Goal: Feedback & Contribution: Submit feedback/report problem

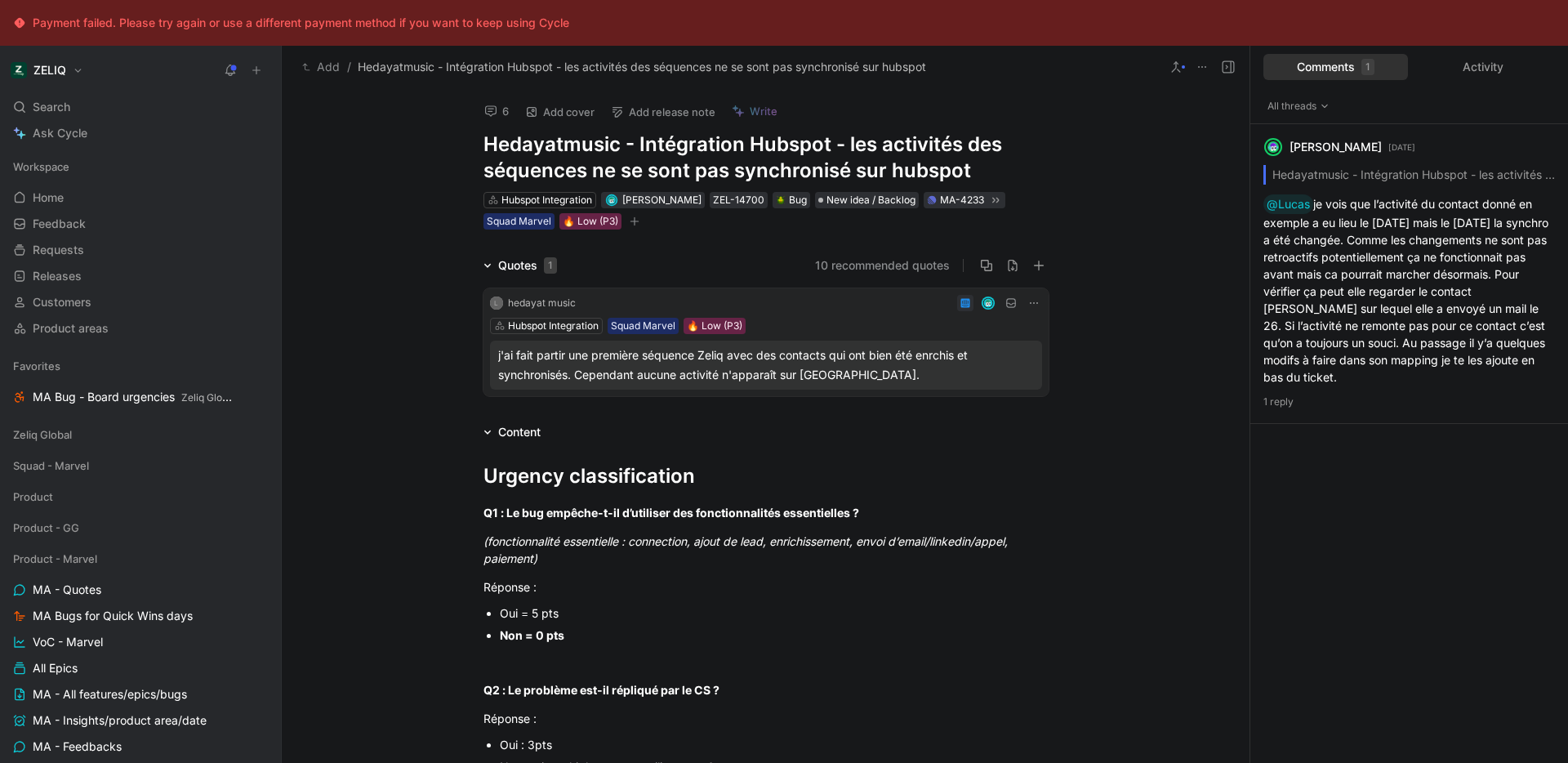
scroll to position [1057, 0]
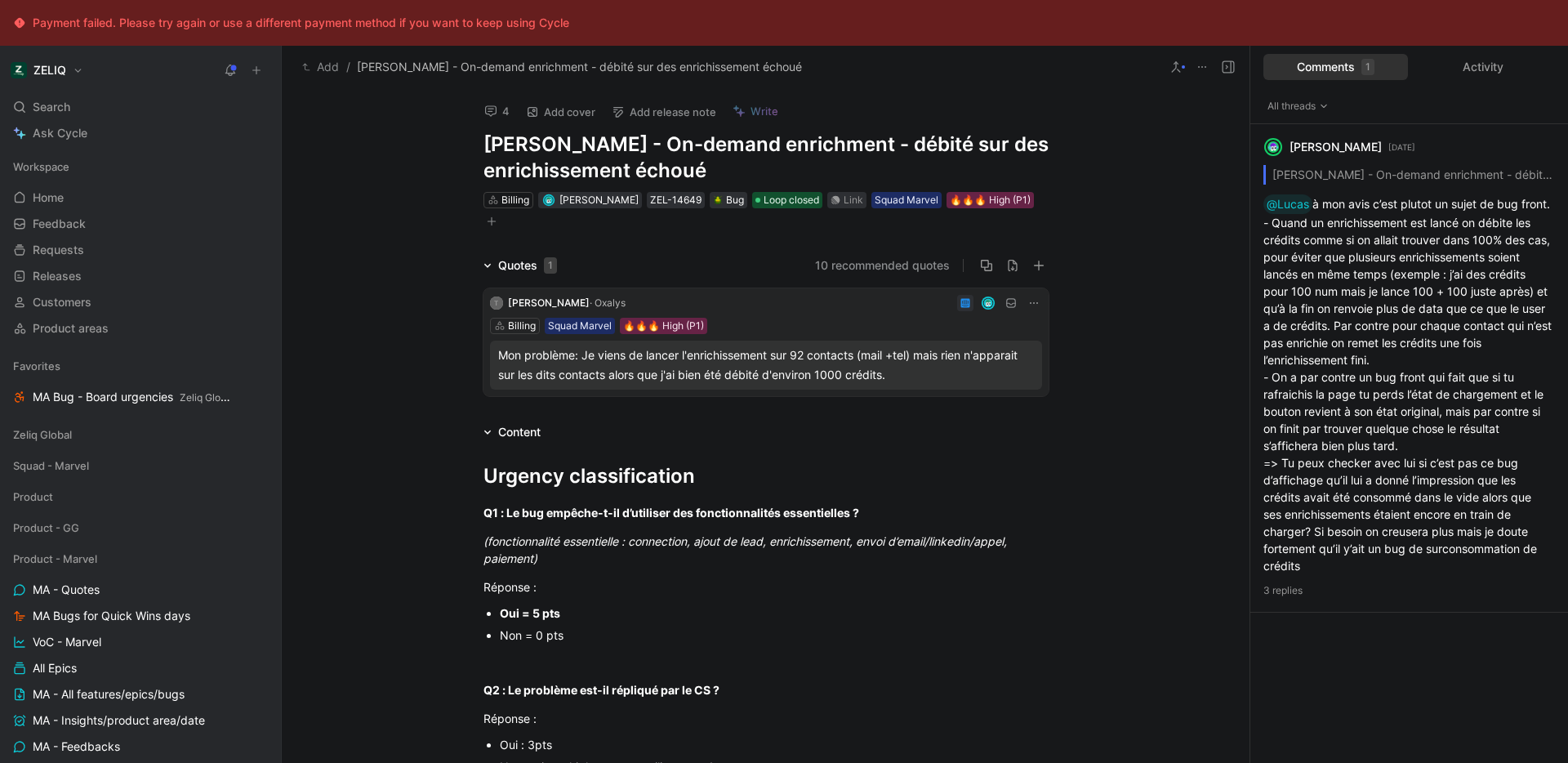
scroll to position [11, 0]
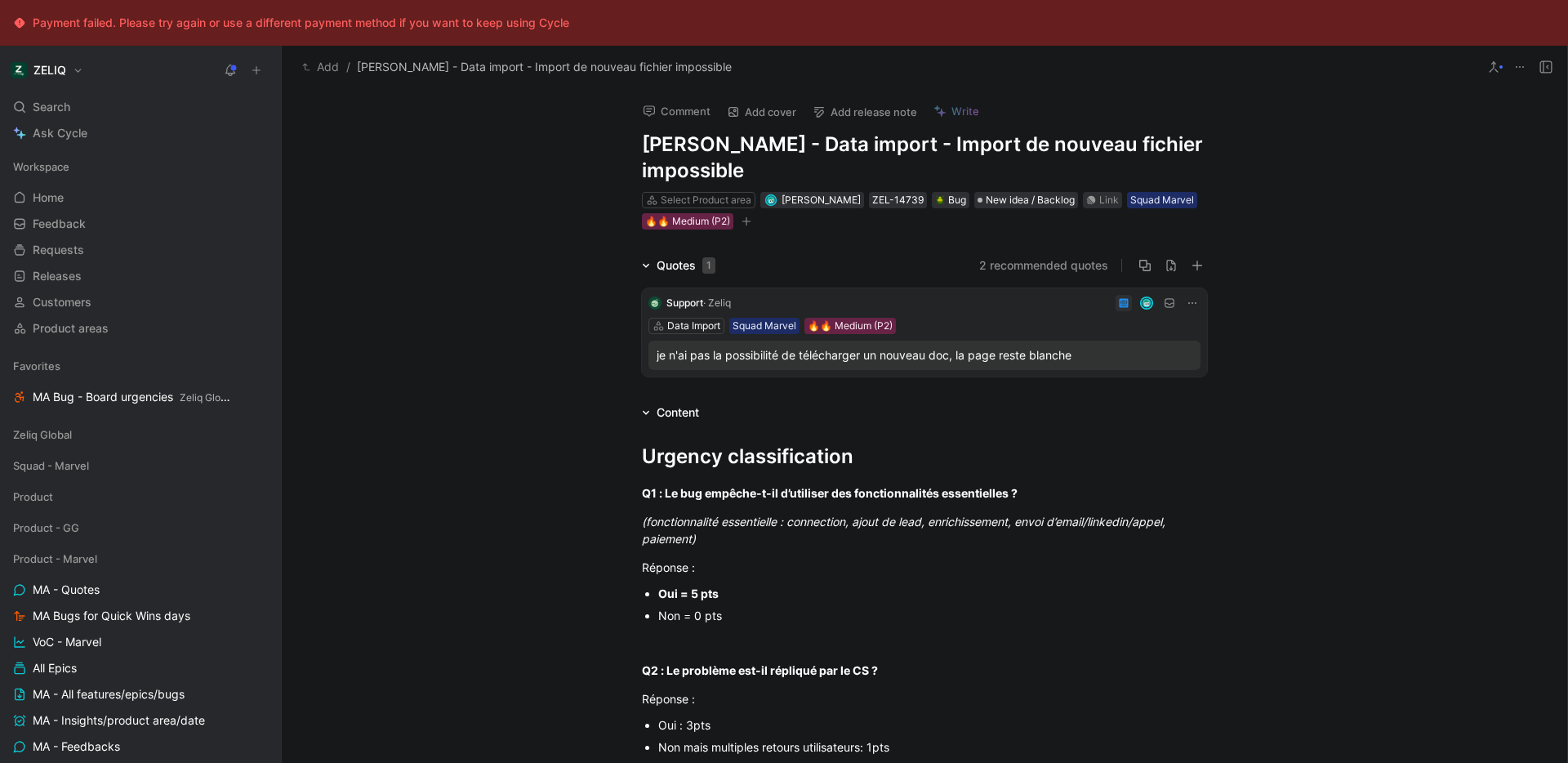
scroll to position [1306, 0]
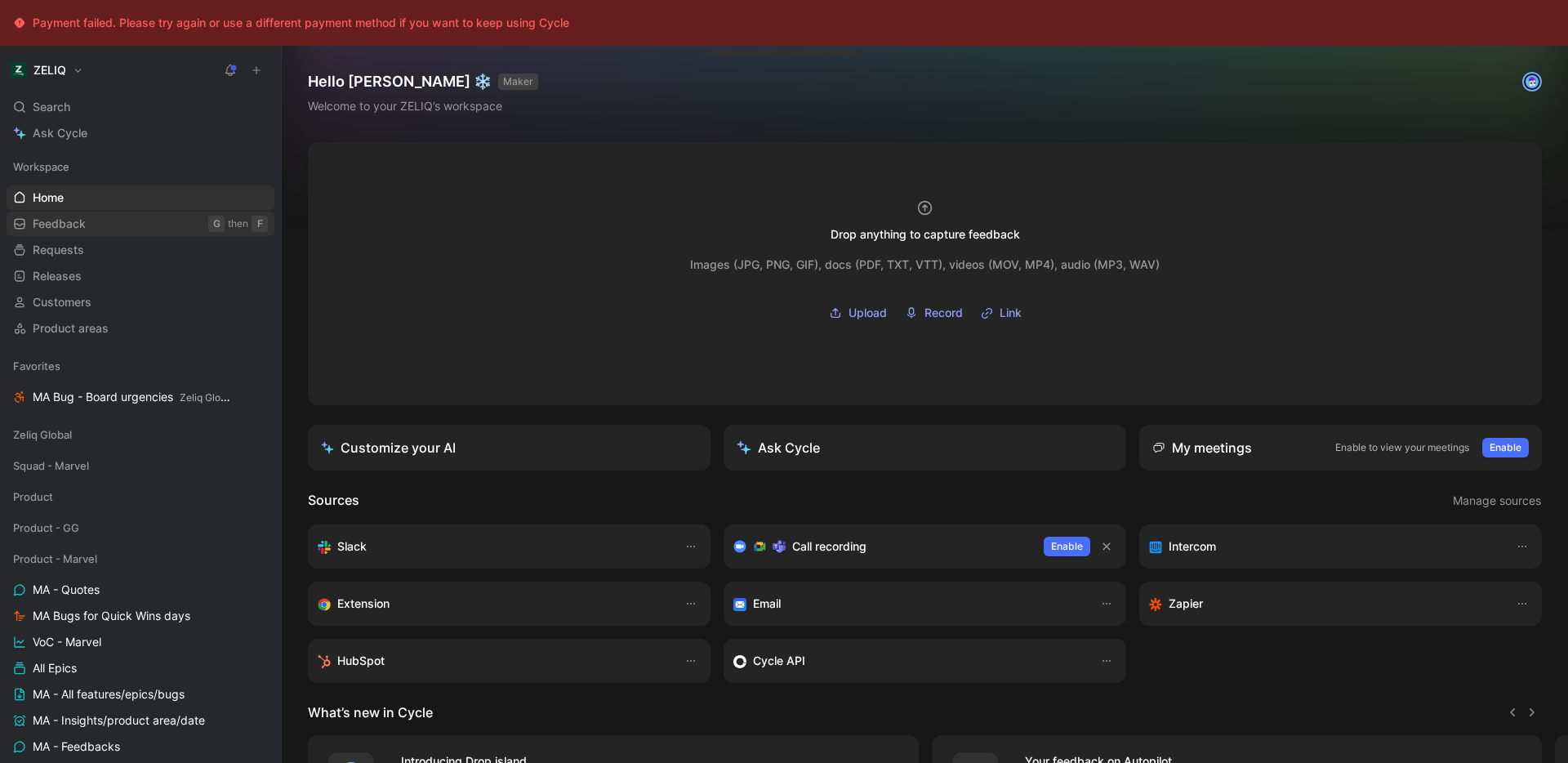
click at [102, 226] on link "Feedback G then F" at bounding box center [140, 224] width 268 height 25
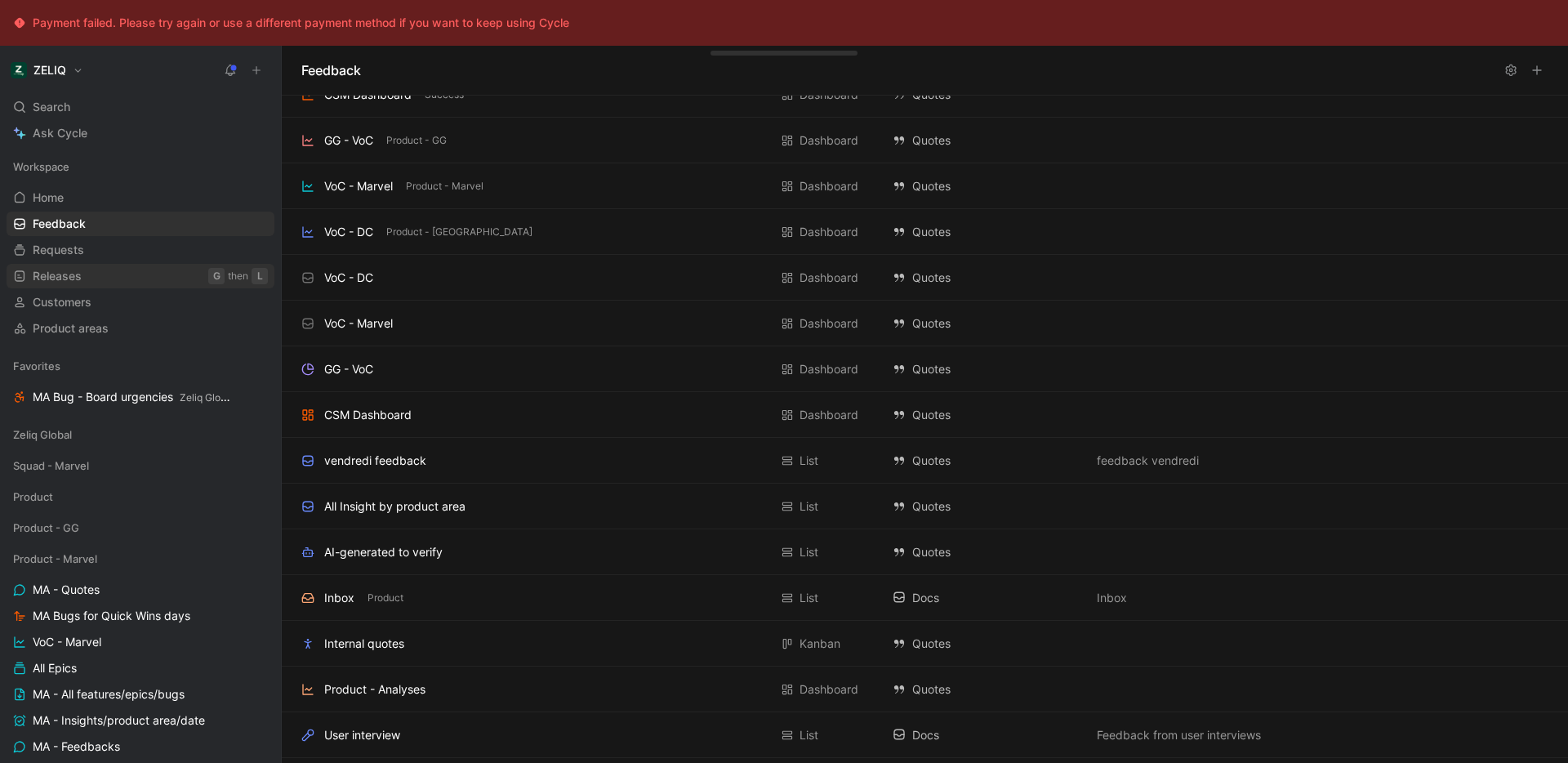
scroll to position [83, 0]
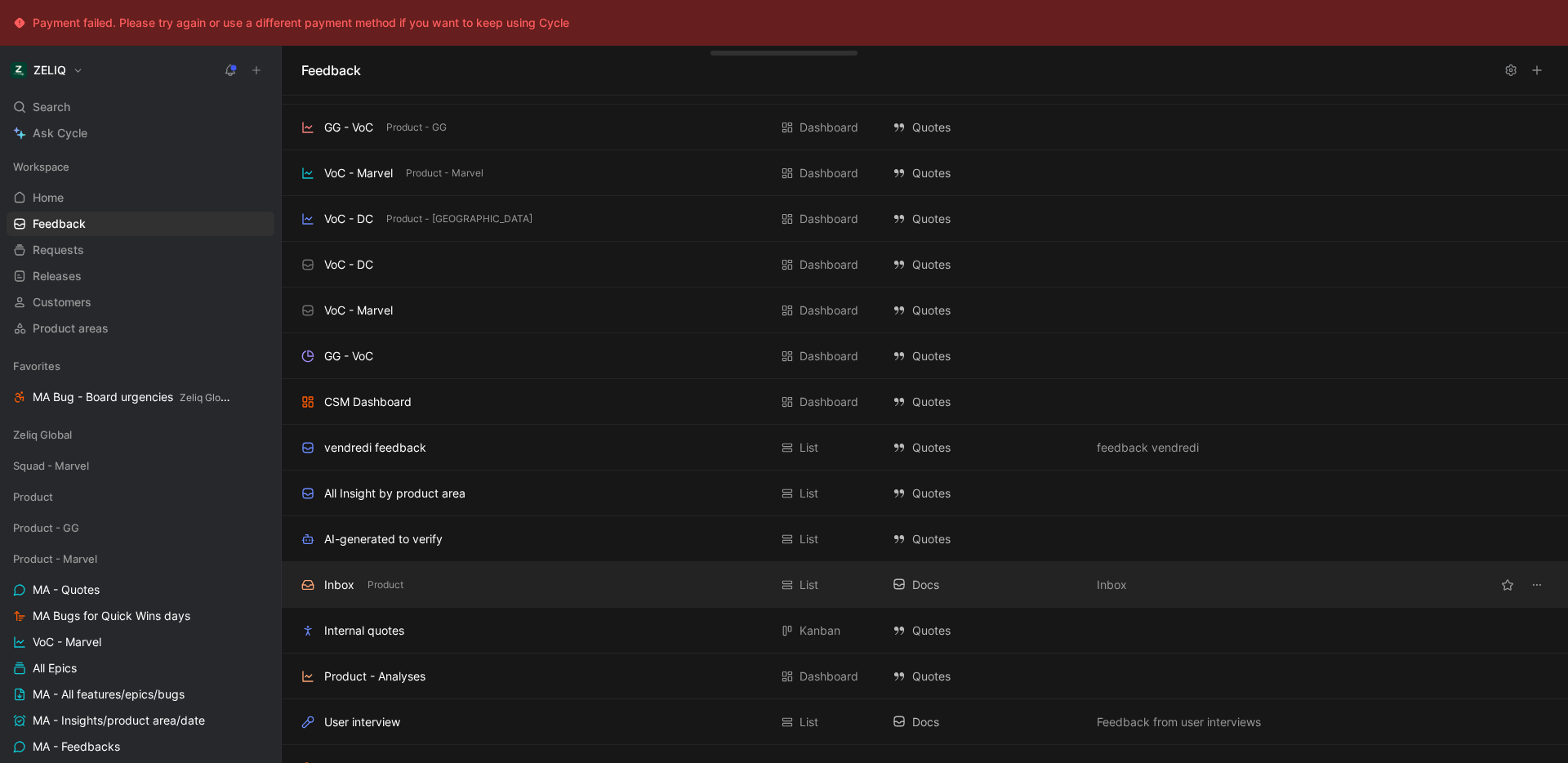
click at [439, 588] on div "Inbox Product" at bounding box center [535, 585] width 467 height 20
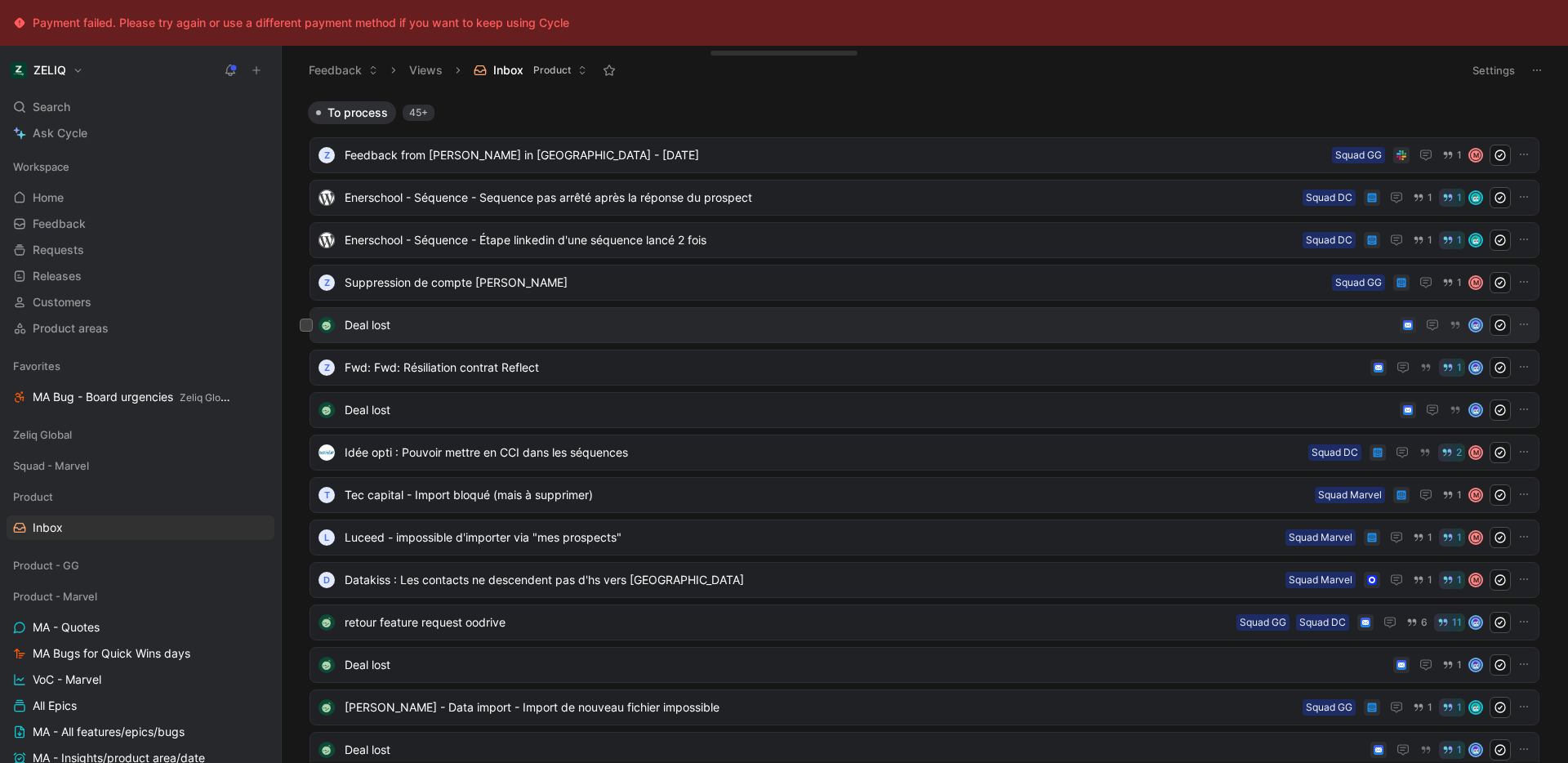
click at [618, 337] on div "Deal lost" at bounding box center [924, 326] width 1230 height 36
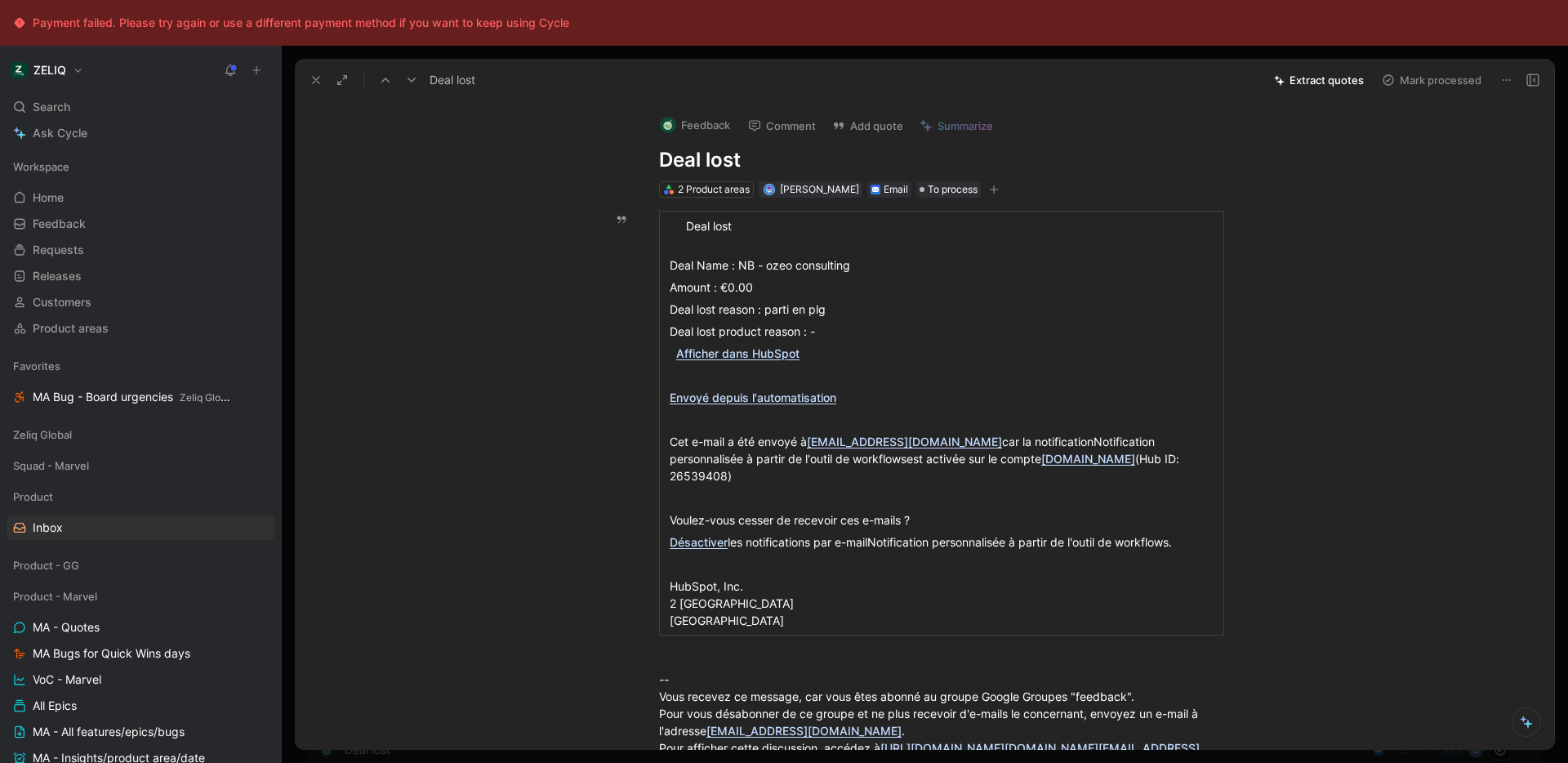
click at [1418, 82] on button "Mark processed" at bounding box center [1431, 80] width 114 height 23
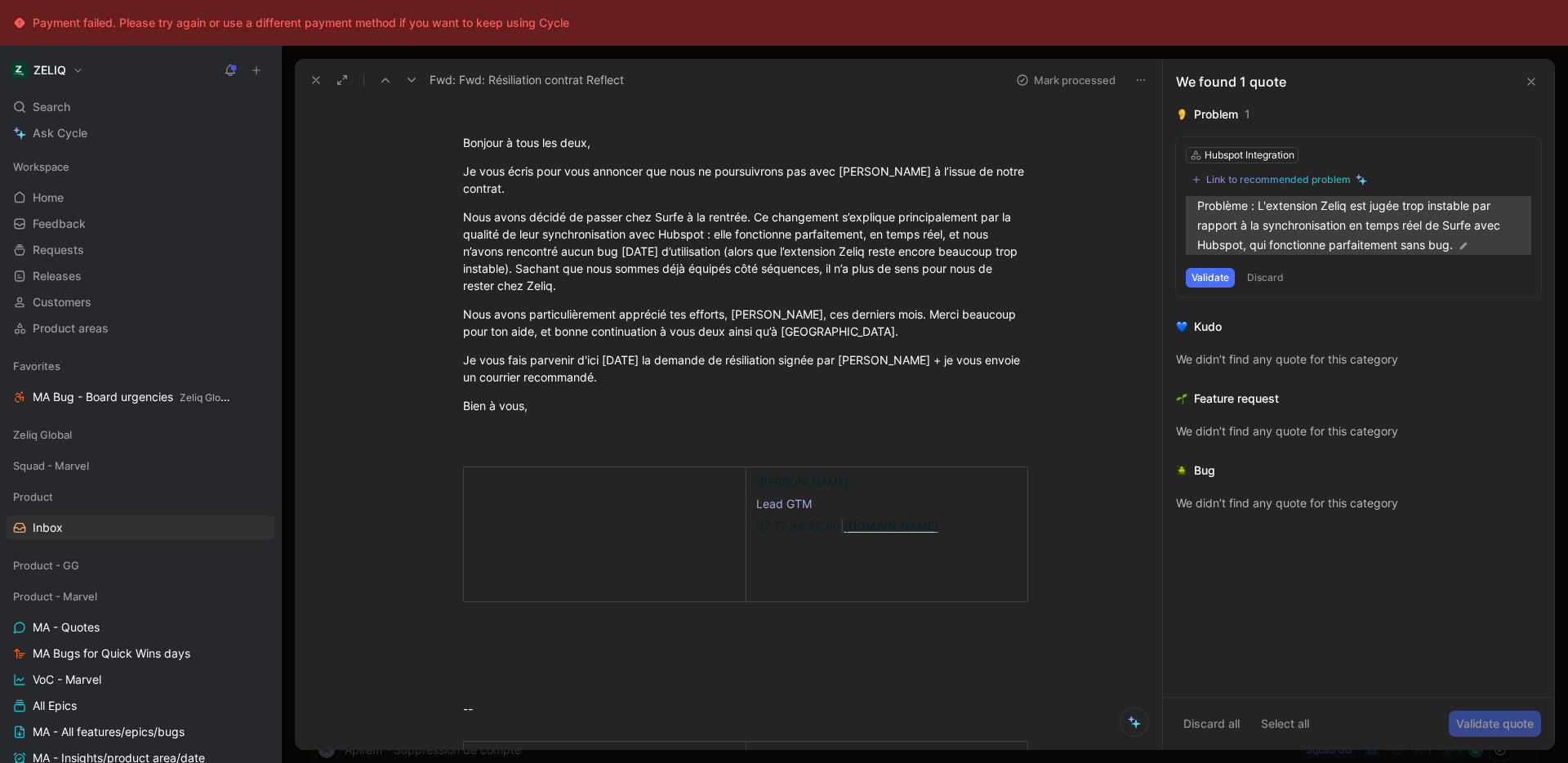
scroll to position [821, 0]
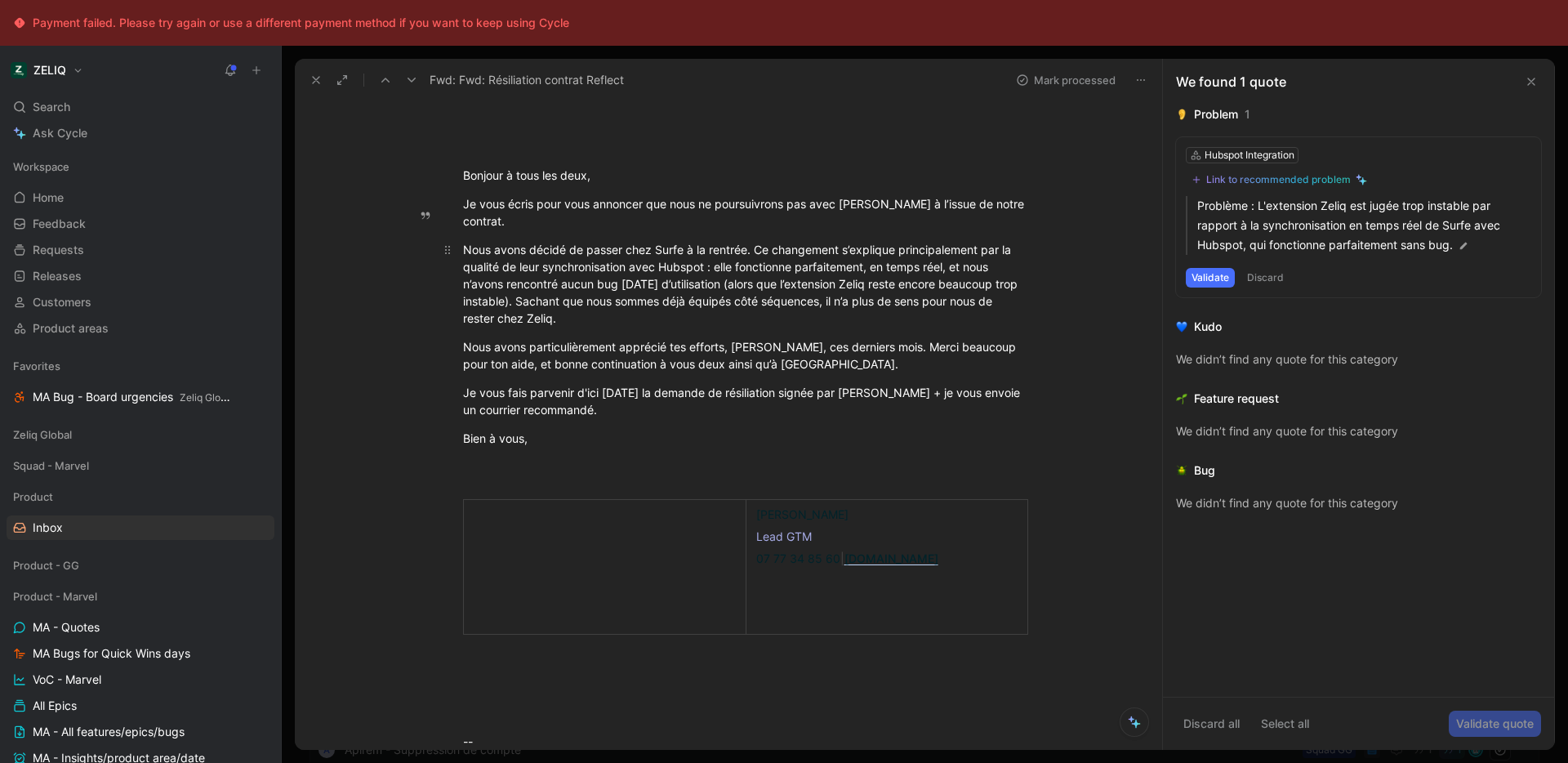
click at [720, 241] on div "Nous avons décidé de passer chez Surfe à la rentrée. Ce changement s’explique p…" at bounding box center [746, 284] width 566 height 85
click at [868, 241] on div "Nous avons décidé de passer chez Surfe à la rentrée. Ce changement s’explique p…" at bounding box center [746, 284] width 566 height 85
drag, startPoint x: 897, startPoint y: 232, endPoint x: 934, endPoint y: 232, distance: 37.0
click at [934, 241] on div "Nous avons décidé de passer chez Surfe à la rentrée. Ce changement s’explique p…" at bounding box center [746, 284] width 566 height 85
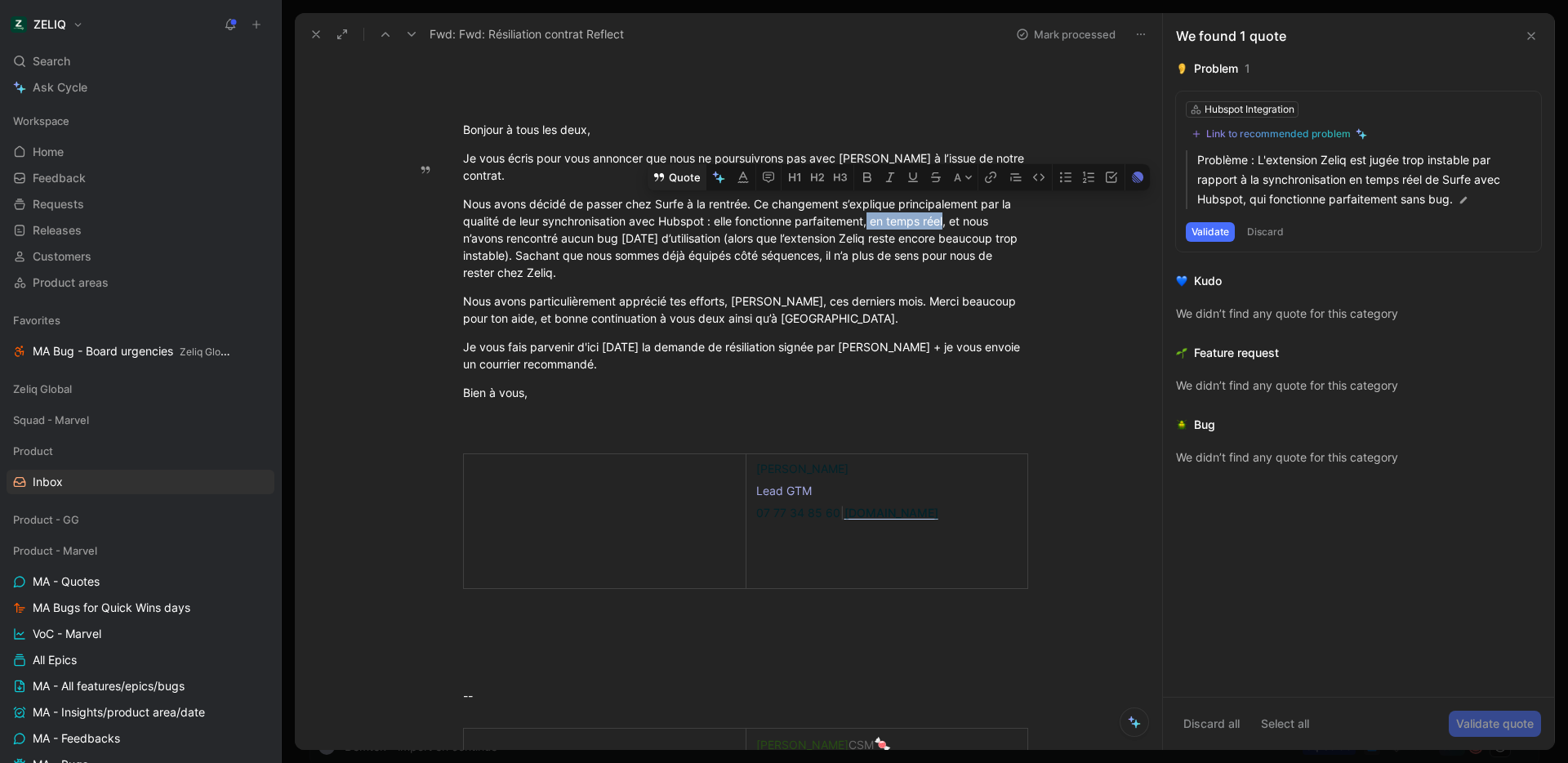
click at [666, 164] on button "Quote" at bounding box center [676, 177] width 58 height 27
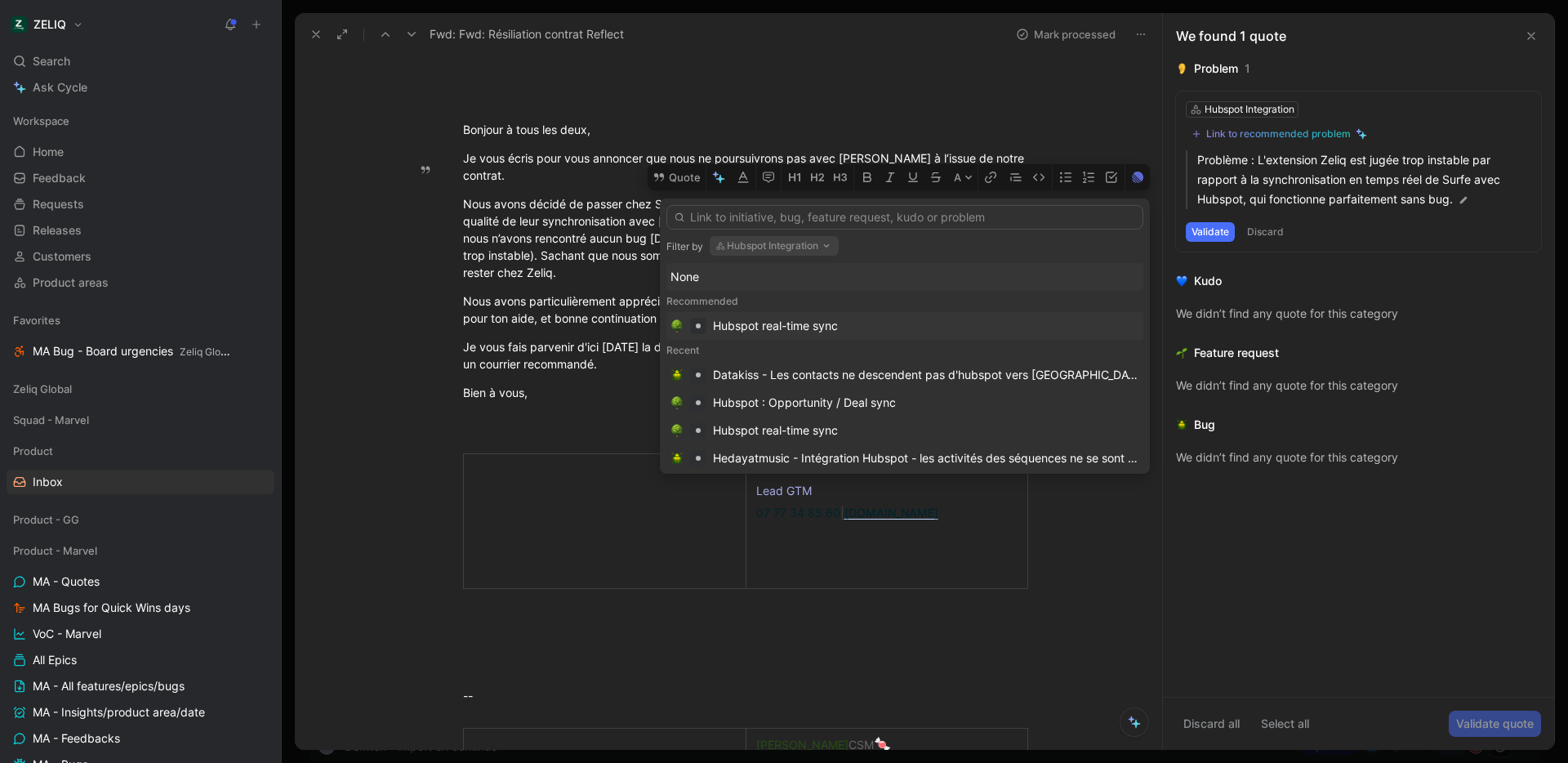
click at [794, 330] on div "Hubspot real-time sync" at bounding box center [775, 326] width 125 height 20
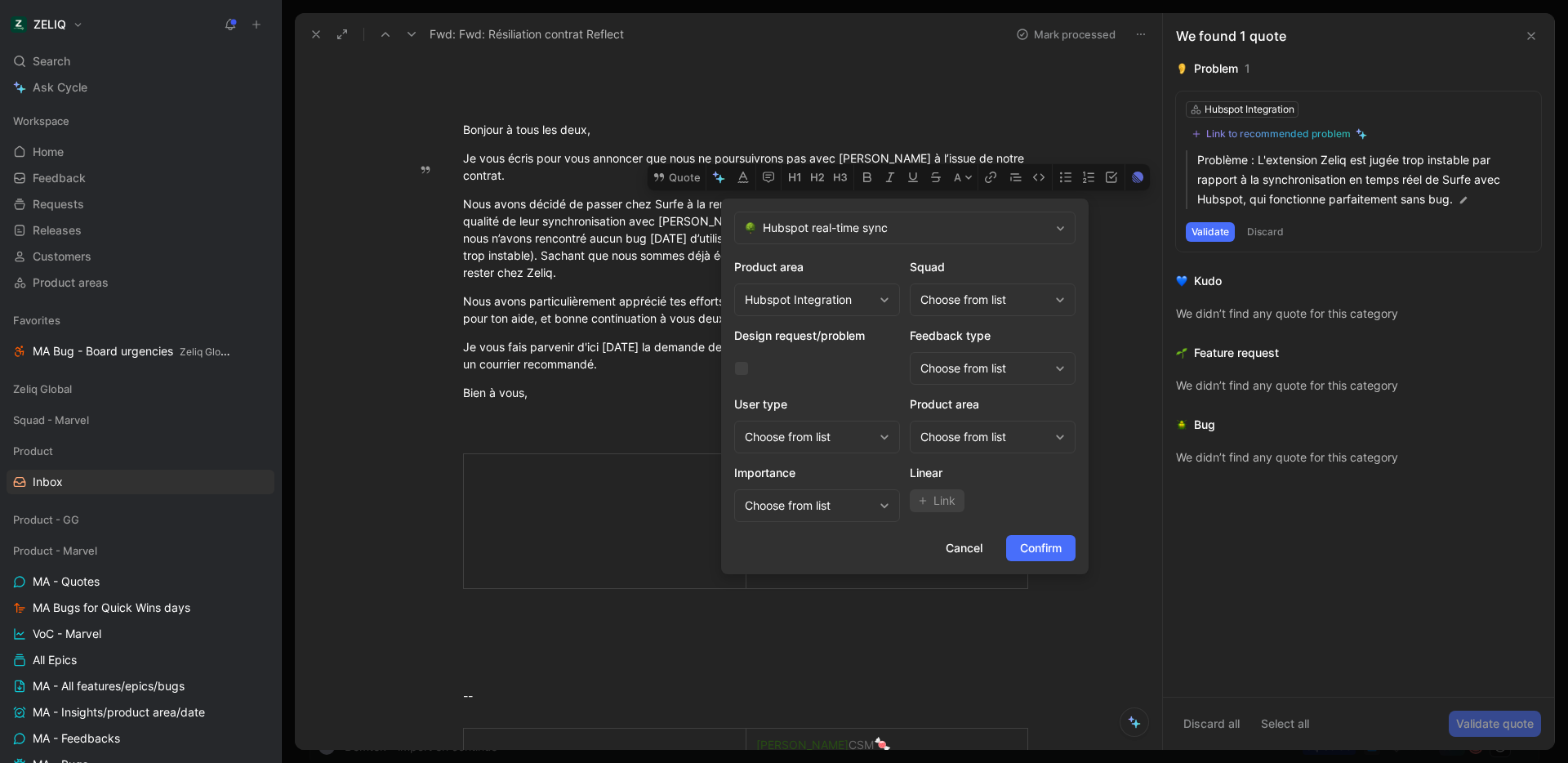
click at [988, 313] on div "Choose from list" at bounding box center [993, 300] width 166 height 32
click at [999, 387] on span "Squad Marvel" at bounding box center [974, 393] width 74 height 14
click at [986, 440] on div "Choose from list" at bounding box center [984, 437] width 128 height 20
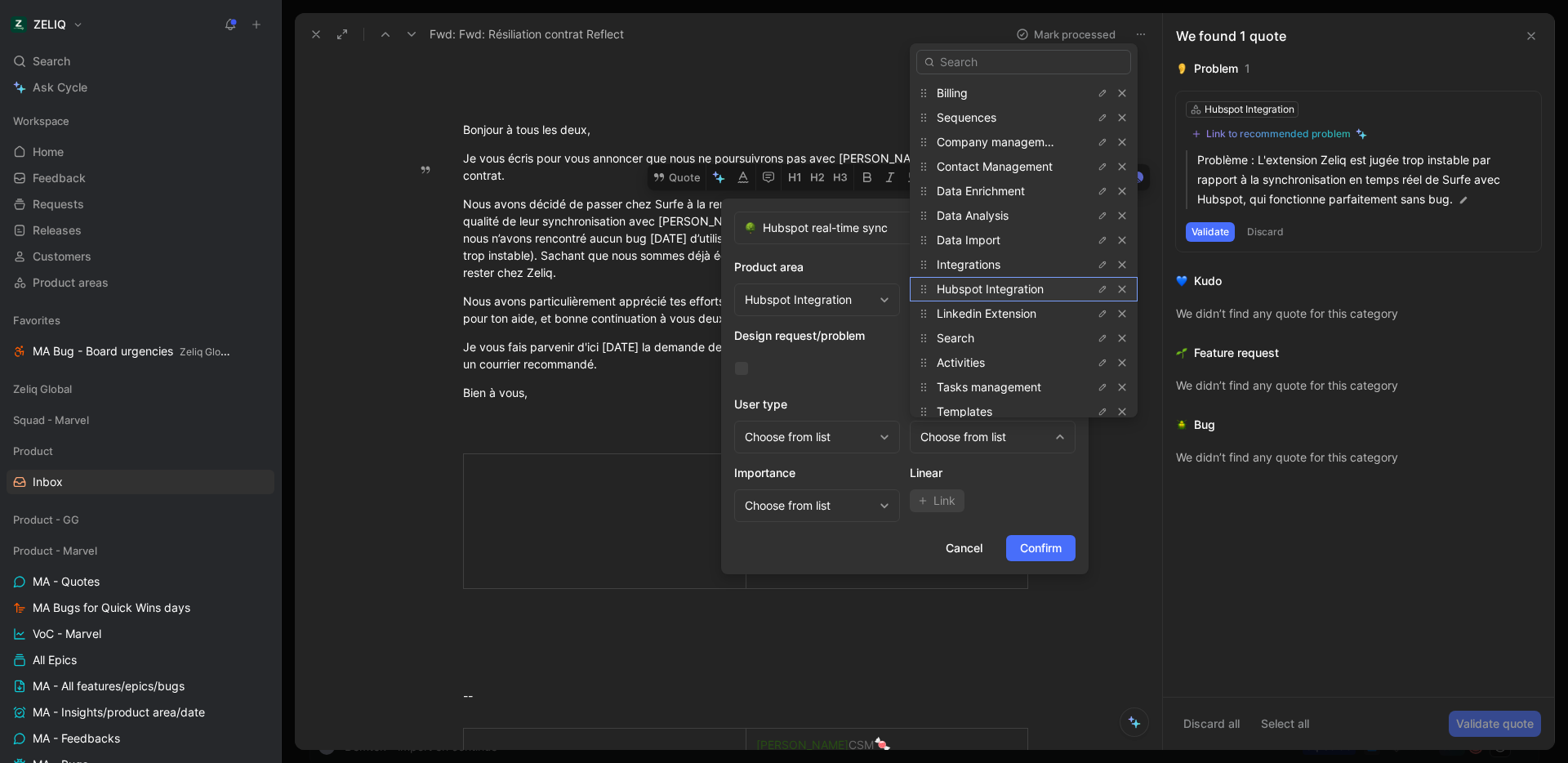
click at [999, 289] on span "Hubspot Integration" at bounding box center [990, 288] width 107 height 14
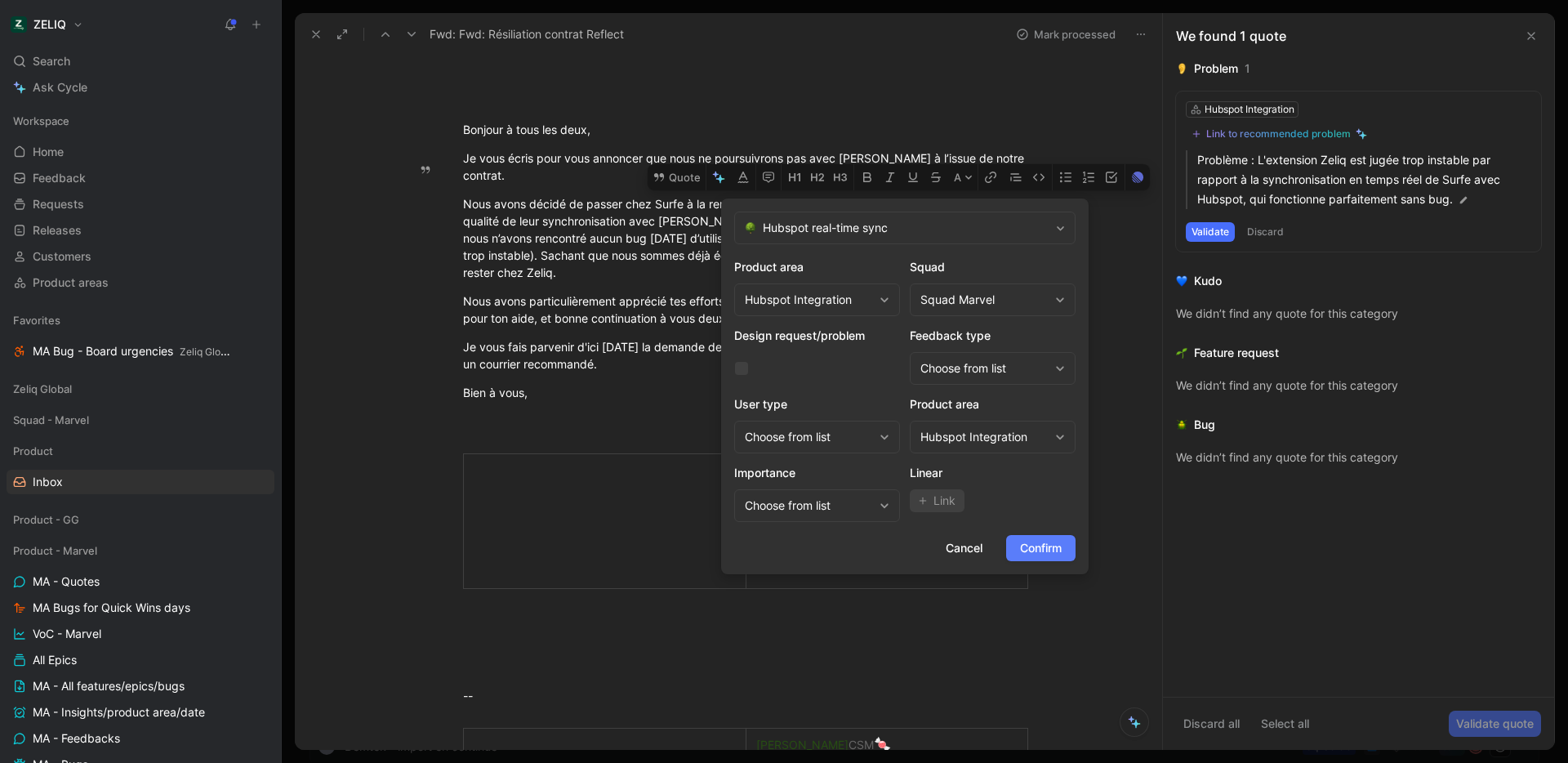
click at [1041, 542] on span "Confirm" at bounding box center [1041, 548] width 42 height 20
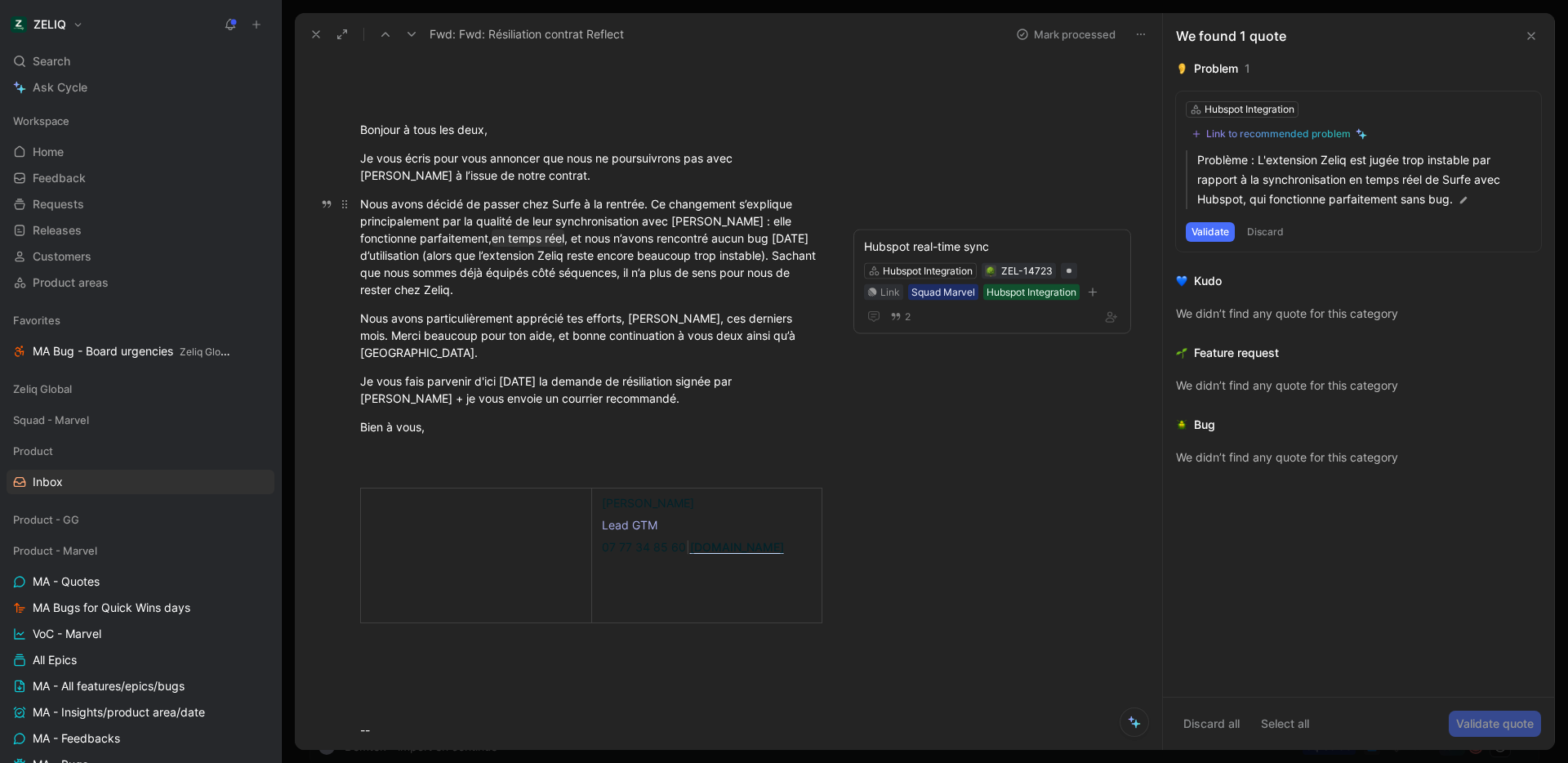
click at [513, 223] on div "Nous avons décidé de passer chez Surfe à la rentrée. Ce changement s’explique p…" at bounding box center [591, 247] width 462 height 102
click at [419, 237] on div "Nous avons décidé de passer chez Surfe à la rentrée. Ce changement s’explique p…" at bounding box center [591, 247] width 462 height 102
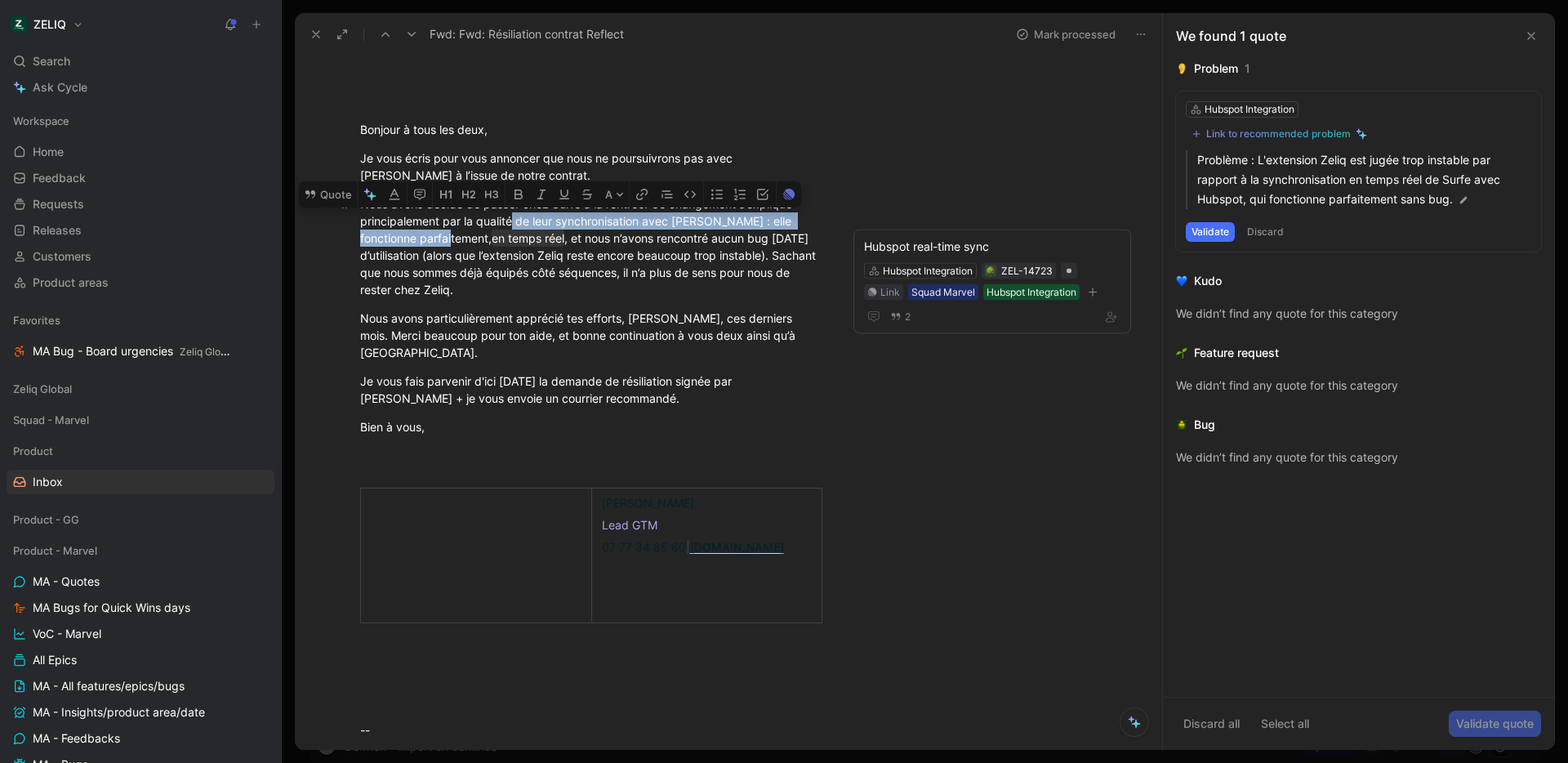
drag, startPoint x: 419, startPoint y: 237, endPoint x: 513, endPoint y: 221, distance: 95.4
click at [513, 221] on div "Nous avons décidé de passer chez Surfe à la rentrée. Ce changement s’explique p…" at bounding box center [591, 247] width 462 height 102
click at [322, 192] on button "Quote" at bounding box center [327, 195] width 58 height 27
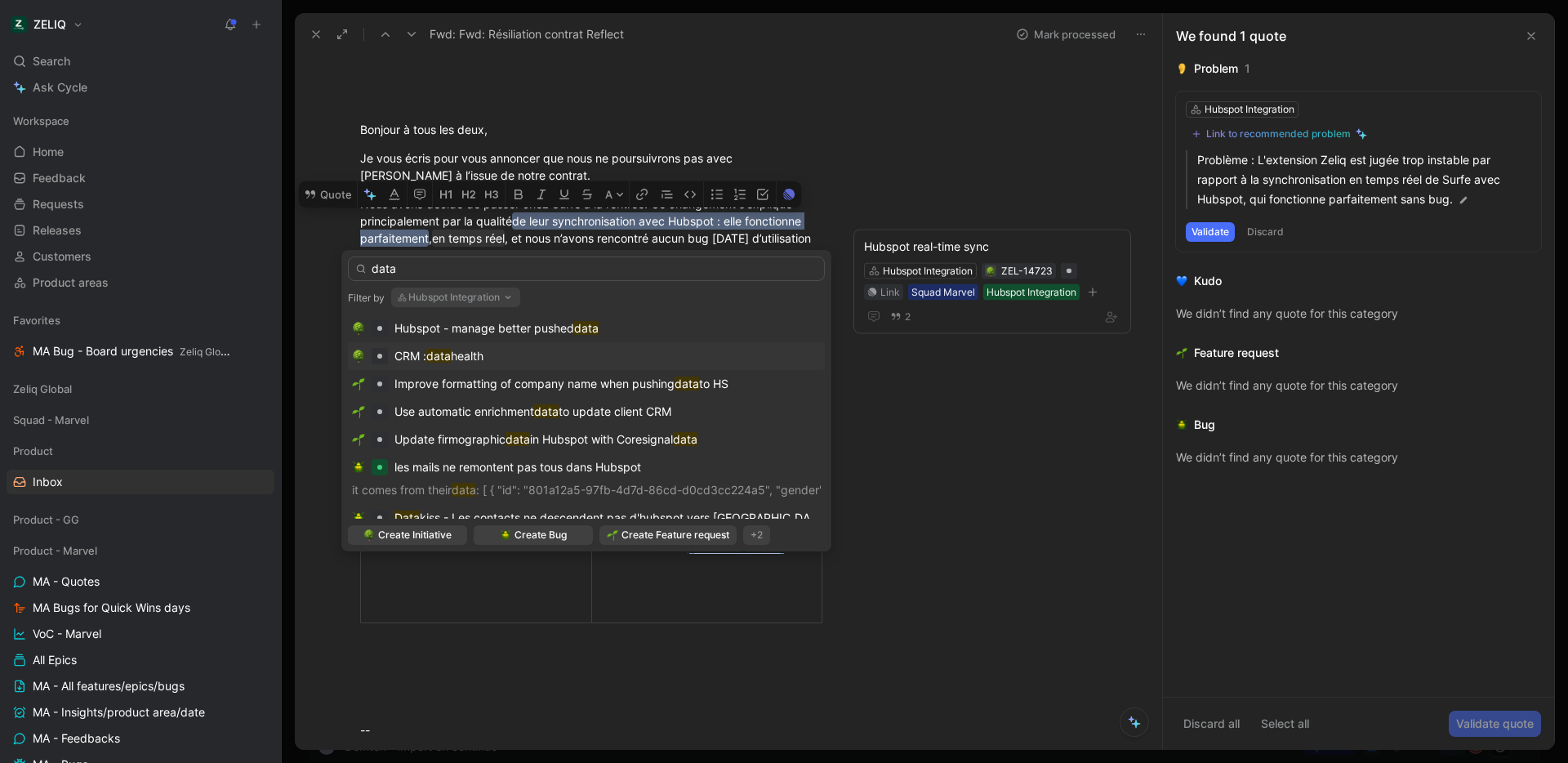
type input "data"
click at [430, 362] on mark "data" at bounding box center [439, 355] width 25 height 14
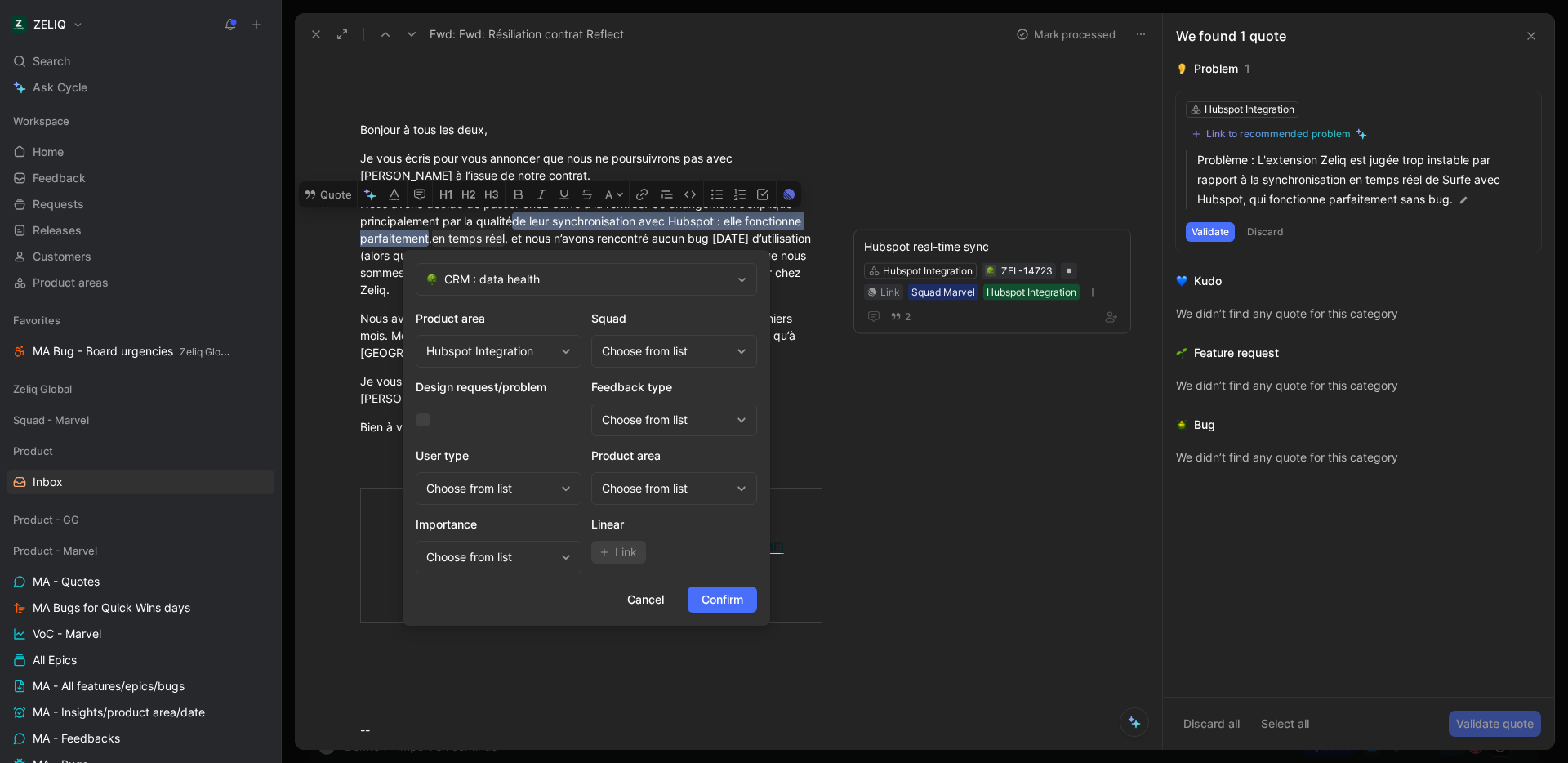
click at [685, 342] on div "Choose from list" at bounding box center [665, 351] width 128 height 20
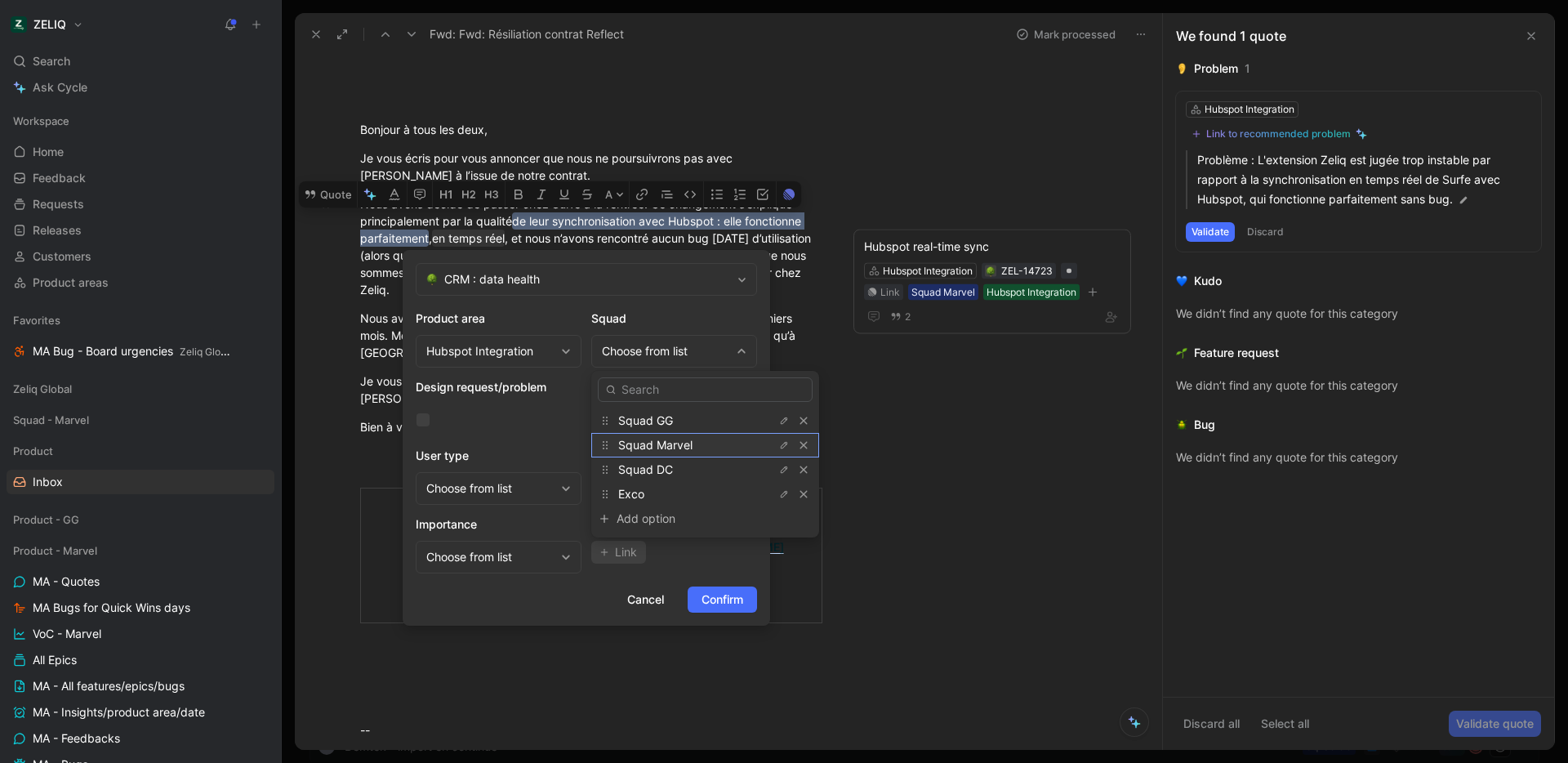
click at [698, 446] on div "Squad Marvel" at bounding box center [679, 445] width 122 height 20
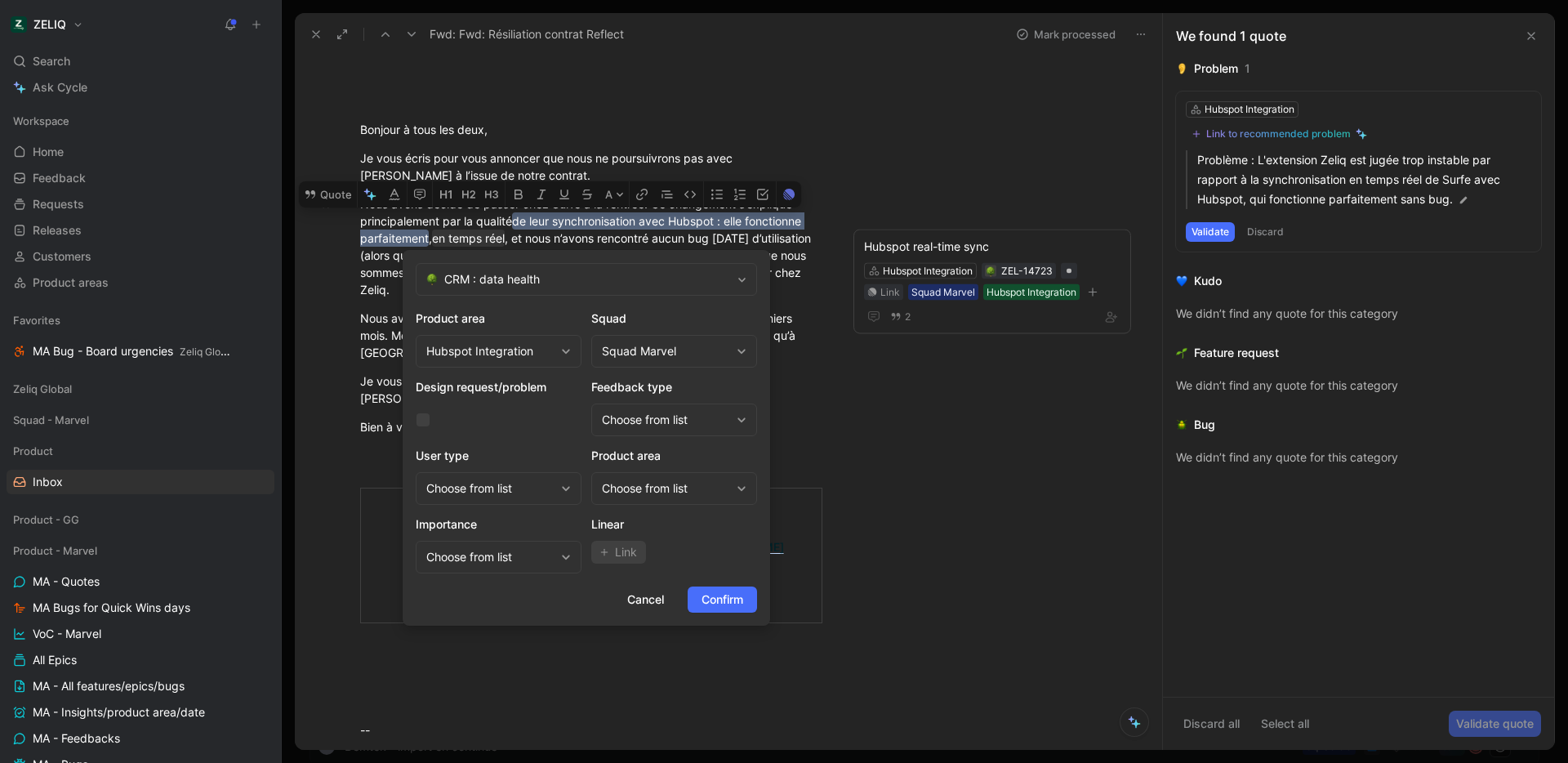
click at [659, 489] on div "Choose from list" at bounding box center [665, 488] width 128 height 20
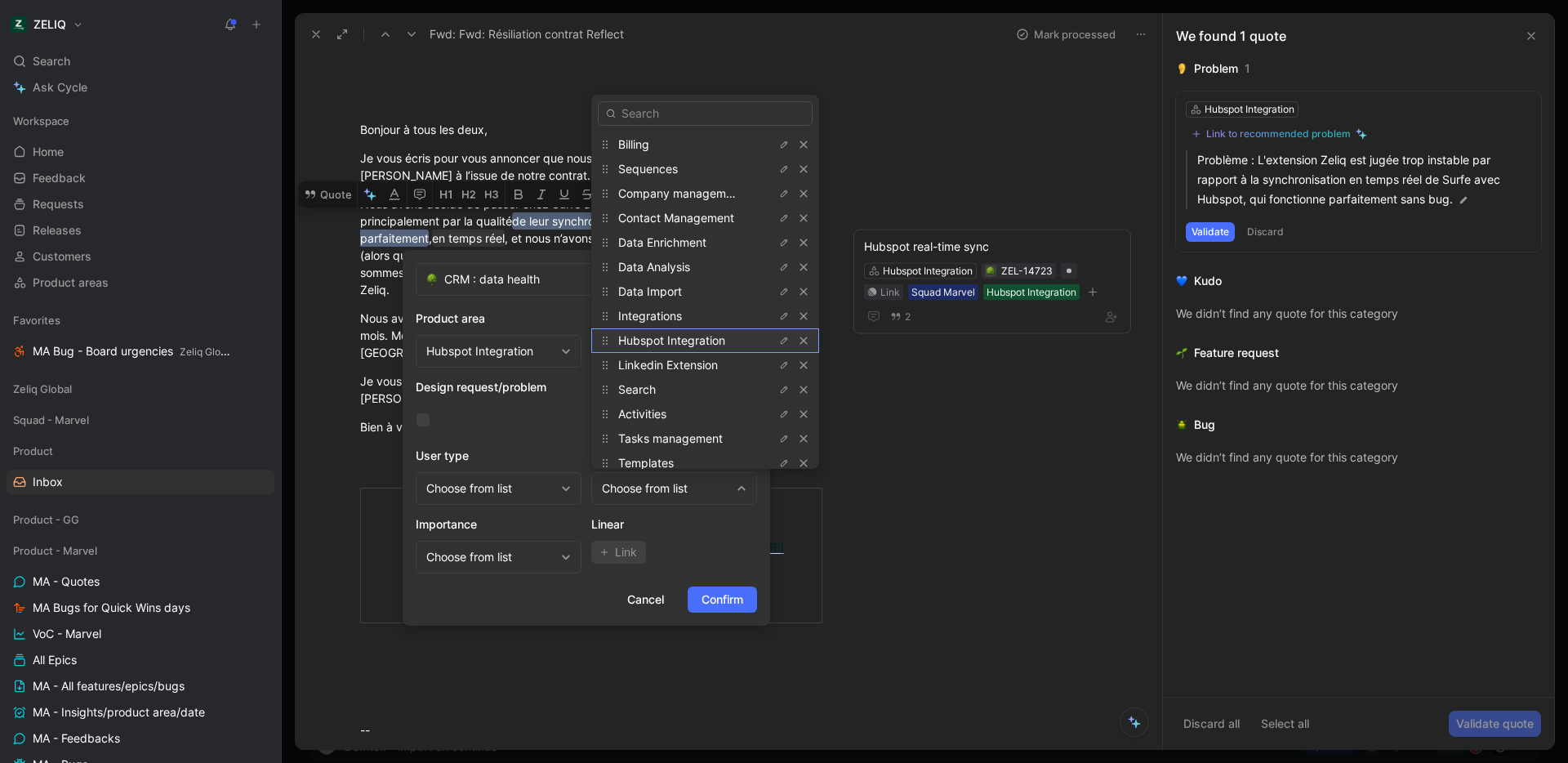
click at [671, 344] on span "Hubspot Integration" at bounding box center [671, 340] width 107 height 14
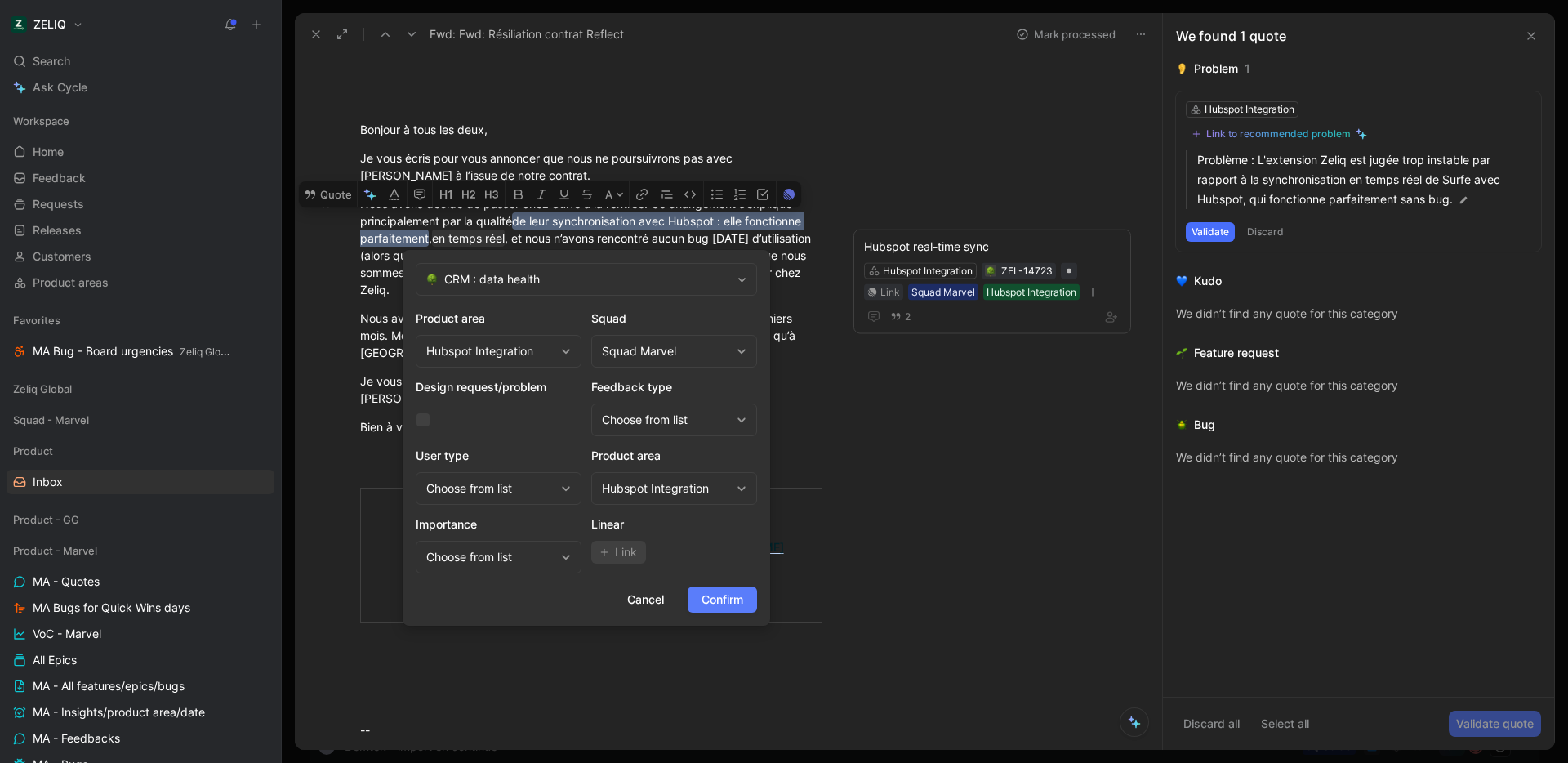
click at [723, 595] on span "Confirm" at bounding box center [722, 599] width 42 height 20
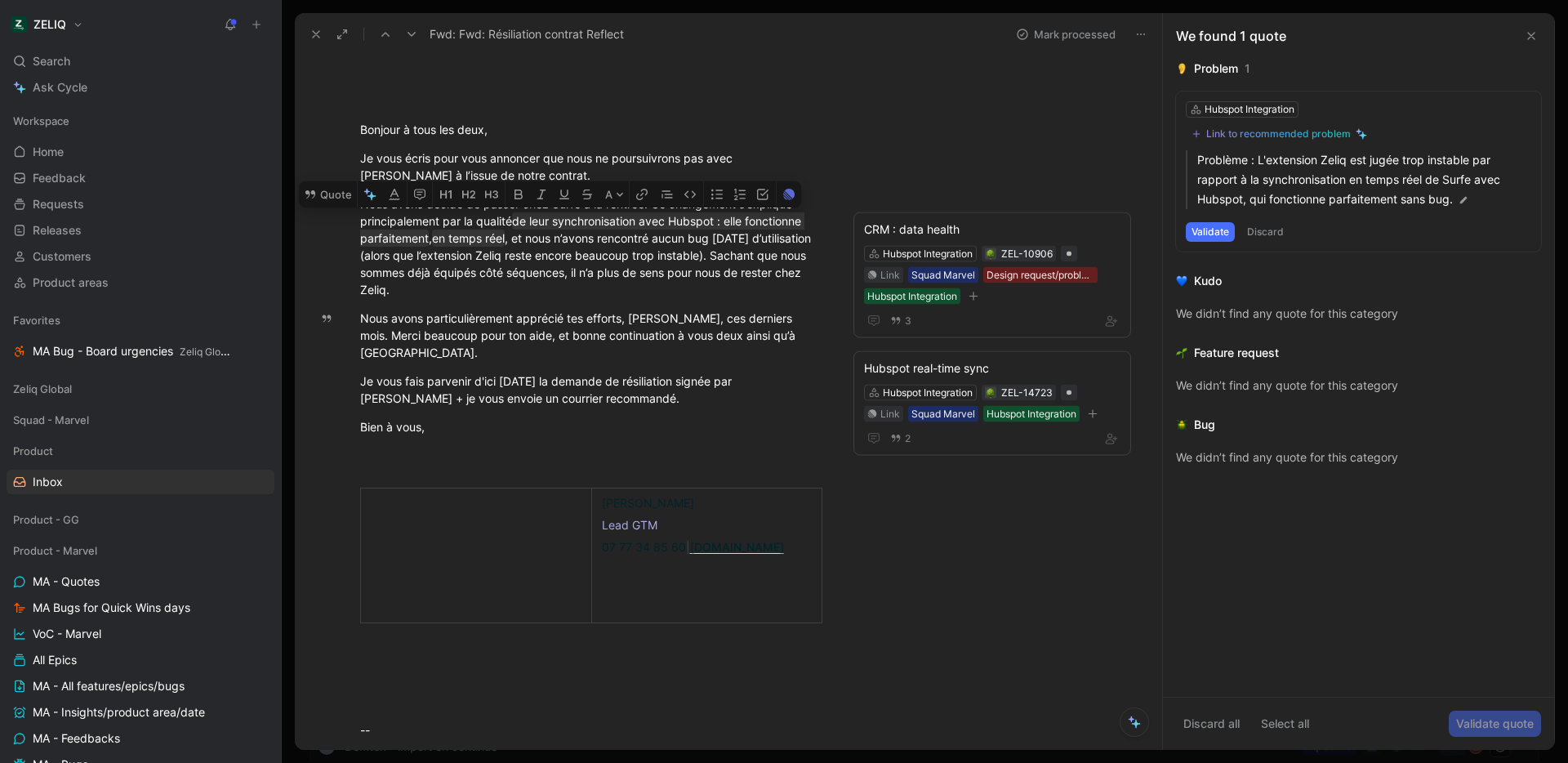
click at [1052, 42] on button "Mark processed" at bounding box center [1066, 34] width 114 height 23
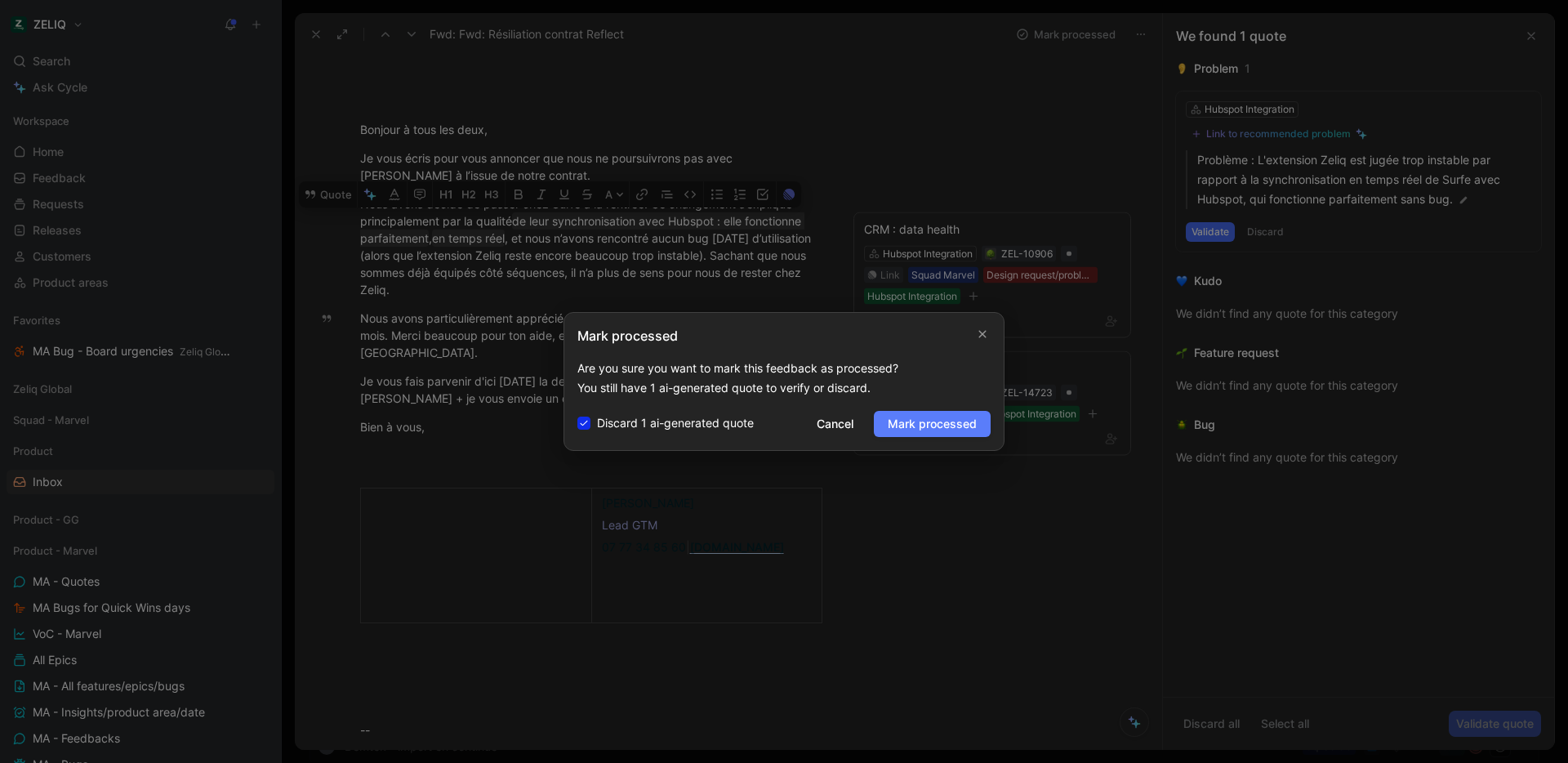
click at [916, 428] on span "Mark processed" at bounding box center [932, 423] width 89 height 20
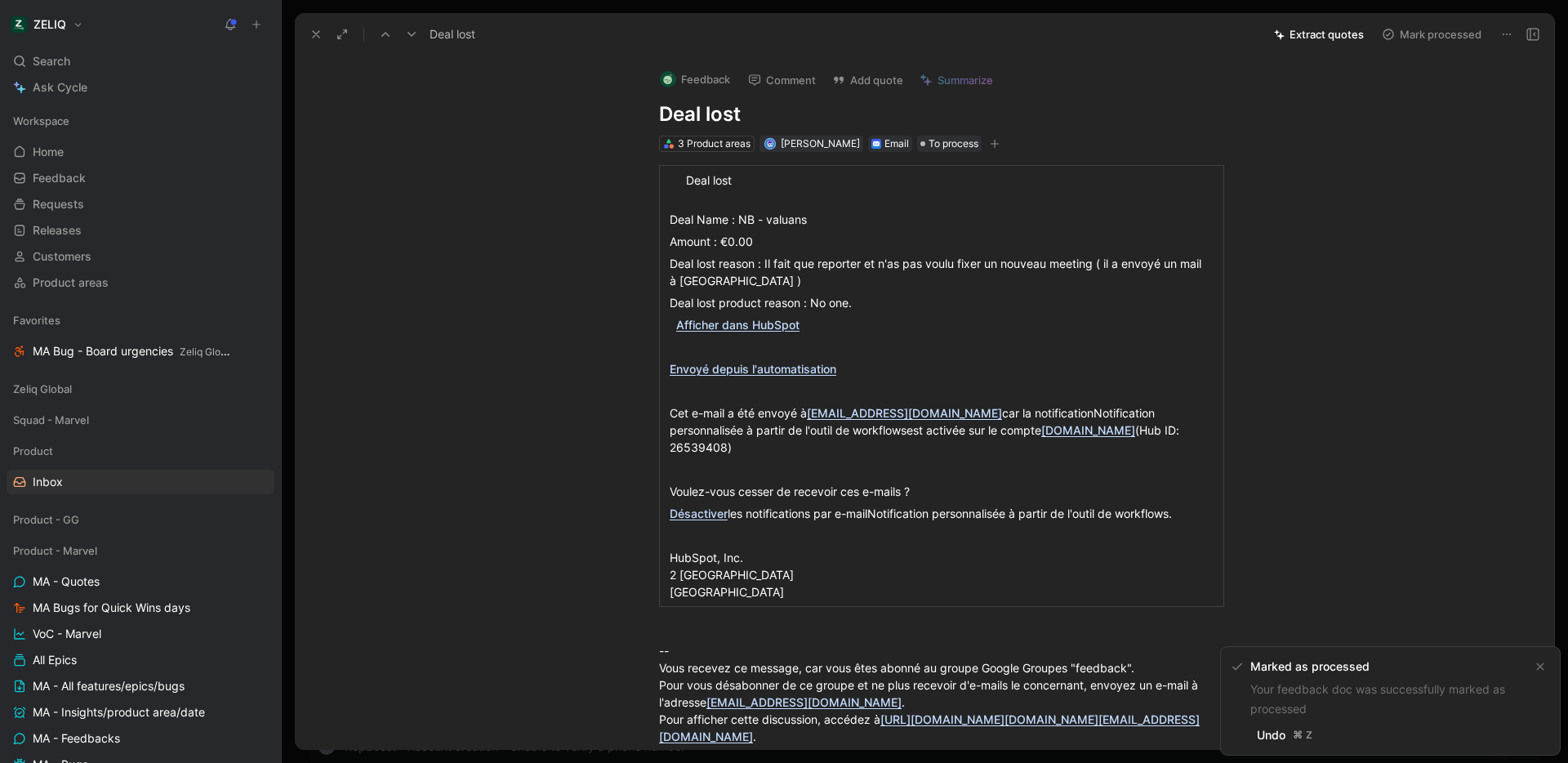
click at [1438, 42] on button "Mark processed" at bounding box center [1431, 34] width 114 height 23
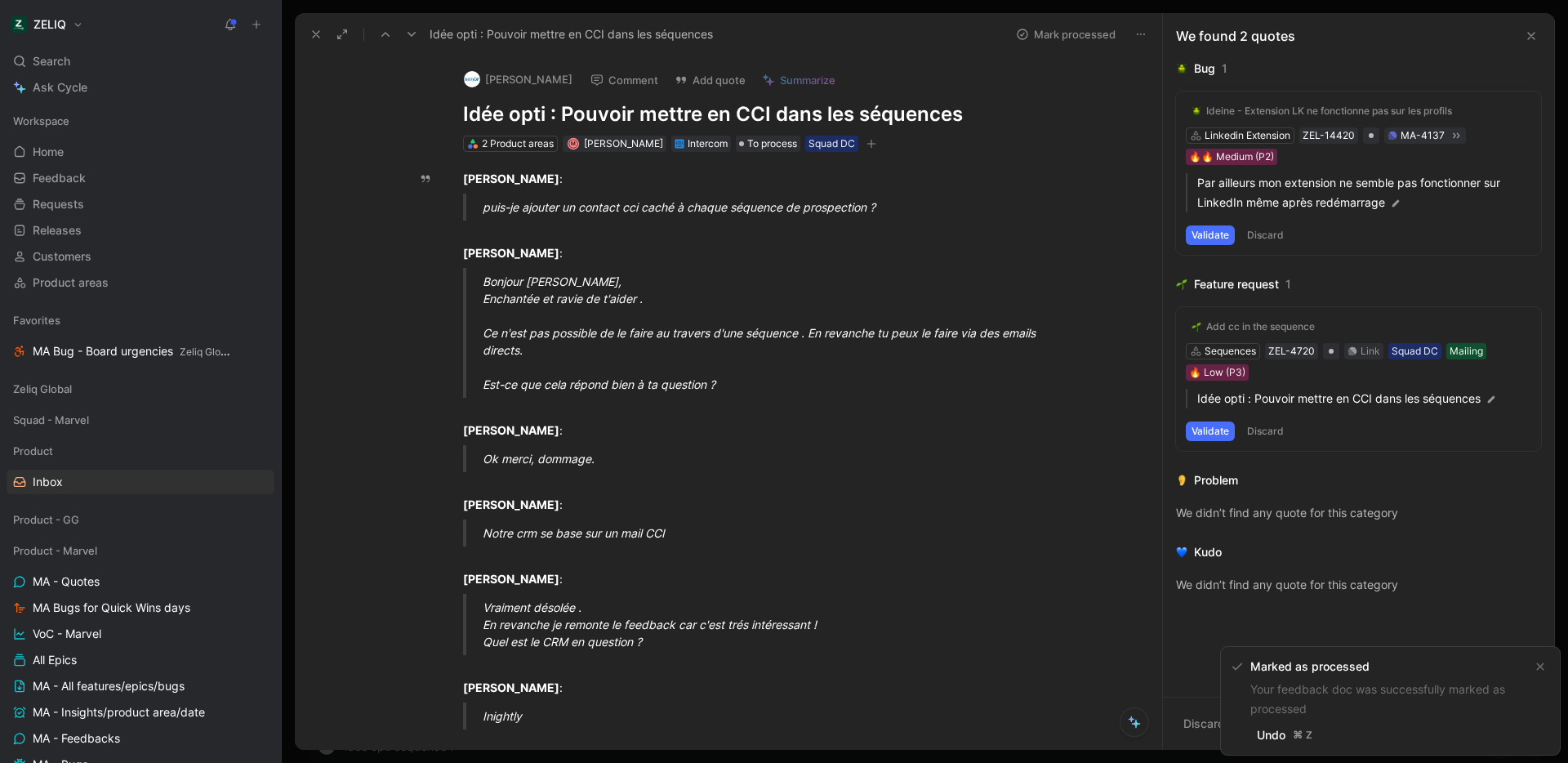
click at [312, 36] on icon at bounding box center [316, 34] width 13 height 13
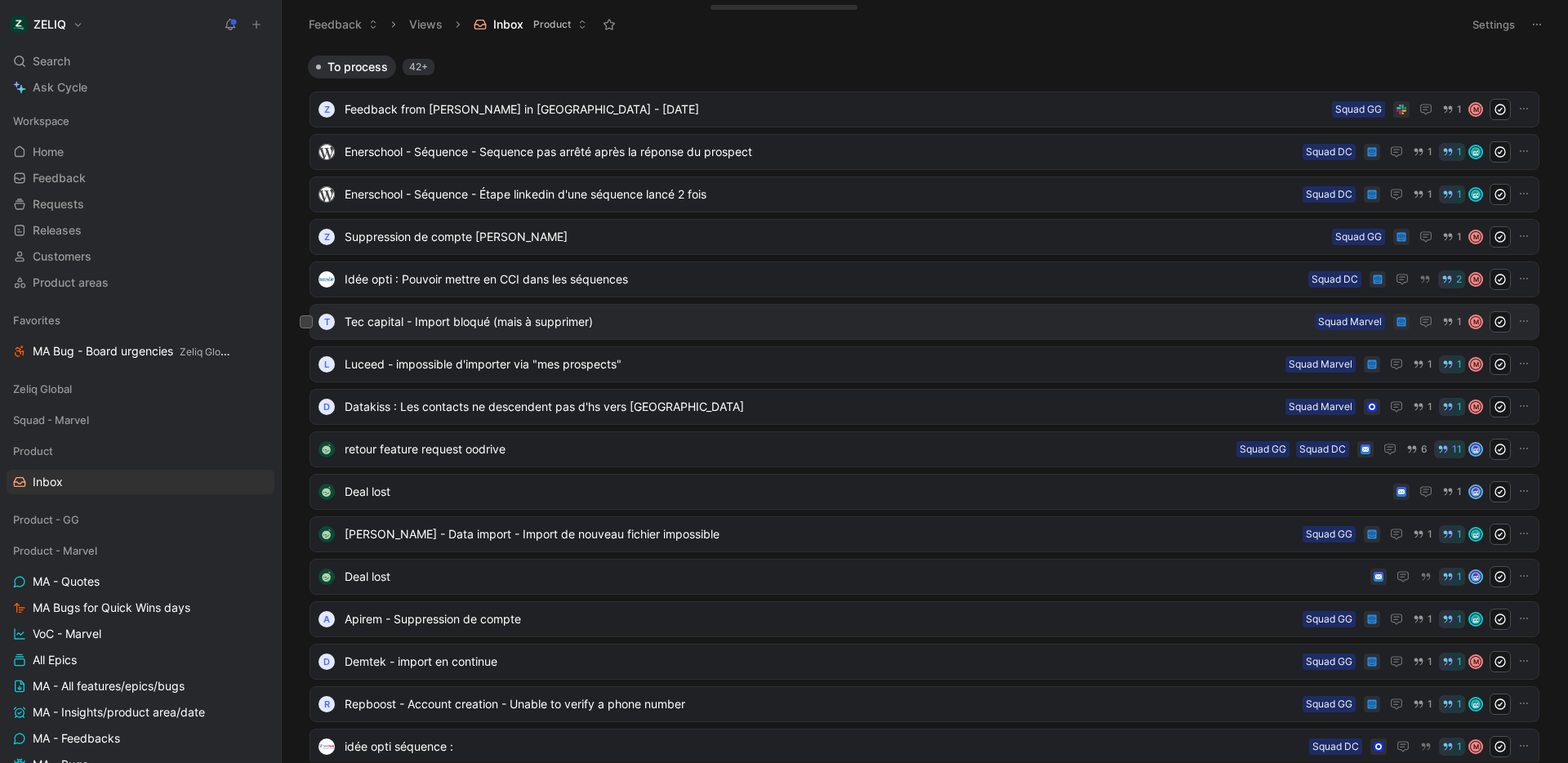
click at [579, 328] on span "Tec capital - Import bloqué (mais à supprimer)" at bounding box center [826, 322] width 963 height 20
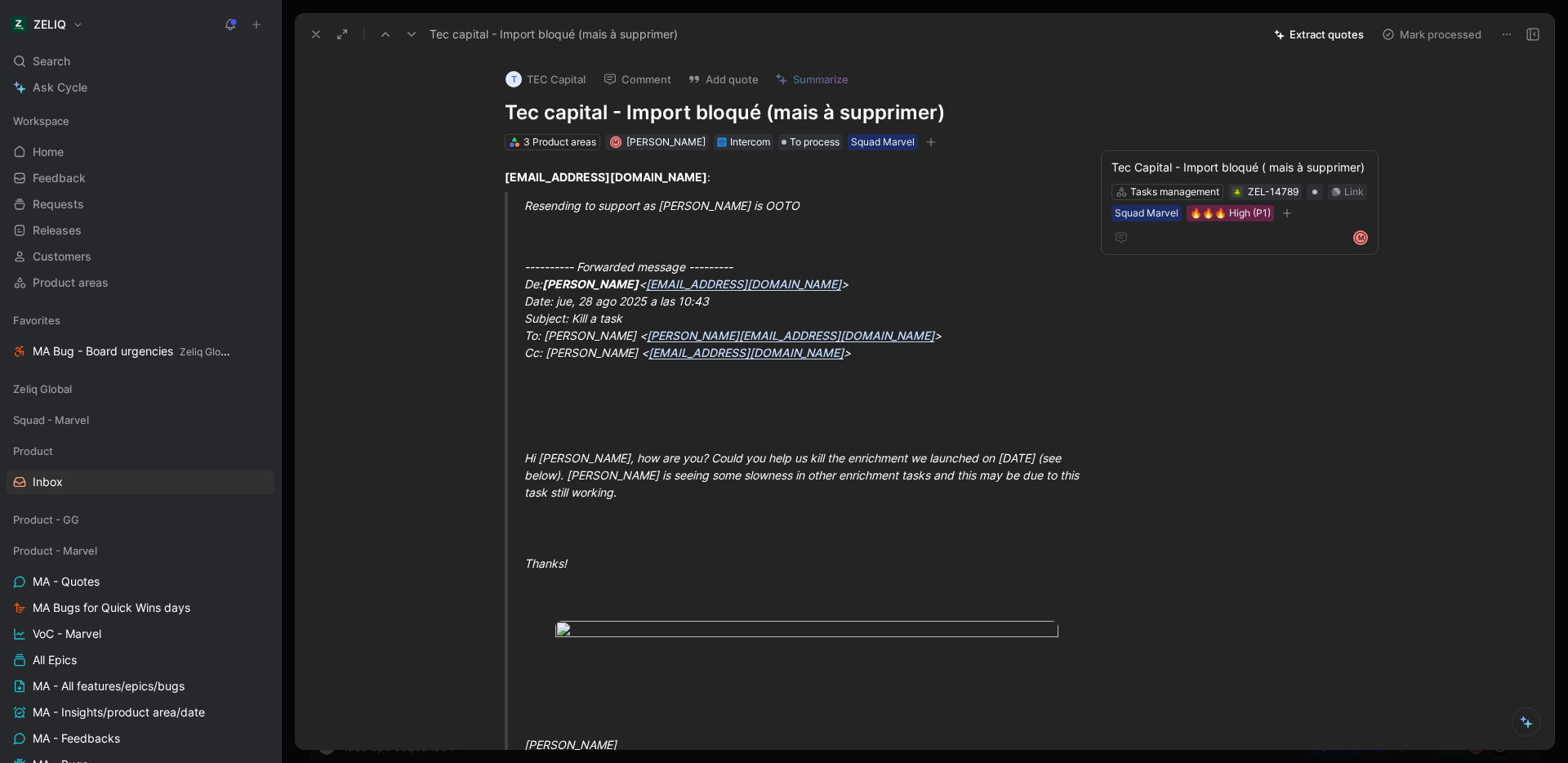
click at [1019, 315] on div "---------- Forwarded message --------- De: [PERSON_NAME] < [EMAIL_ADDRESS][DOMA…" at bounding box center [807, 318] width 566 height 121
click at [314, 36] on icon at bounding box center [316, 34] width 13 height 13
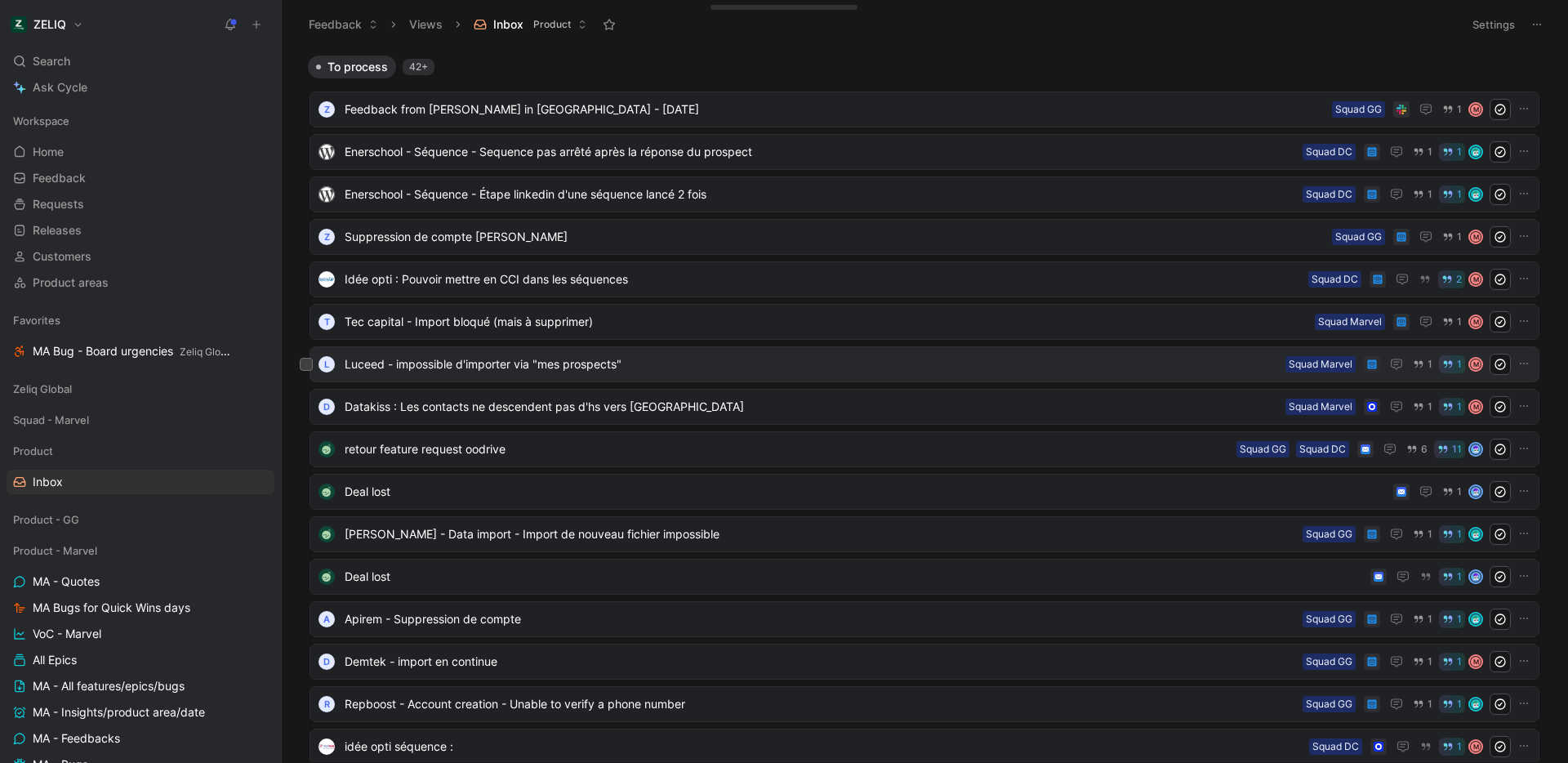
click at [665, 363] on span "Luceed - impossible d'importer via "mes prospects"" at bounding box center [812, 363] width 934 height 20
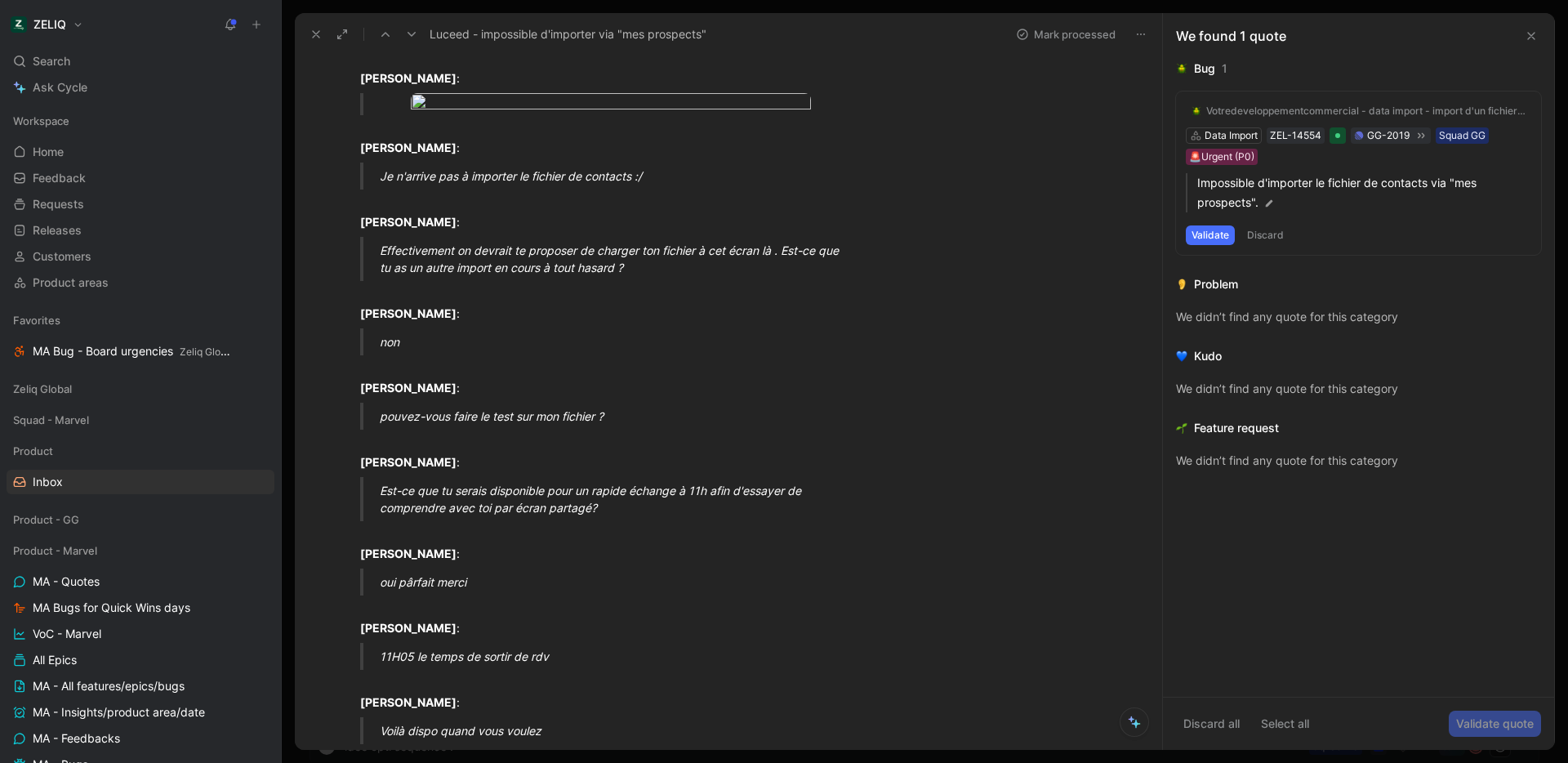
scroll to position [1371, 0]
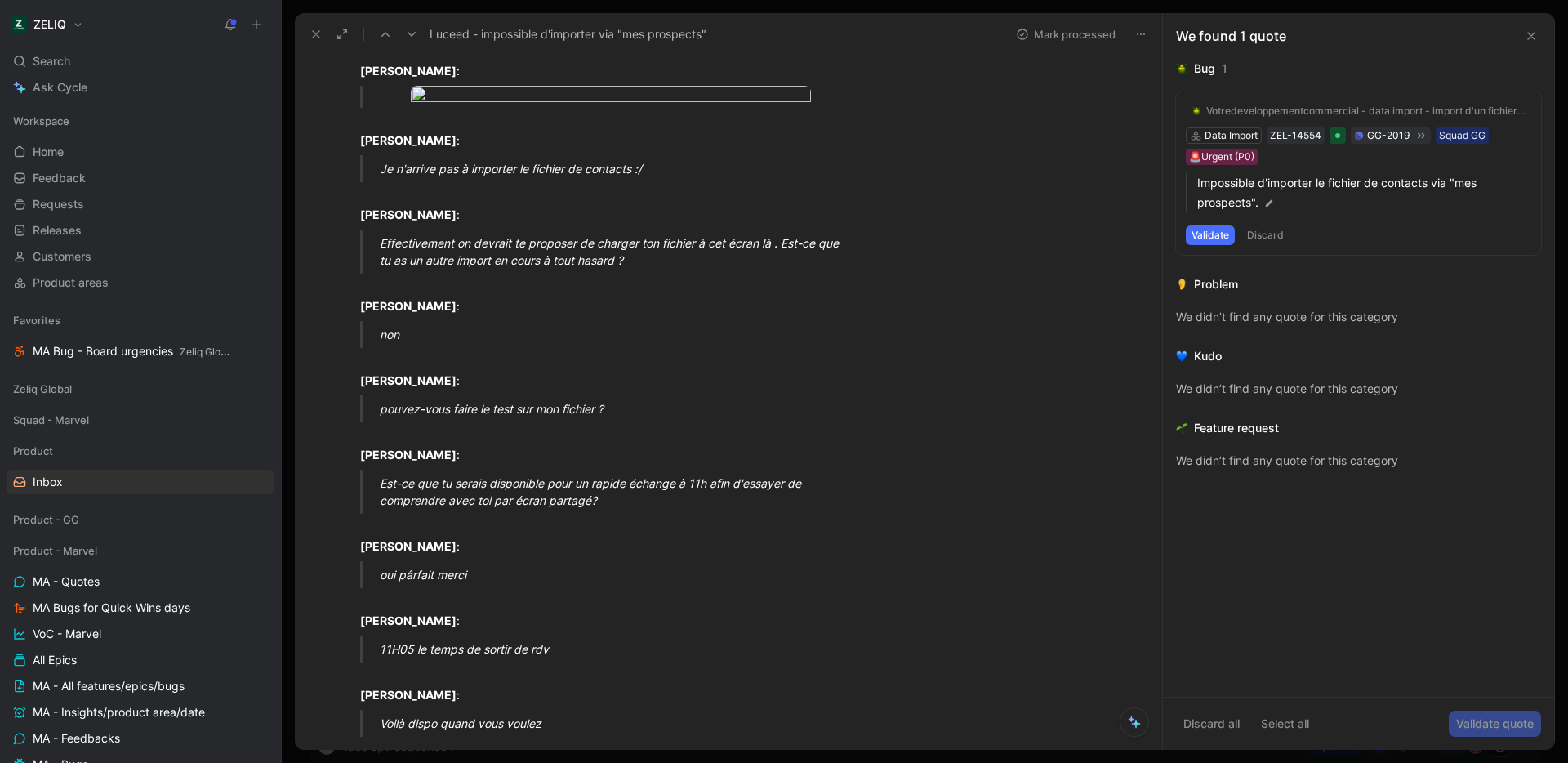
click at [583, 442] on body "ZELIQ Search ⌘ K Ask Cycle Workspace Home G then H Feedback G then F Requests G…" at bounding box center [784, 382] width 1568 height 763
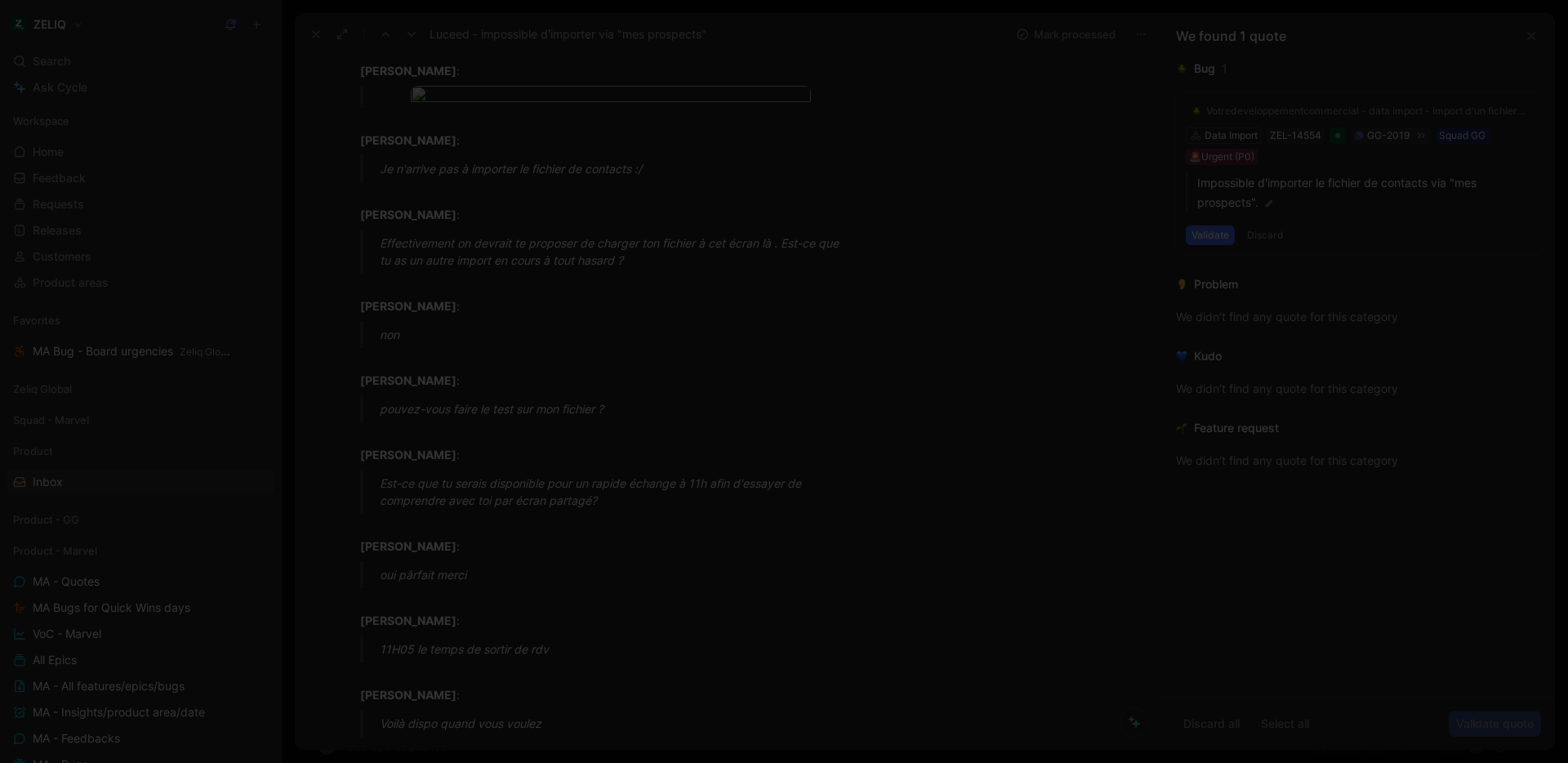
click at [583, 442] on img at bounding box center [784, 382] width 1568 height 763
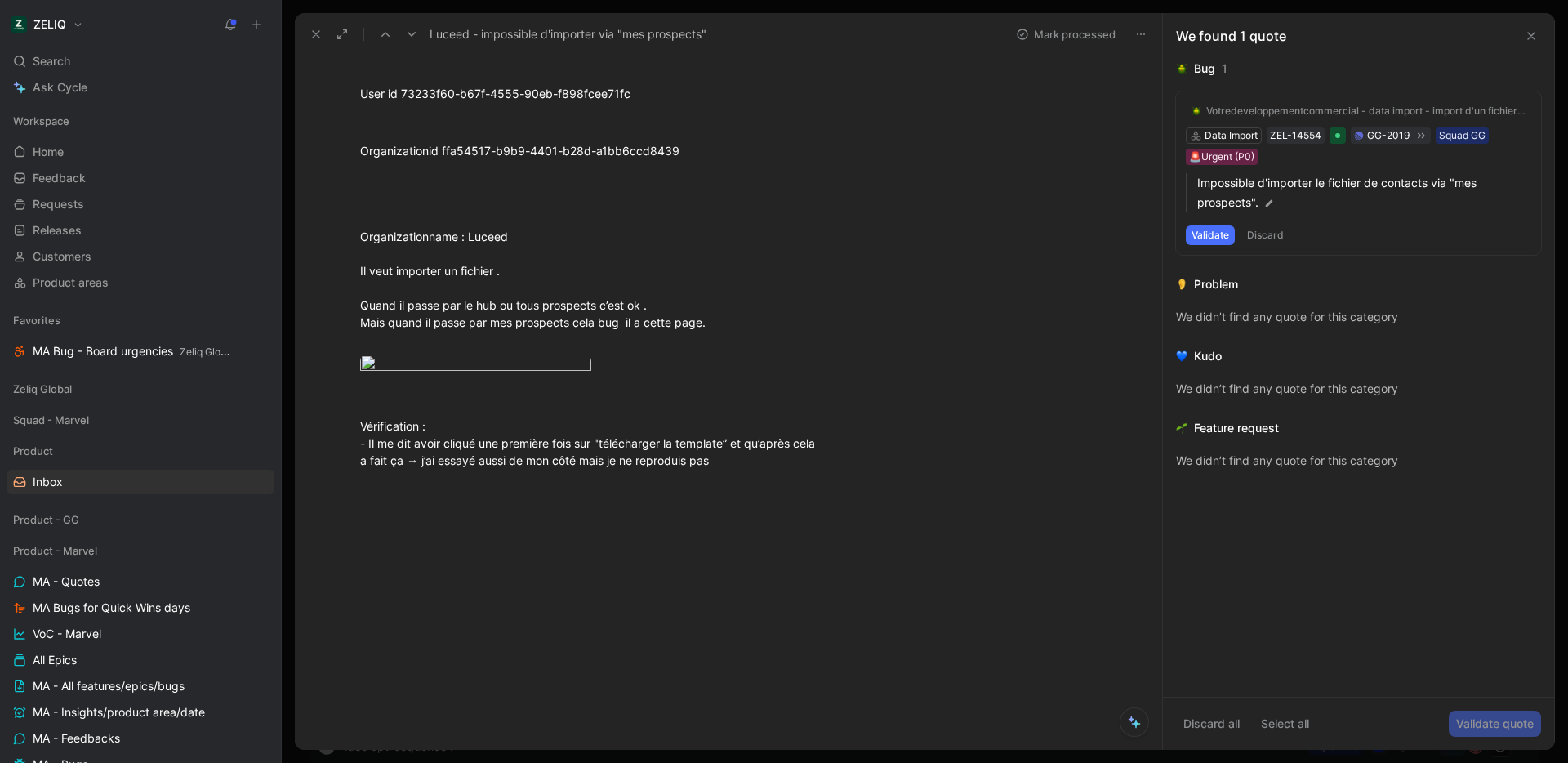
scroll to position [2769, 0]
click at [457, 389] on body "ZELIQ Search ⌘ K Ask Cycle Workspace Home G then H Feedback G then F Requests G…" at bounding box center [784, 382] width 1568 height 763
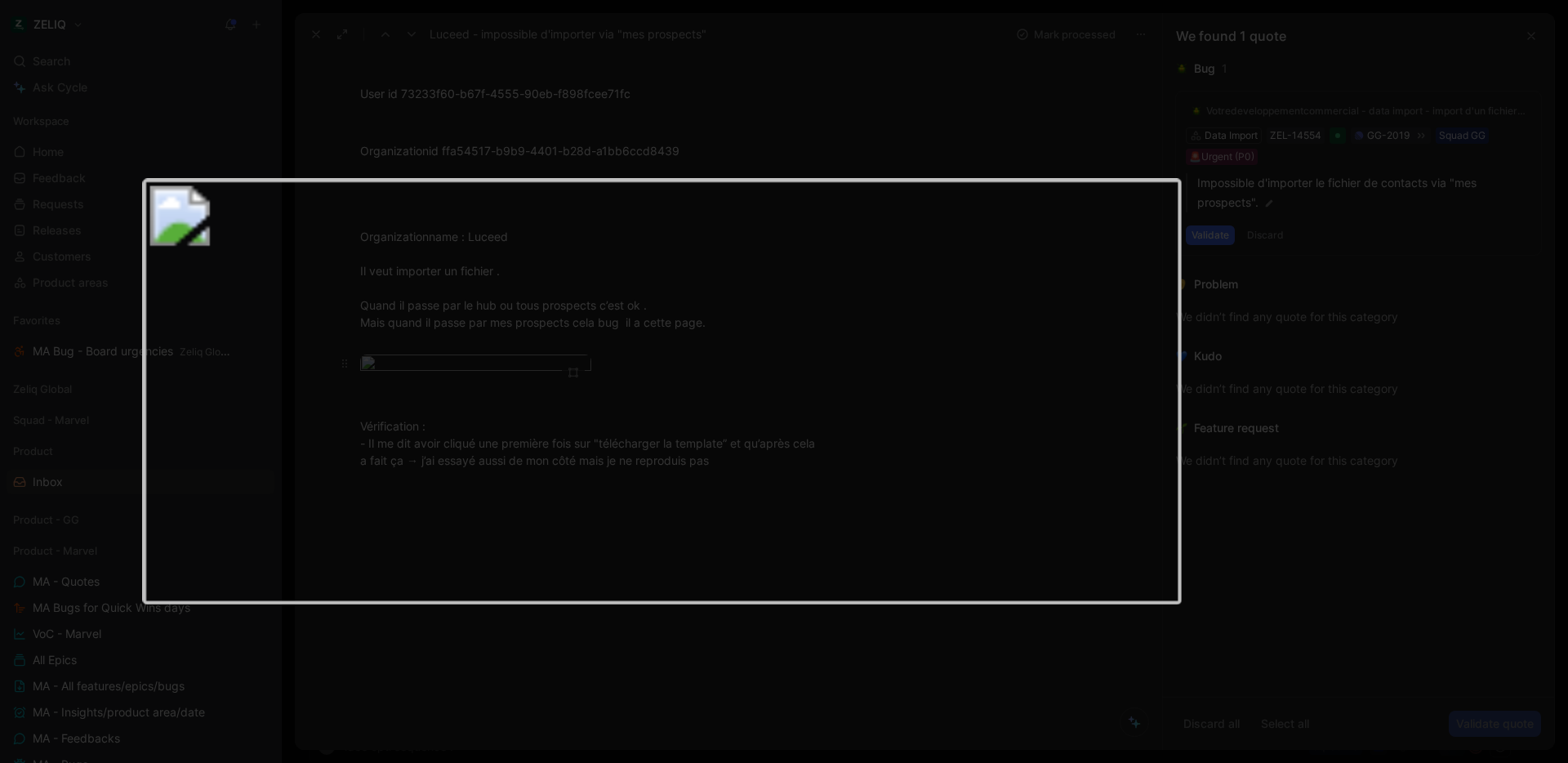
click at [457, 389] on img at bounding box center [661, 390] width 1037 height 424
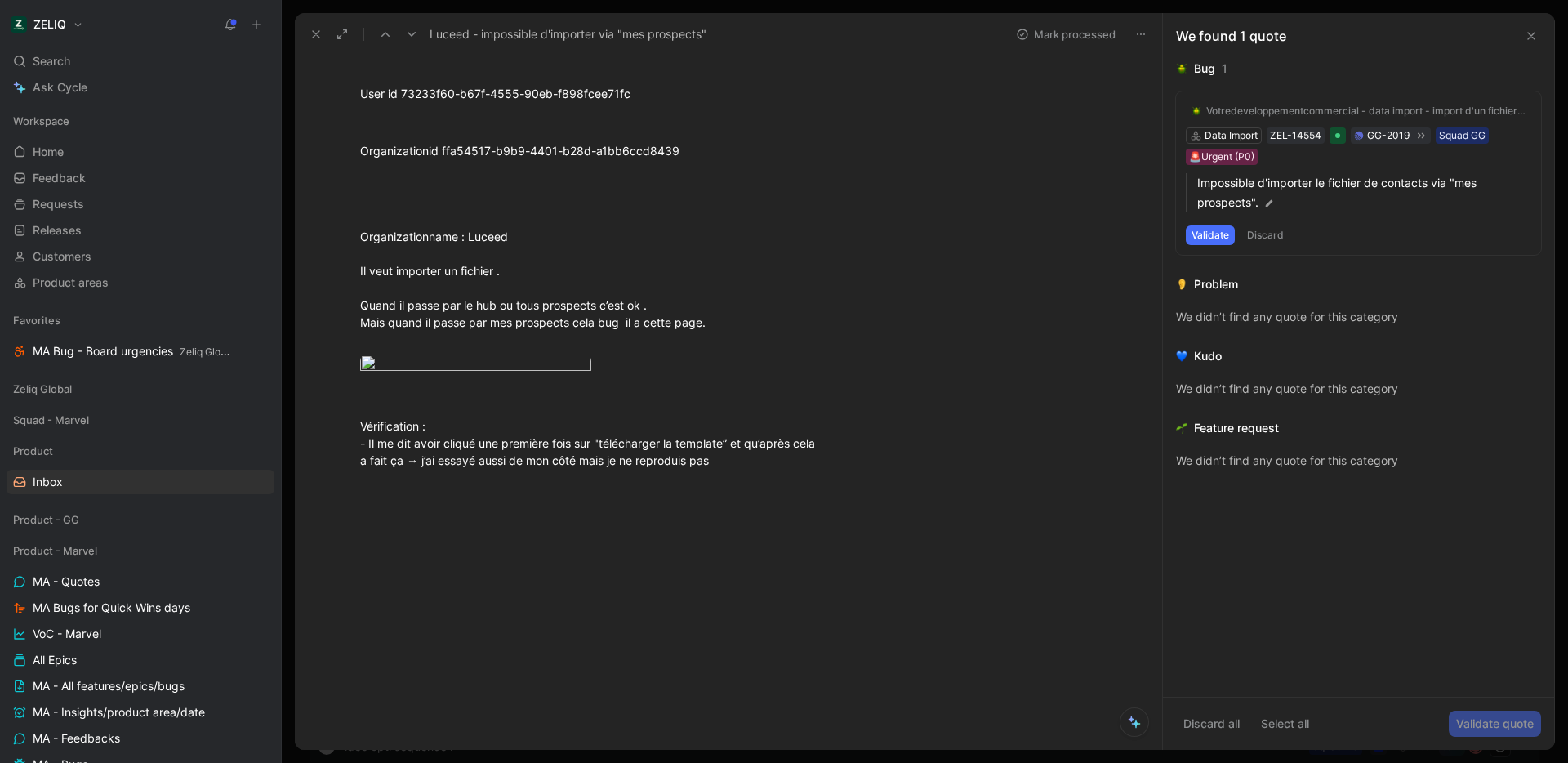
scroll to position [2850, 0]
click at [456, 300] on body "ZELIQ Search ⌘ K Ask Cycle Workspace Home G then H Feedback G then F Requests G…" at bounding box center [784, 382] width 1568 height 763
click at [455, 302] on img at bounding box center [783, 381] width 1564 height 760
drag, startPoint x: 364, startPoint y: 161, endPoint x: 581, endPoint y: 306, distance: 261.0
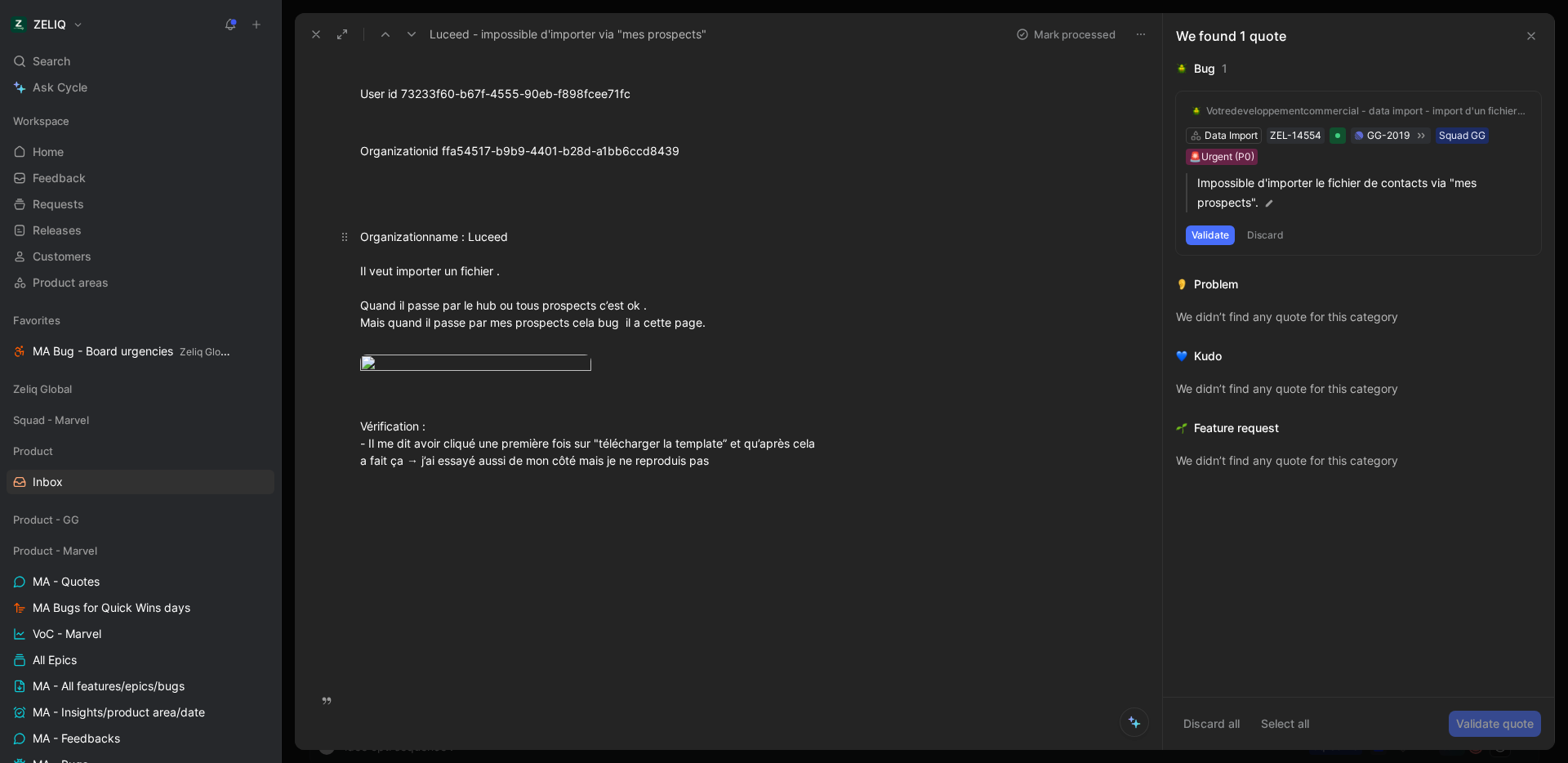
copy div "User id 73233f60-b67f-4555-90eb-f898fcee71fc Organizationid ffa54517-b9b9-4401-…"
click at [710, 307] on div "Organizationname : Luceed Il veut importer un fichier . Quand il passe par le h…" at bounding box center [591, 288] width 462 height 121
click at [514, 474] on body "ZELIQ Search ⌘ K Ask Cycle Workspace Home G then H Feedback G then F Requests G…" at bounding box center [784, 382] width 1568 height 763
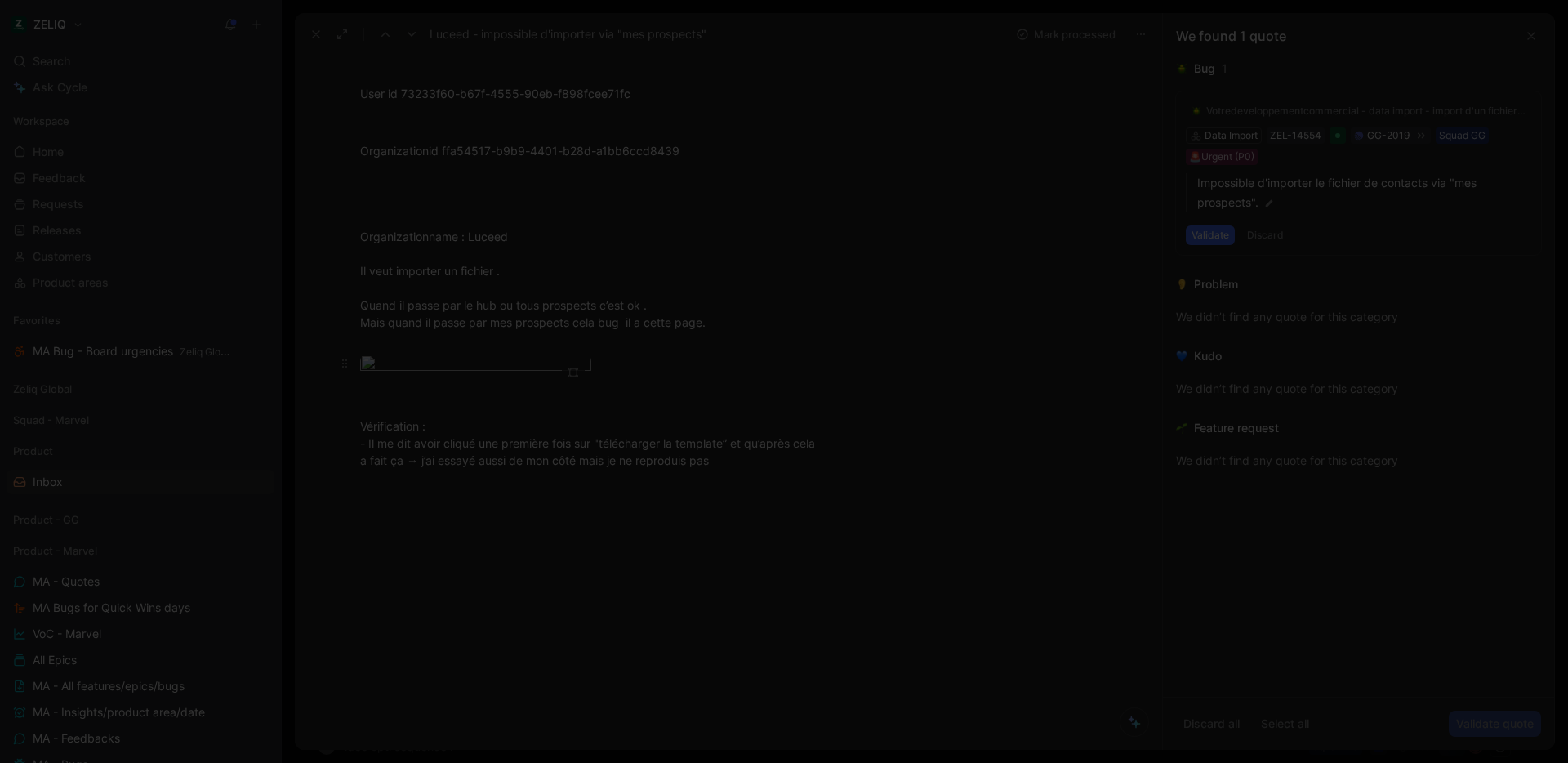
click at [514, 474] on img at bounding box center [784, 382] width 1568 height 763
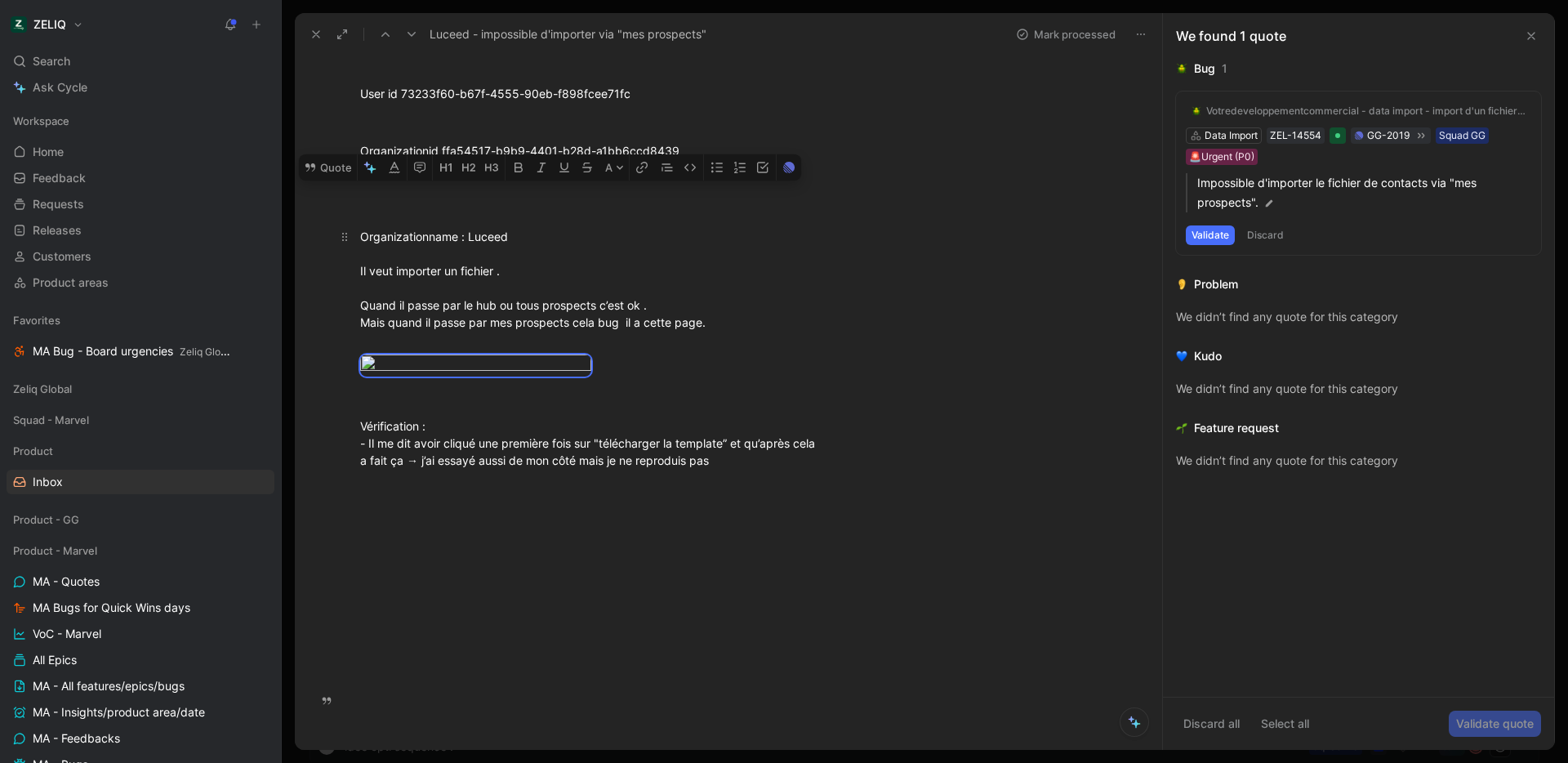
drag, startPoint x: 773, startPoint y: 619, endPoint x: 346, endPoint y: 334, distance: 513.4
copy div "Il veut importer un fichier . Quand il passe par le hub ou tous prospects c’est…"
click at [527, 493] on body "ZELIQ Search ⌘ K Ask Cycle Workspace Home G then H Feedback G then F Requests G…" at bounding box center [784, 382] width 1568 height 763
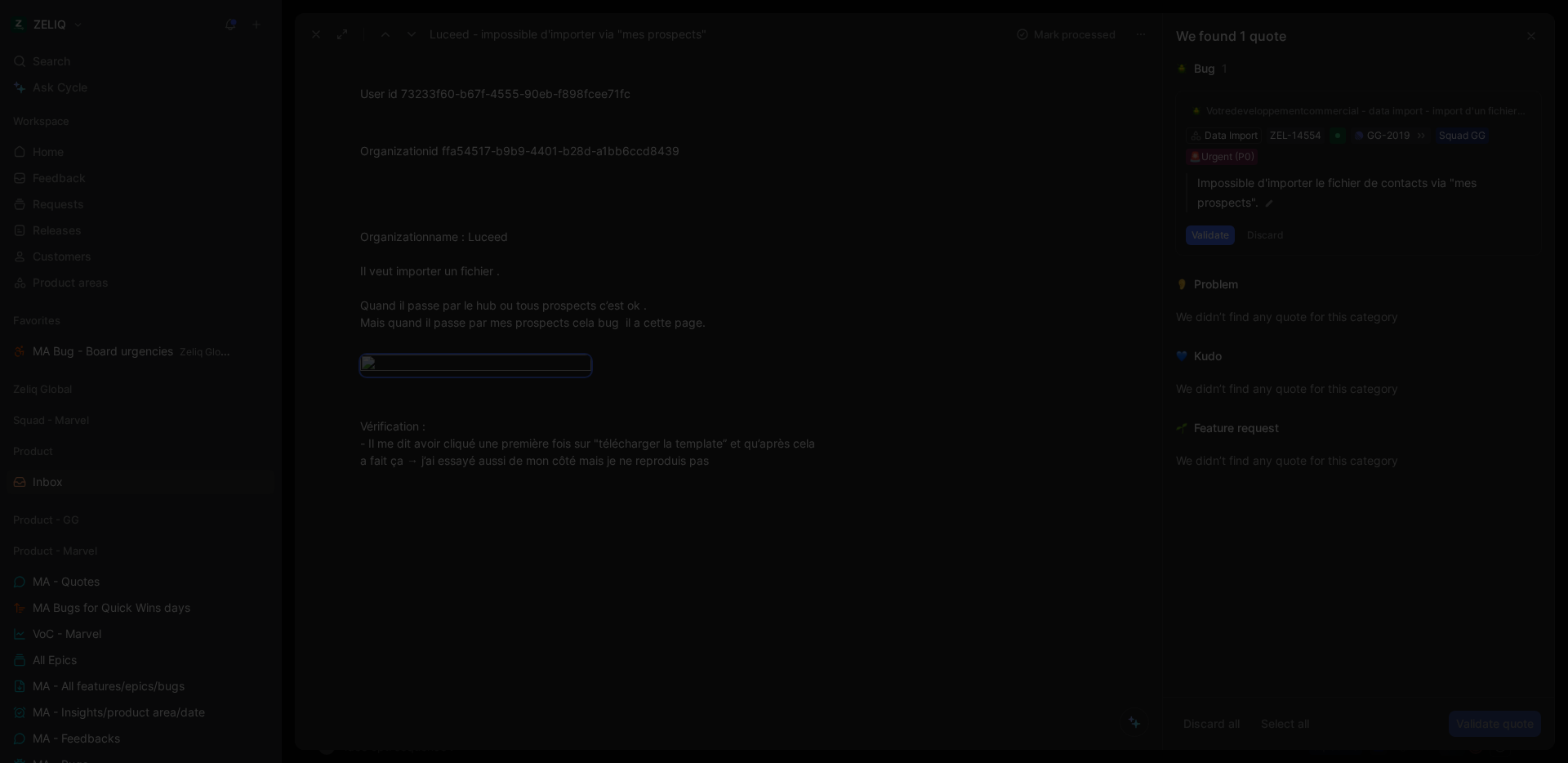
click at [954, 762] on div at bounding box center [784, 763] width 1568 height 0
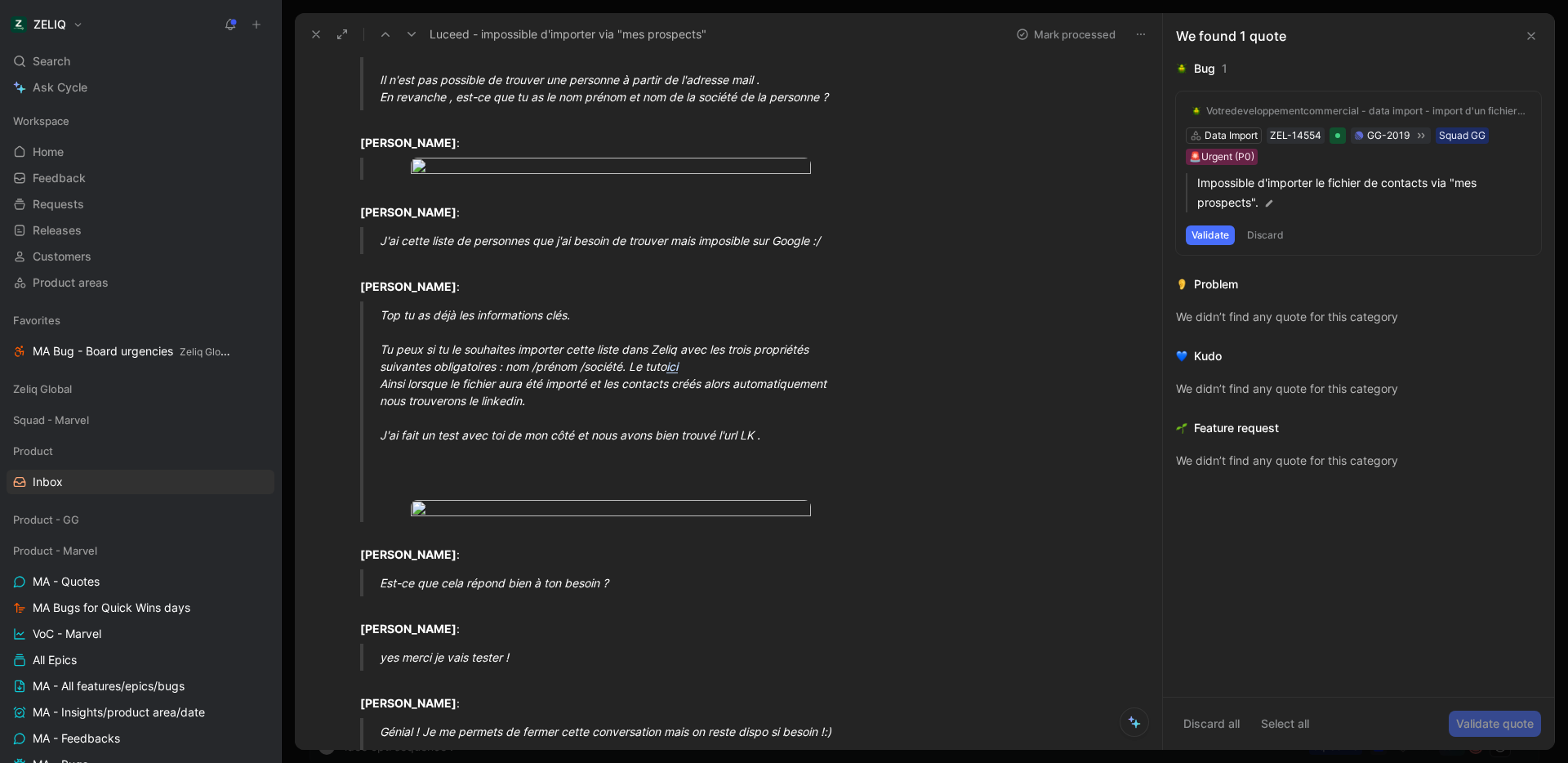
scroll to position [0, 0]
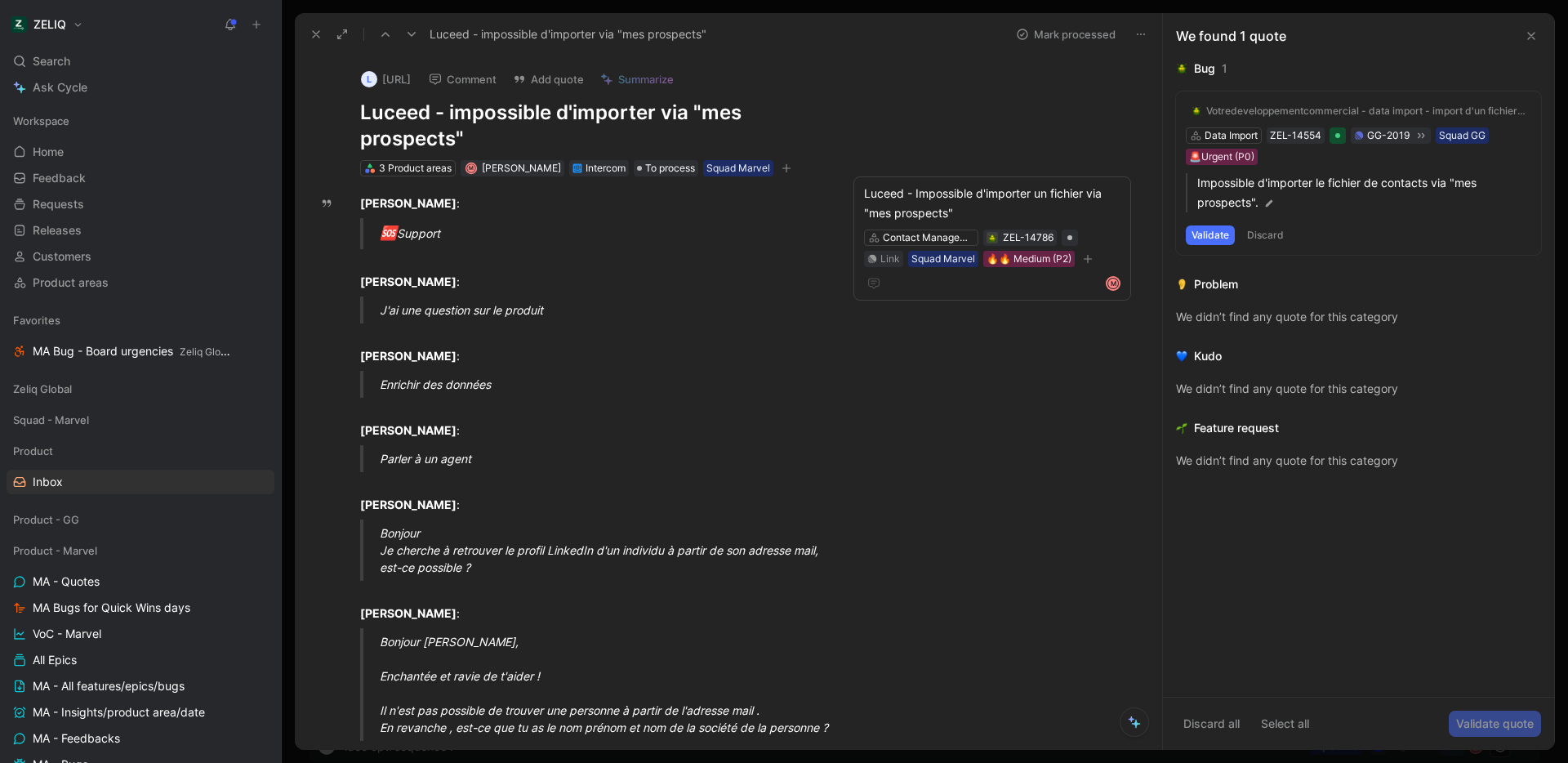
click at [475, 77] on button "Comment" at bounding box center [462, 79] width 83 height 23
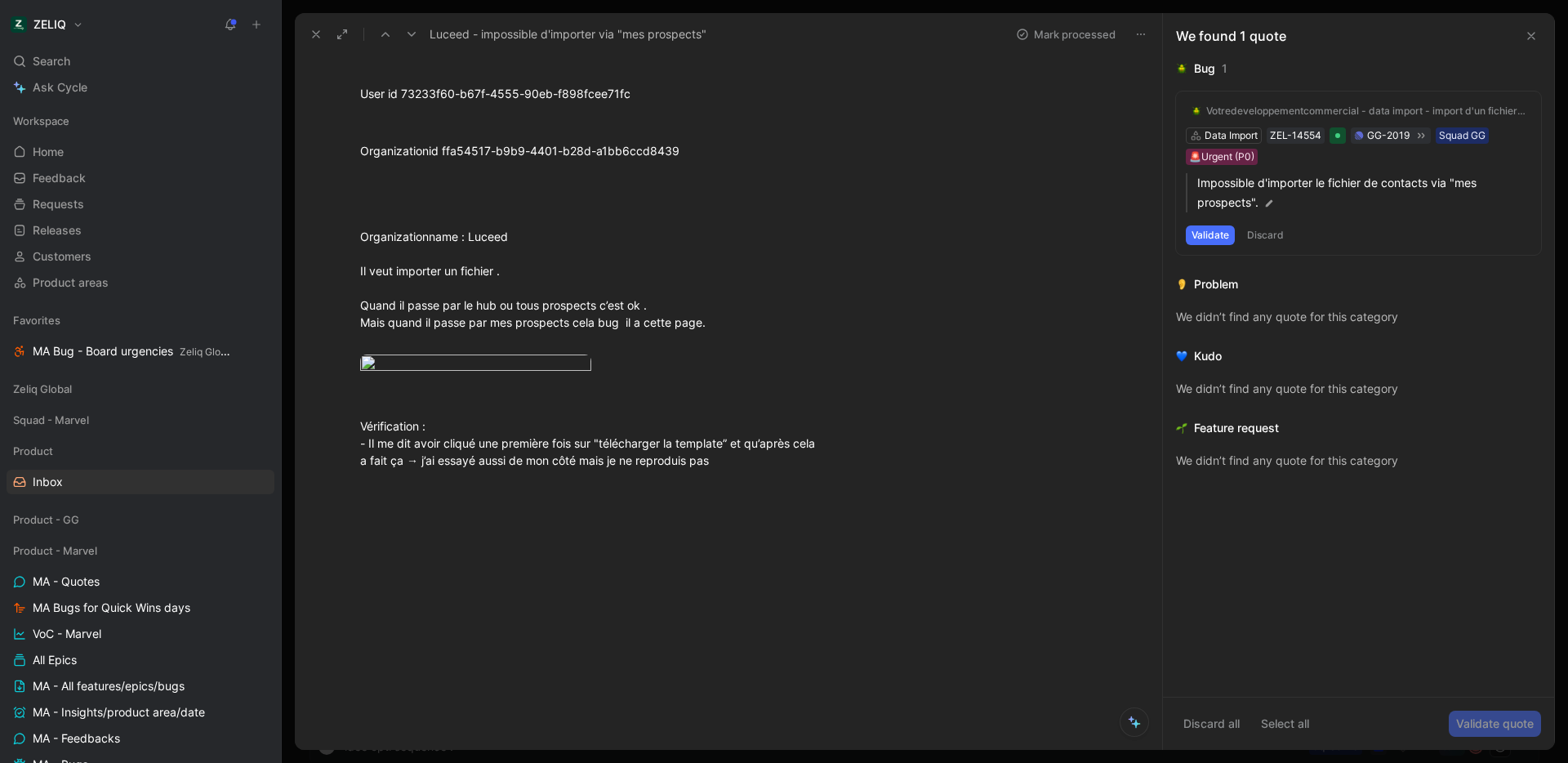
scroll to position [2835, 0]
drag, startPoint x: 355, startPoint y: 237, endPoint x: 572, endPoint y: 246, distance: 217.2
click at [572, 246] on p "Organizationname : Luceed Il veut importer un fichier . Quand il passe par le h…" at bounding box center [591, 288] width 524 height 130
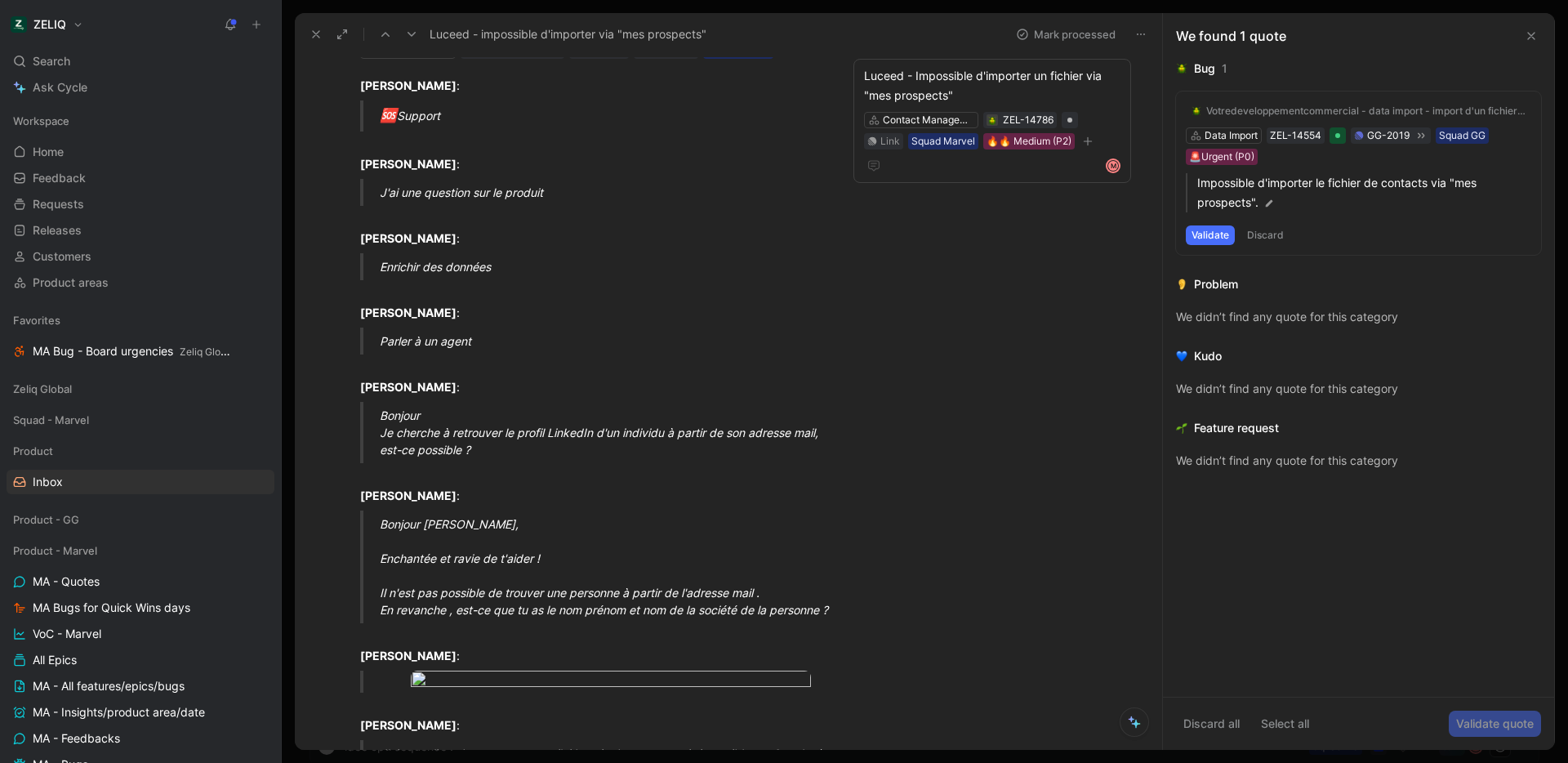
scroll to position [0, 0]
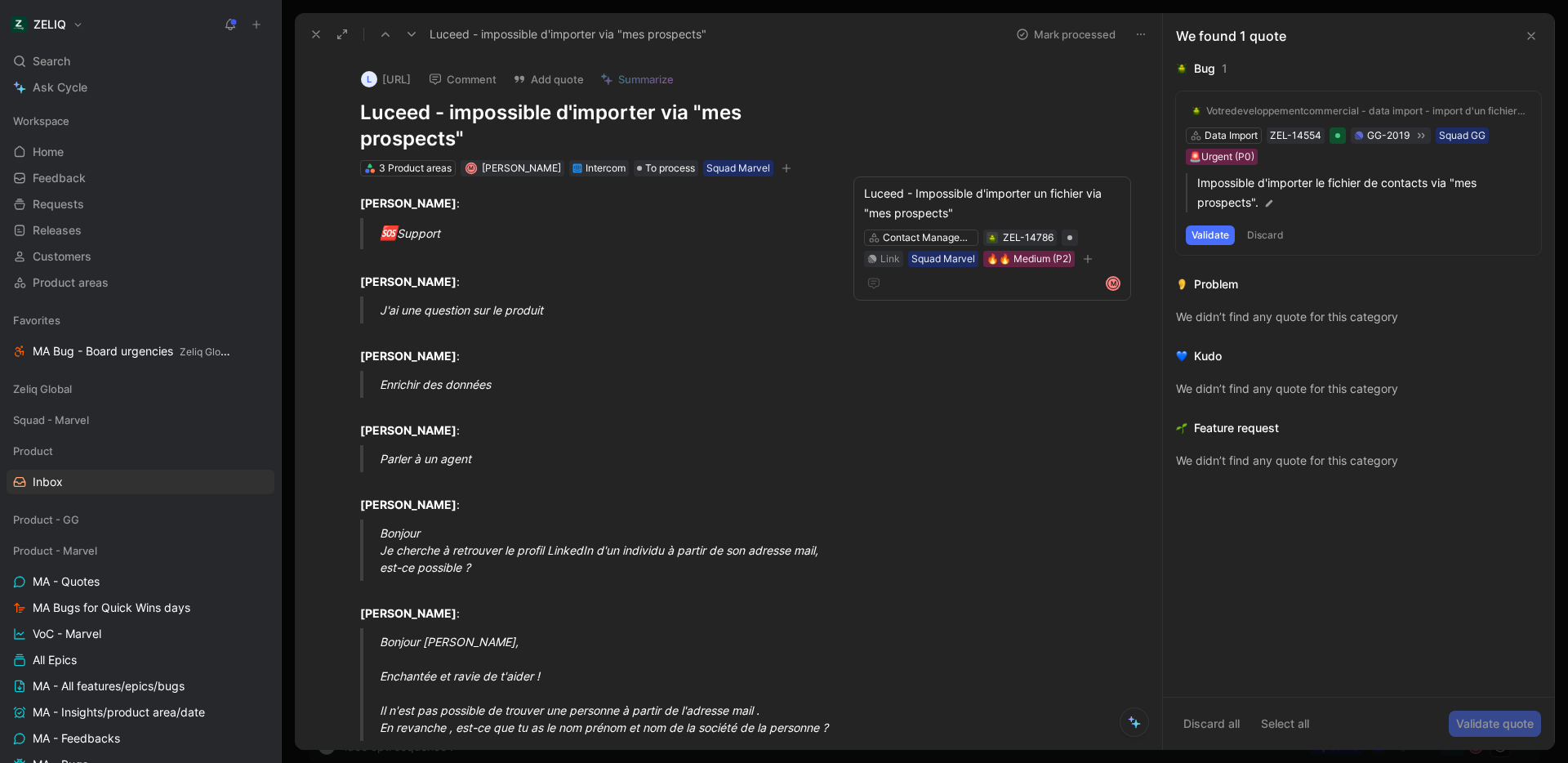
click at [477, 78] on button "Comment" at bounding box center [462, 79] width 83 height 23
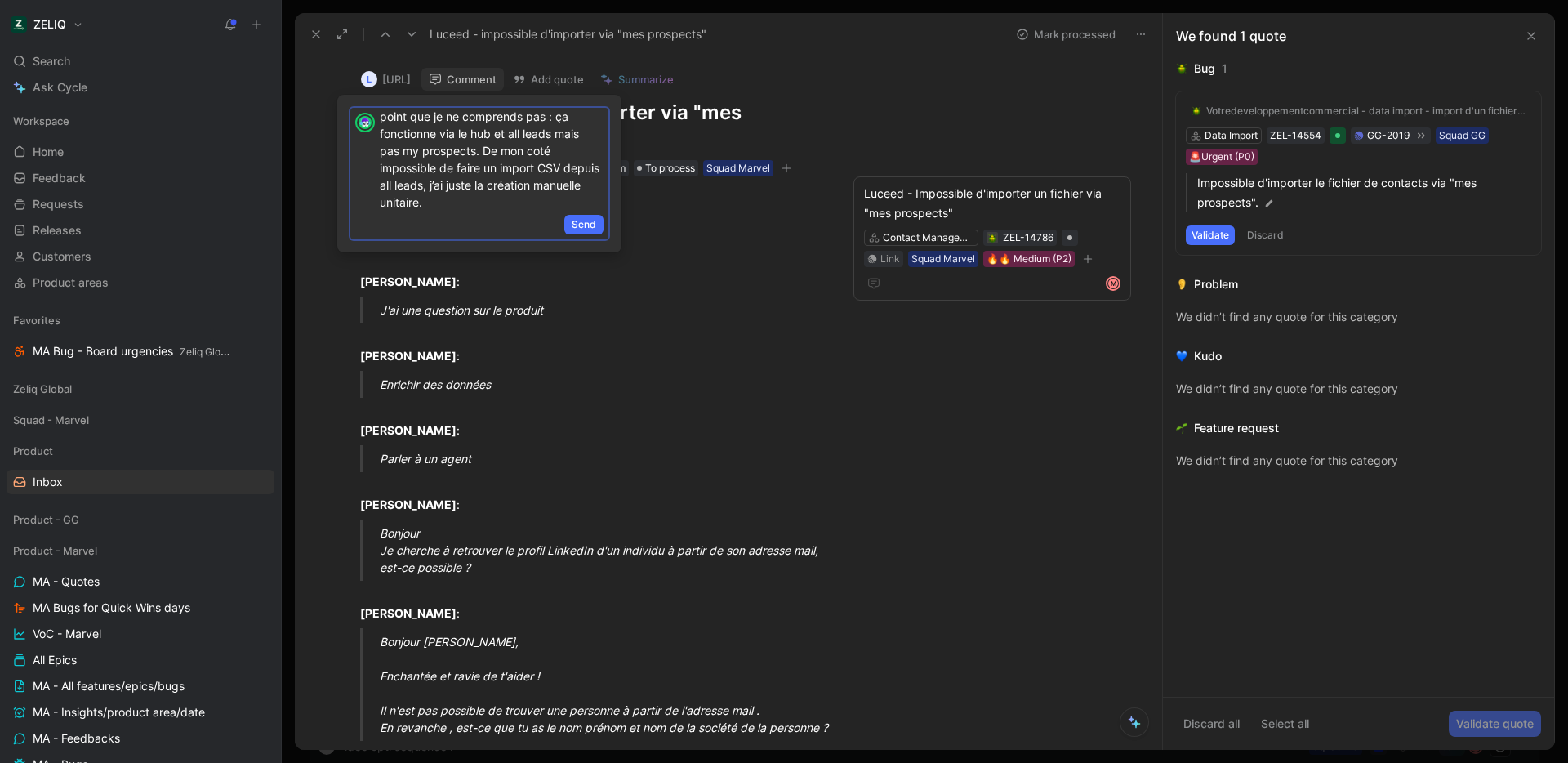
scroll to position [21, 0]
click at [427, 191] on p "@[PERSON_NAME] je crée le ticket mais y’a un point que je ne comprends pas : ça…" at bounding box center [492, 152] width 224 height 122
click at [578, 227] on span "Send" at bounding box center [584, 224] width 25 height 16
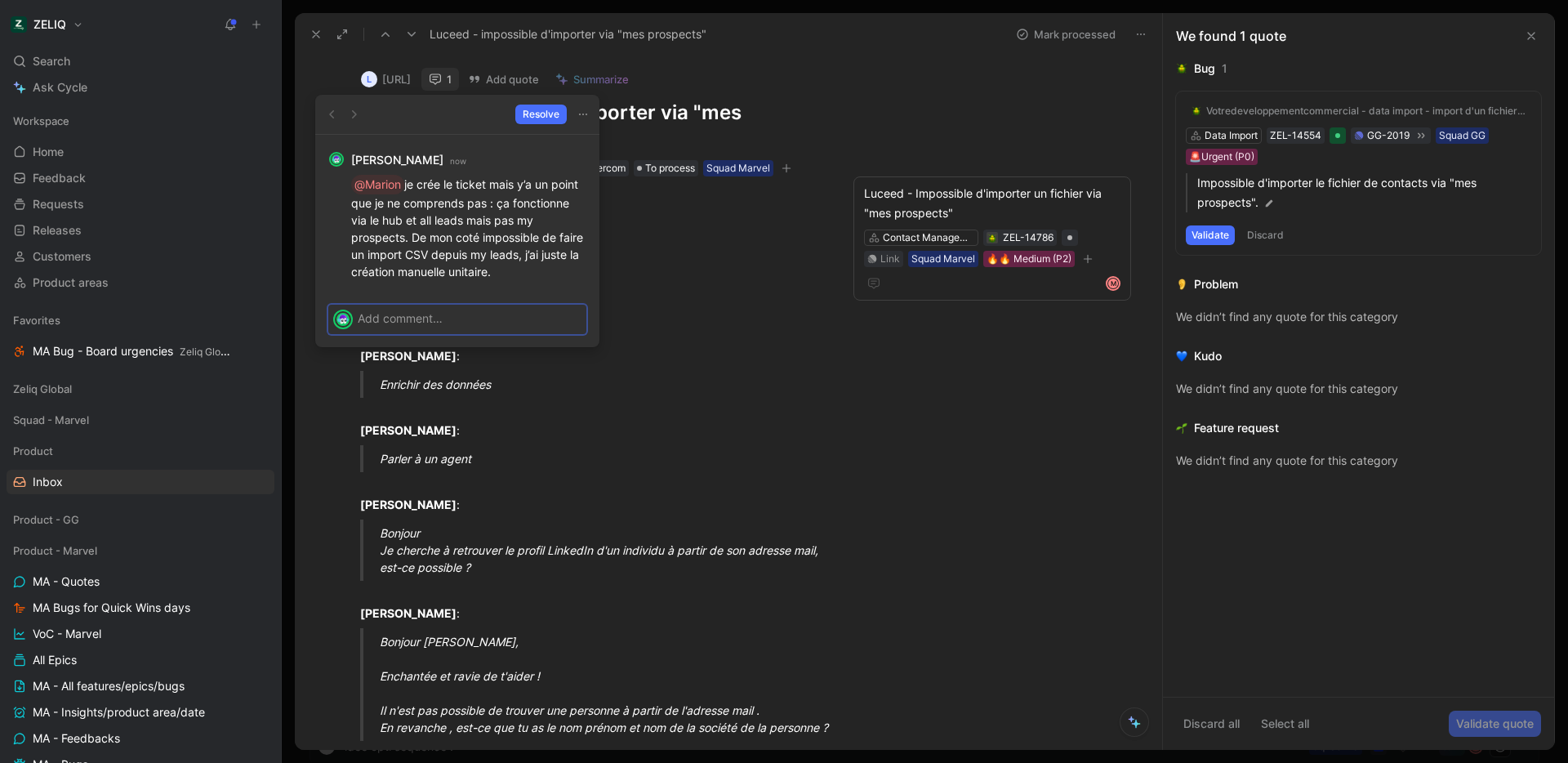
scroll to position [0, 0]
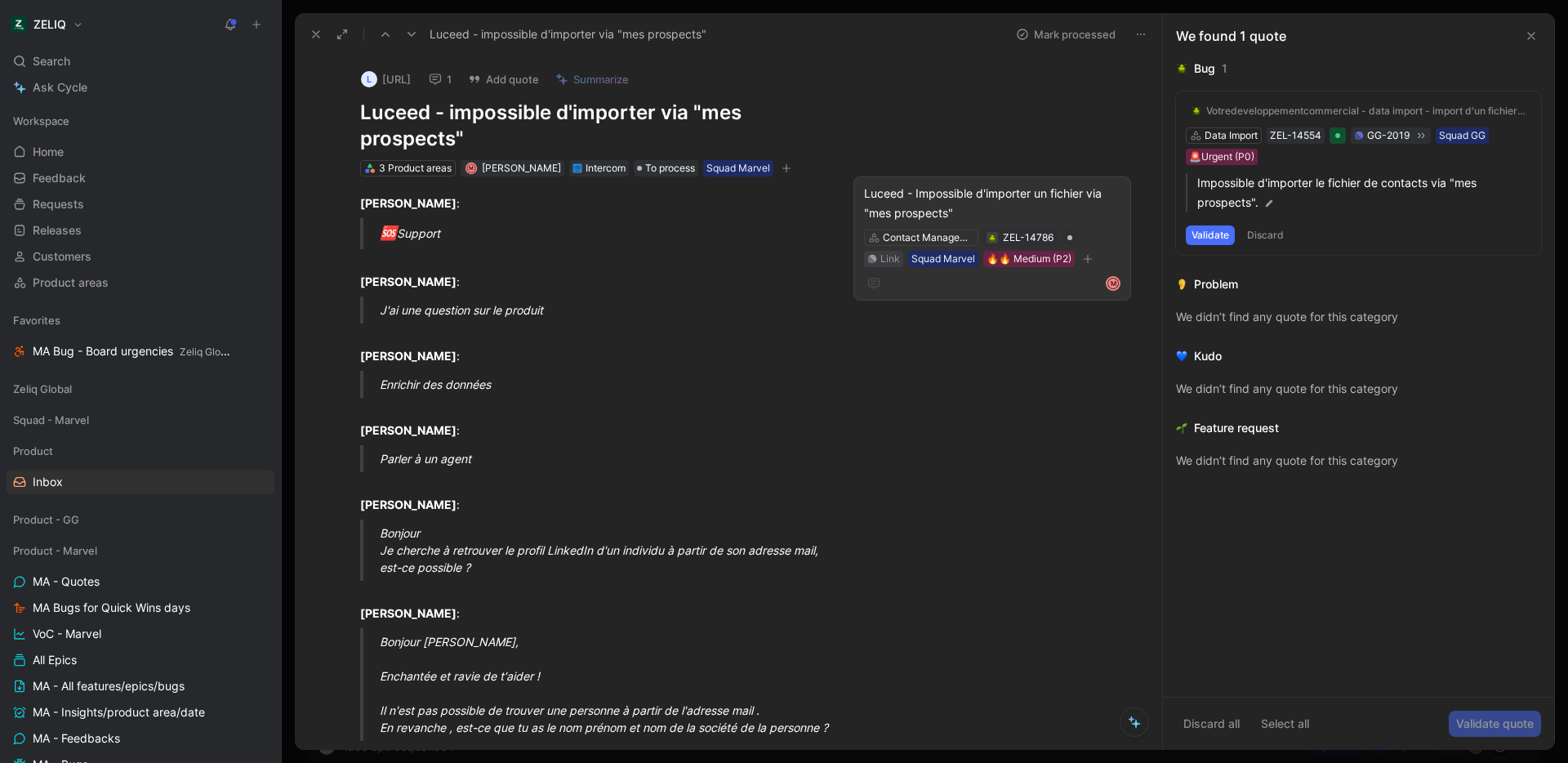
click at [900, 251] on div "Link" at bounding box center [890, 258] width 20 height 16
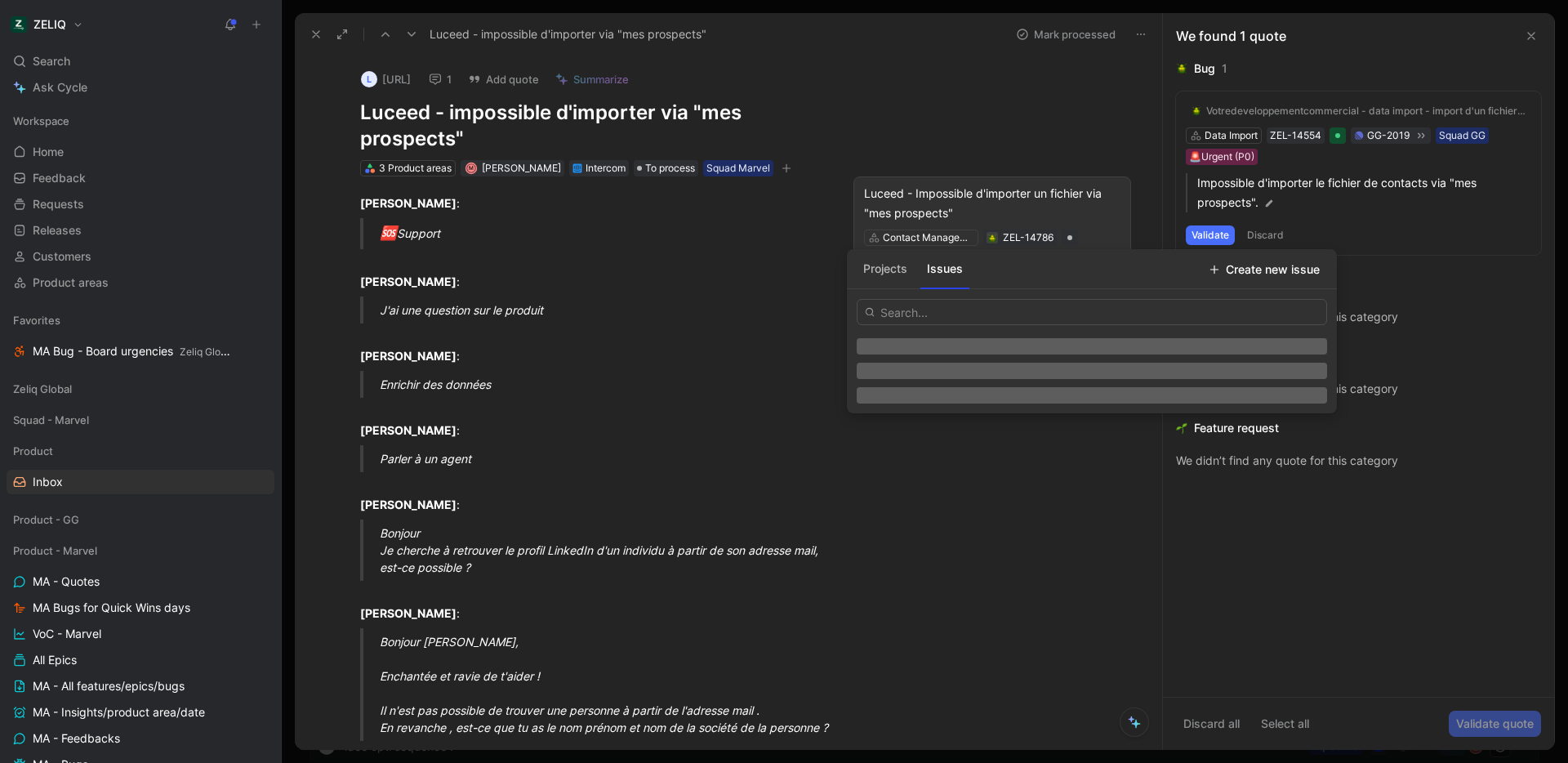
type input "[URL][DOMAIN_NAME]"
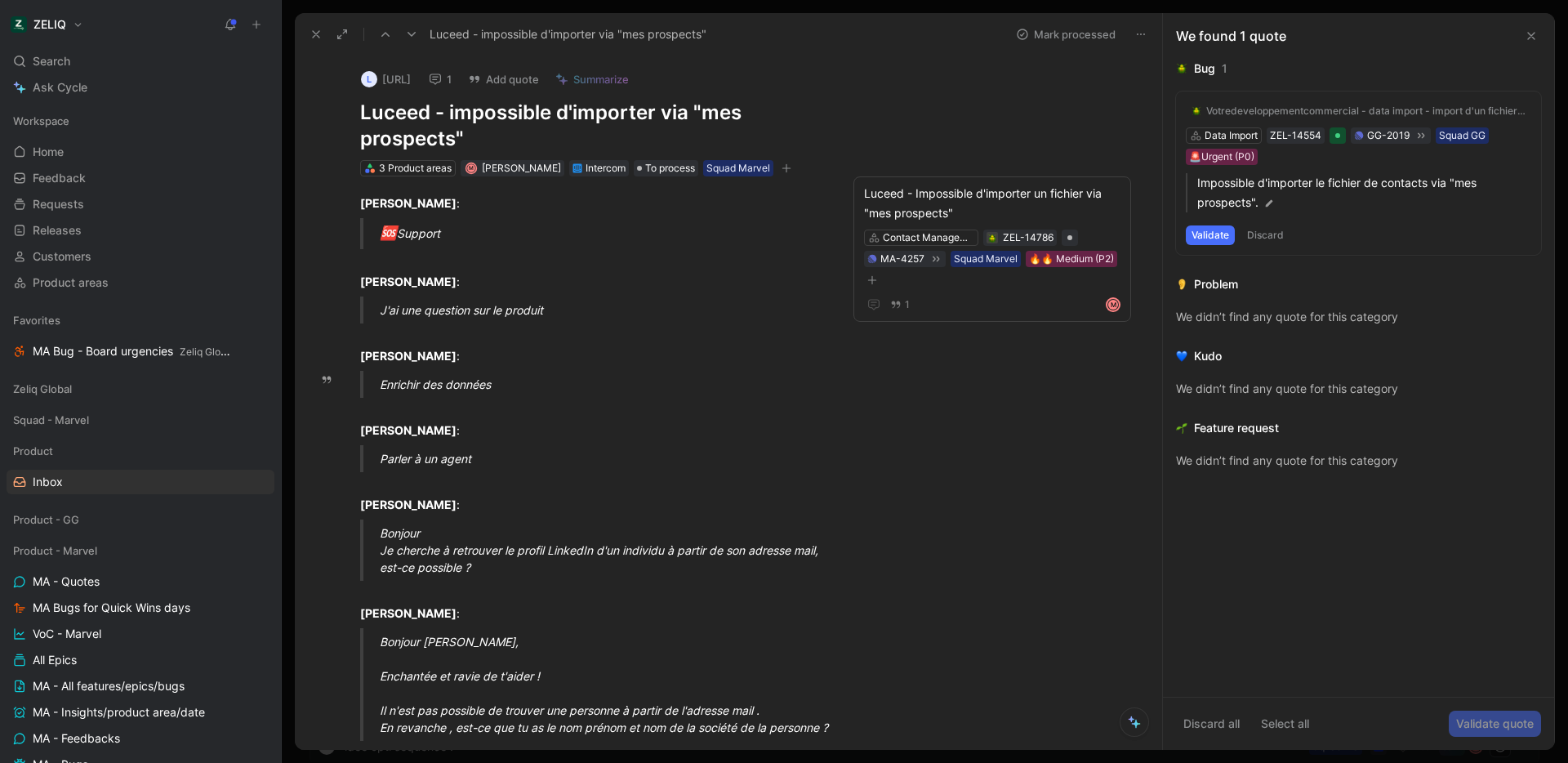
click at [707, 372] on p "Enrichir des données" at bounding box center [610, 384] width 462 height 27
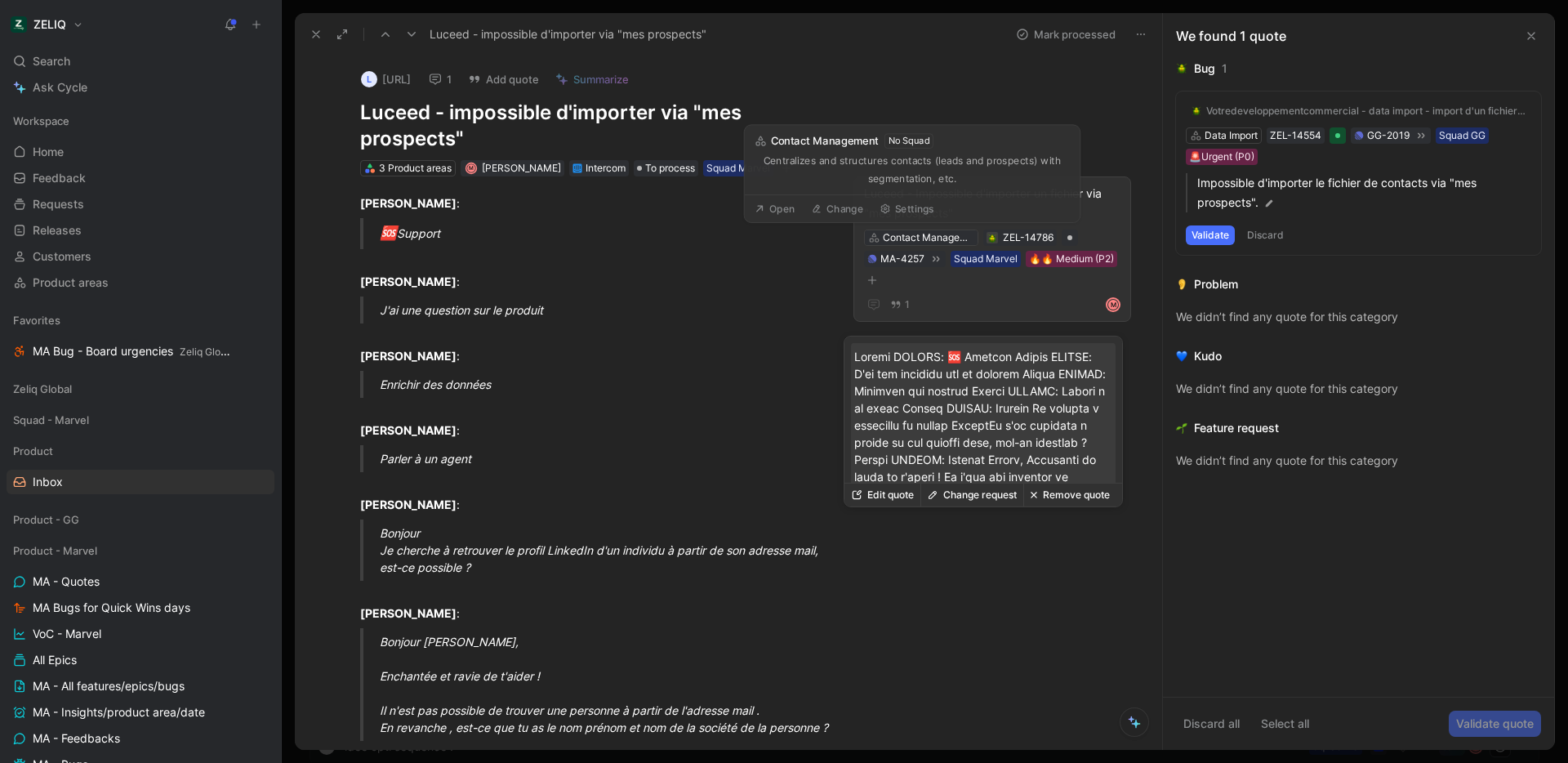
click at [894, 236] on div "Contact Management" at bounding box center [928, 237] width 91 height 16
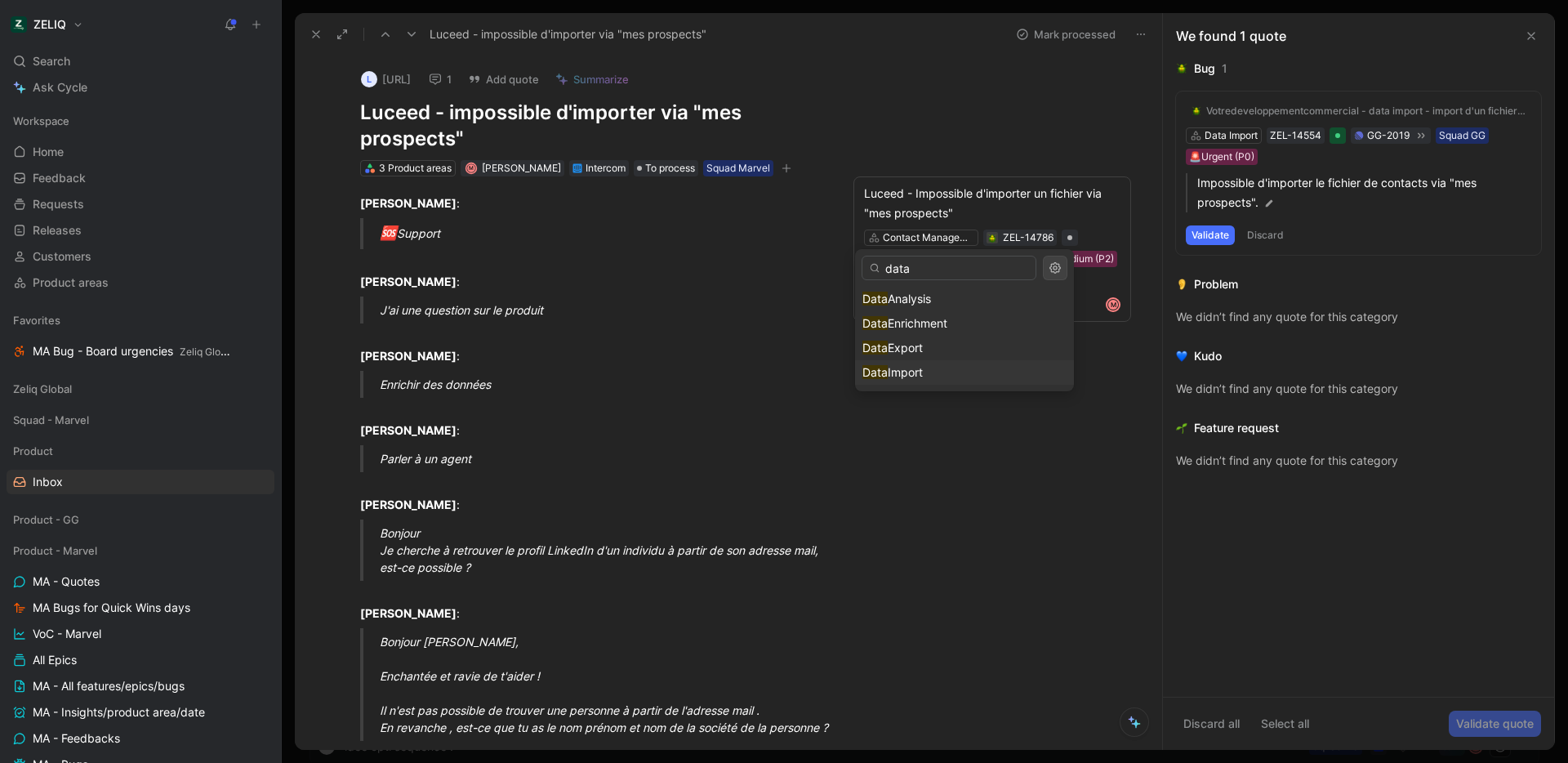
type input "data"
click at [966, 372] on div "Data Import" at bounding box center [964, 372] width 204 height 20
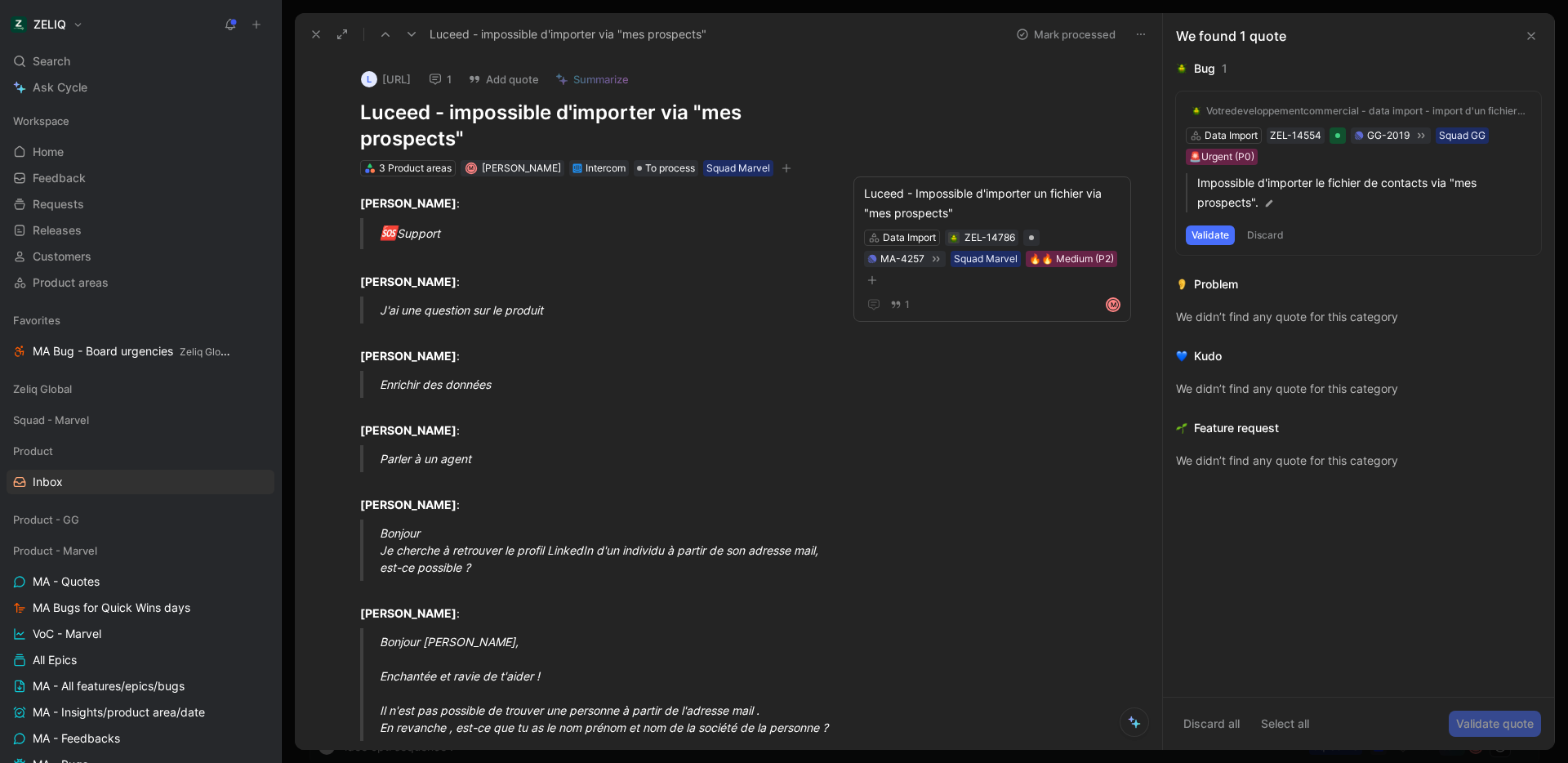
click at [770, 376] on div "Enrichir des données" at bounding box center [610, 384] width 462 height 17
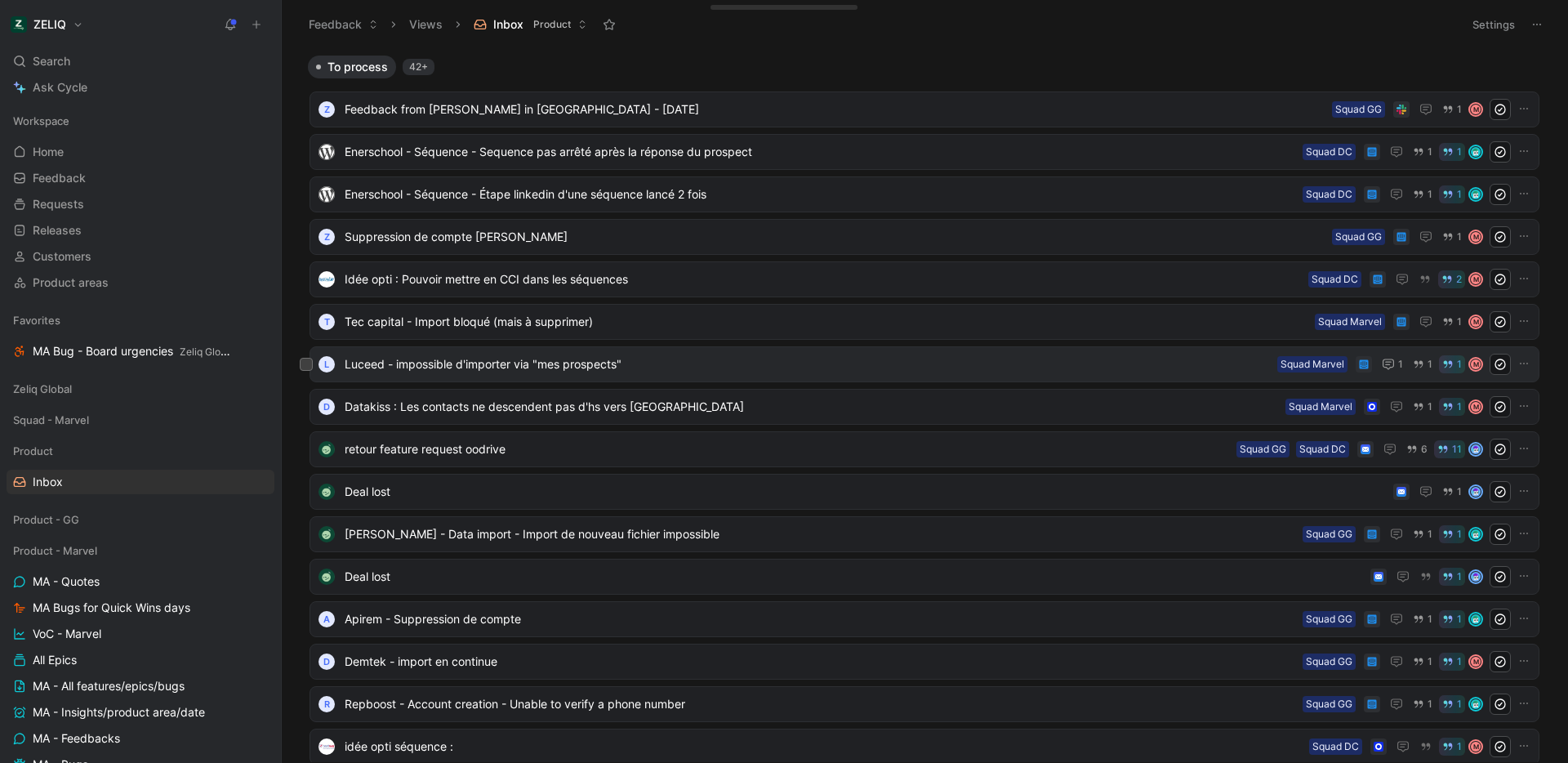
click at [751, 361] on span "Luceed - impossible d'importer via "mes prospects"" at bounding box center [808, 363] width 926 height 20
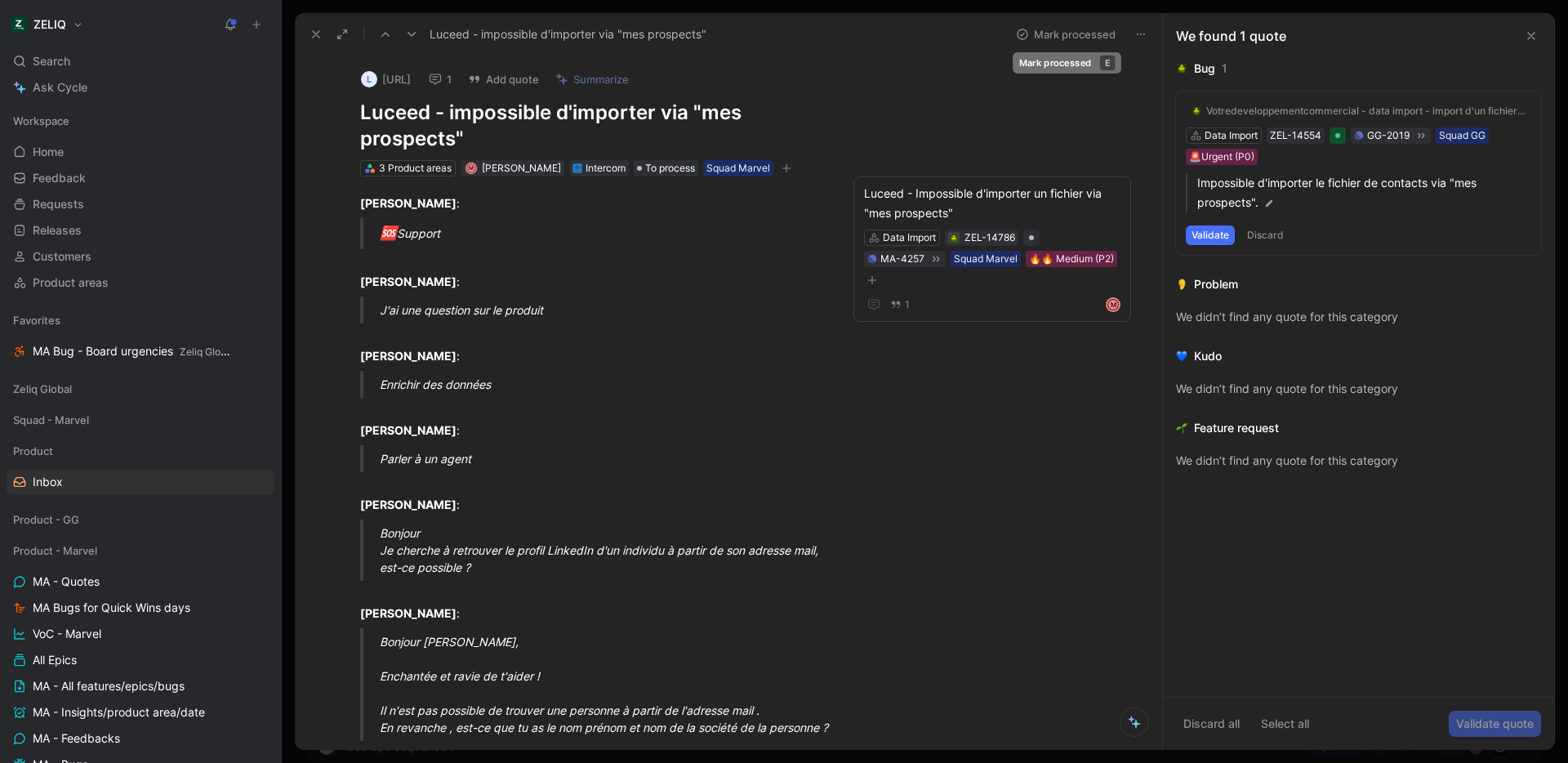
click at [1067, 42] on button "Mark processed" at bounding box center [1066, 34] width 114 height 23
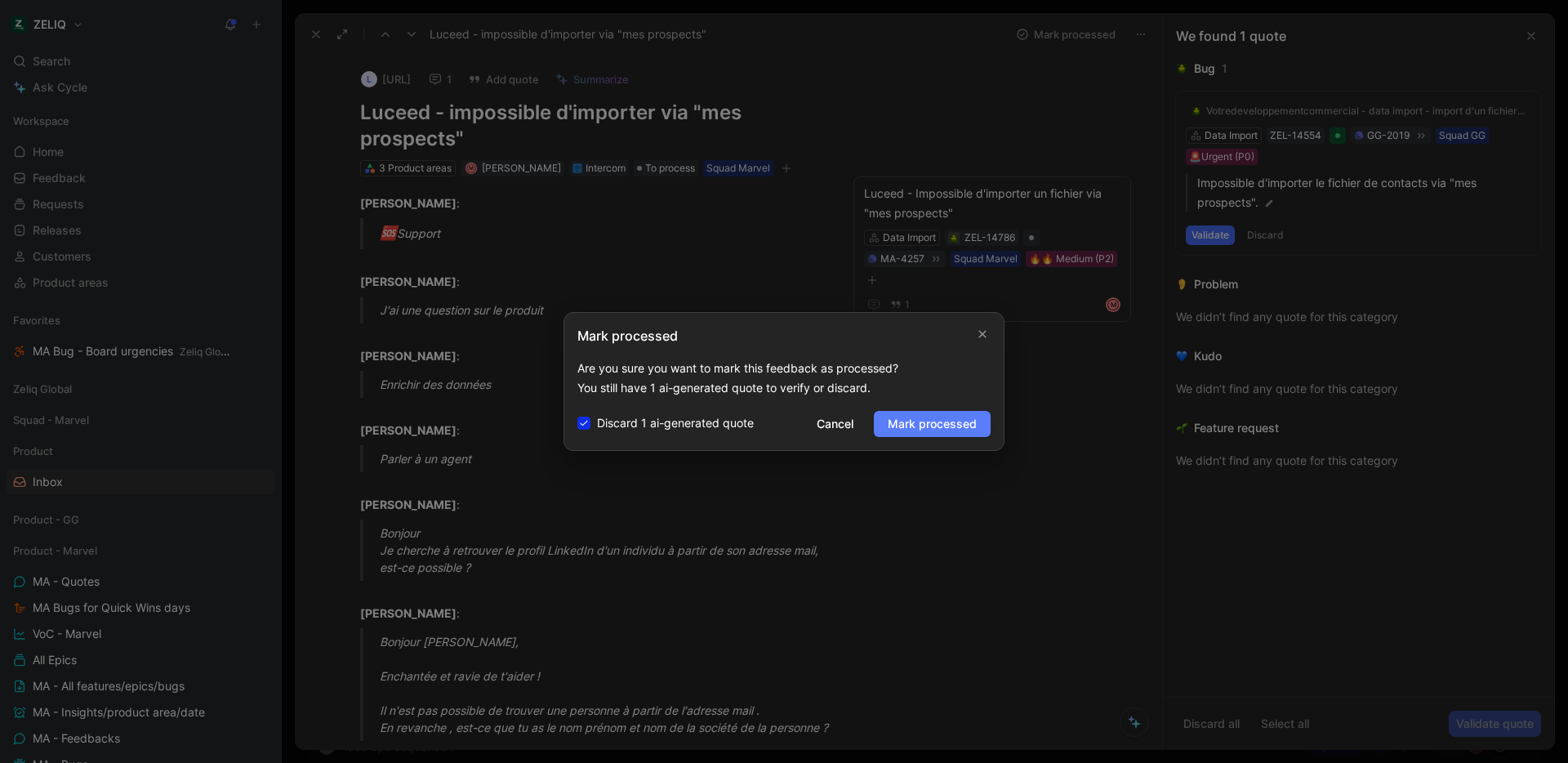
click at [928, 435] on button "Mark processed" at bounding box center [932, 424] width 117 height 27
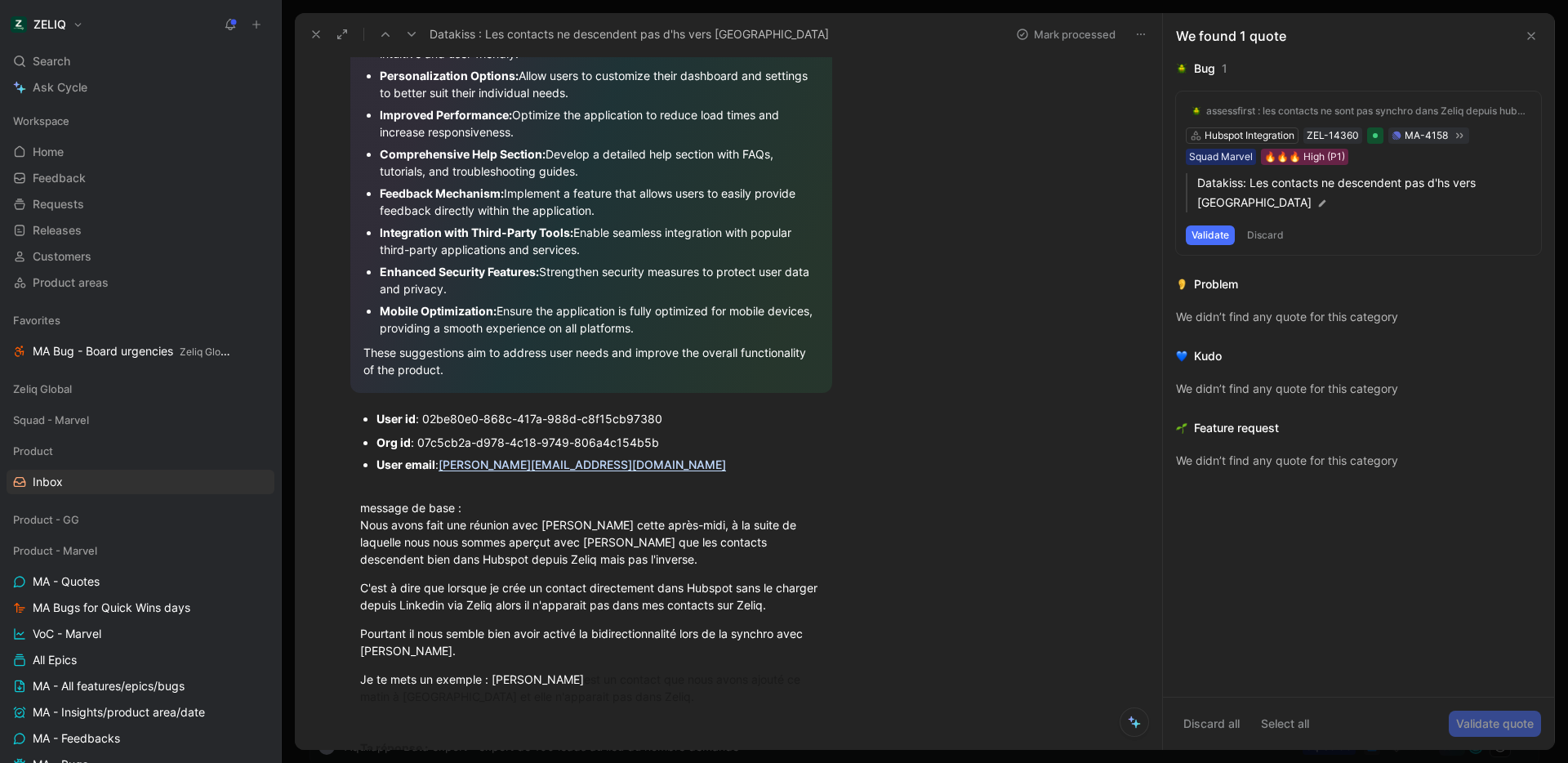
scroll to position [505, 0]
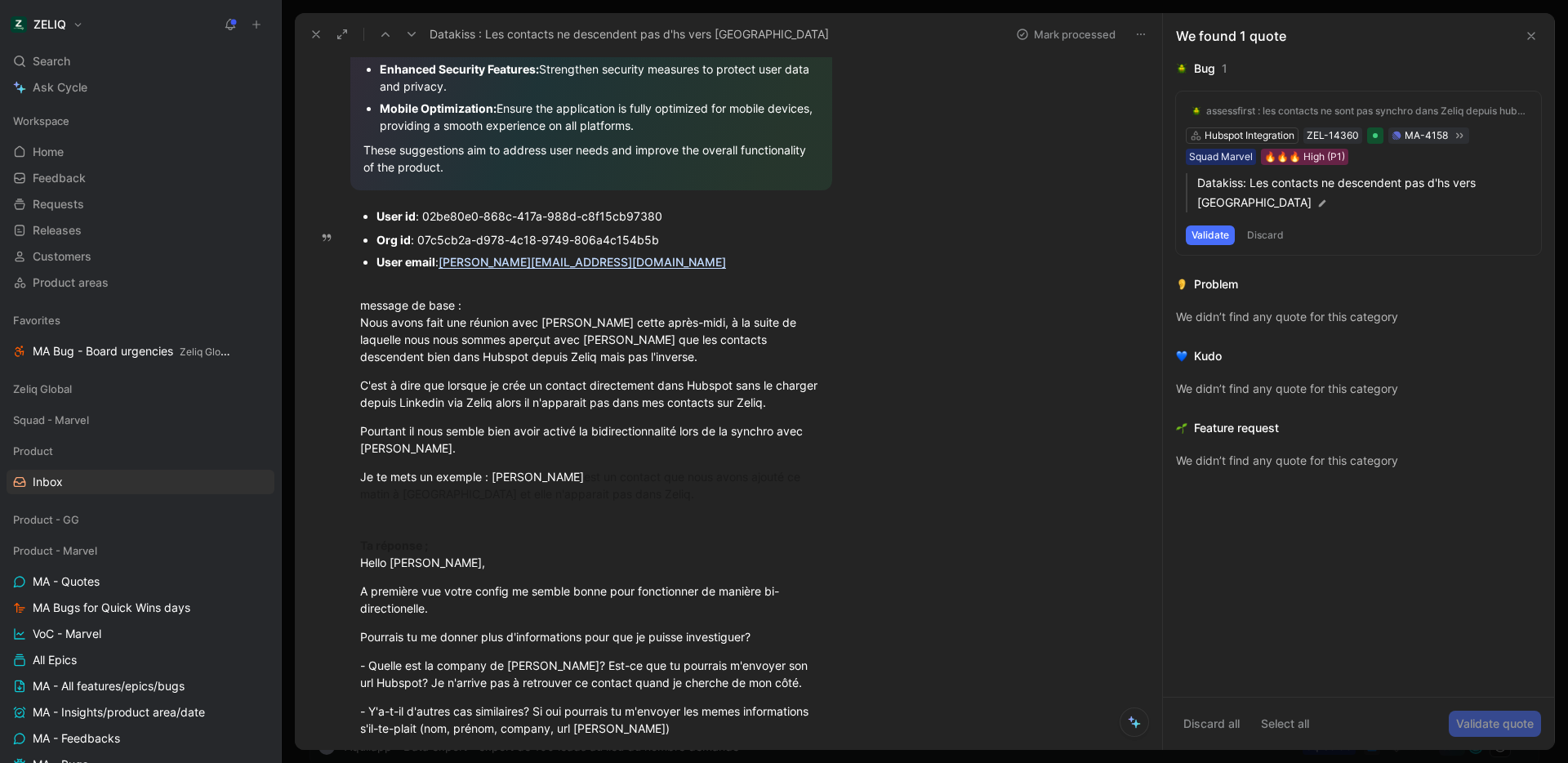
click at [477, 240] on div "Org id : 07c5cb2a-d978-4c18-9749-806a4c154b5b" at bounding box center [600, 240] width 446 height 17
click at [437, 237] on div "Org id : 07c5cb2a-d978-4c18-9749-806a4c154b5b" at bounding box center [600, 240] width 446 height 17
drag, startPoint x: 437, startPoint y: 237, endPoint x: 671, endPoint y: 240, distance: 234.0
click at [671, 240] on div "Org id : 07c5cb2a-d978-4c18-9749-806a4c154b5b" at bounding box center [600, 240] width 446 height 17
copy ul "07c5cb2a-d978-4c18-9749-806a4c154b5b"
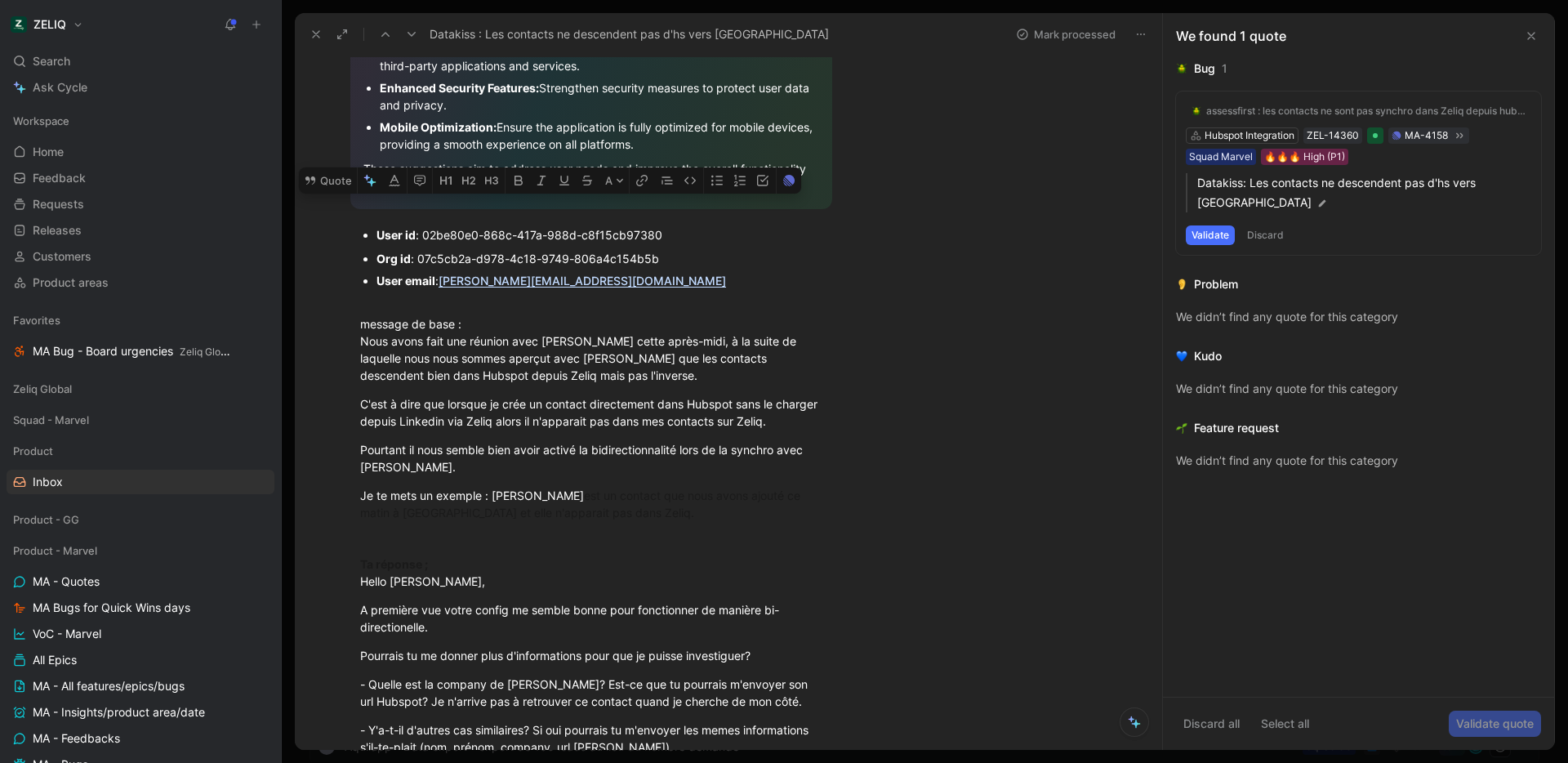
scroll to position [443, 0]
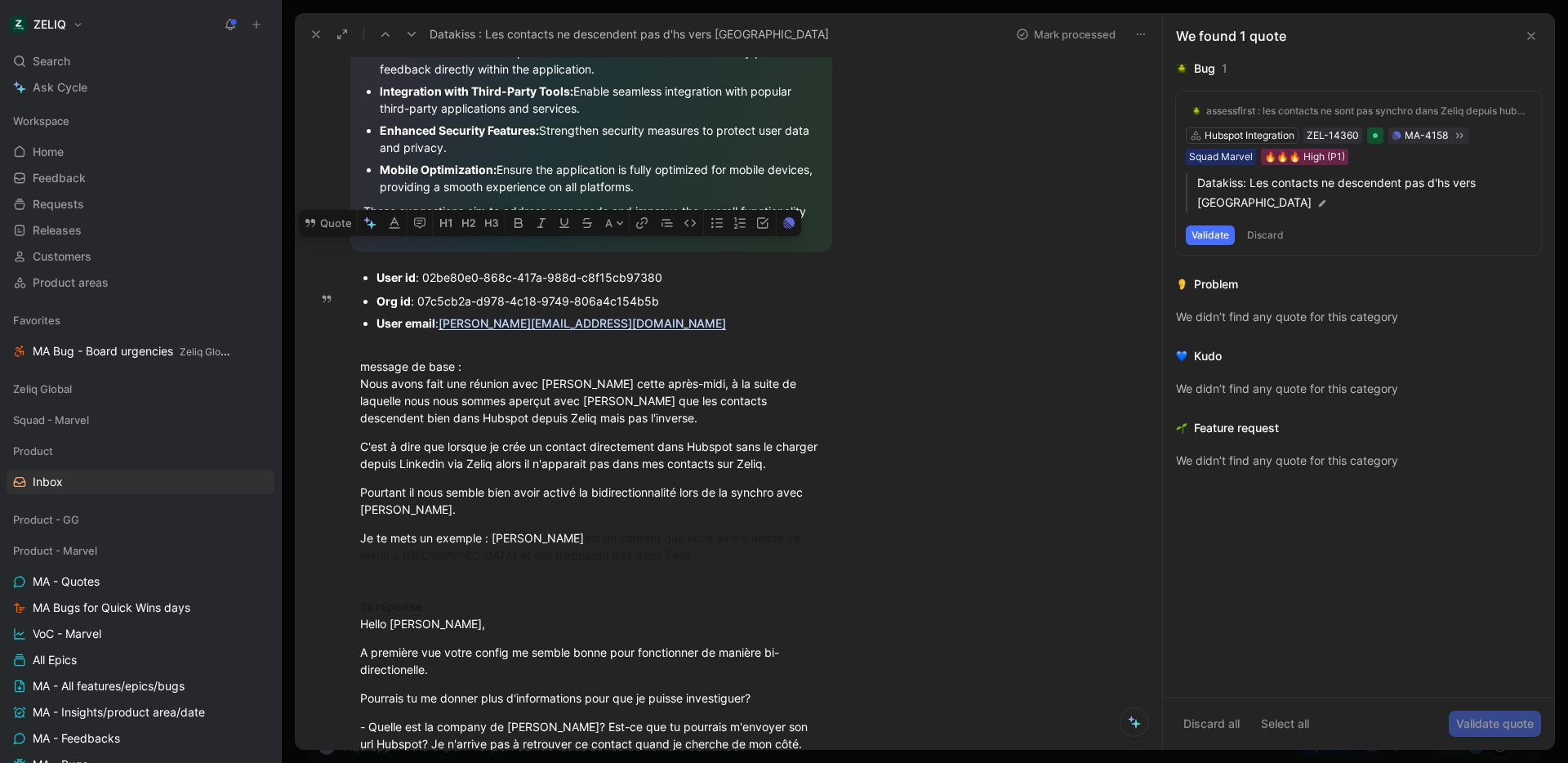
click at [426, 296] on div "Org id : 07c5cb2a-d978-4c18-9749-806a4c154b5b" at bounding box center [600, 301] width 446 height 17
drag, startPoint x: 426, startPoint y: 296, endPoint x: 639, endPoint y: 302, distance: 213.1
click at [639, 302] on div "Org id : 07c5cb2a-d978-4c18-9749-806a4c154b5b" at bounding box center [600, 301] width 446 height 17
copy div "07c5cb2a-d978-4c18-9749-806a4c154b5b"
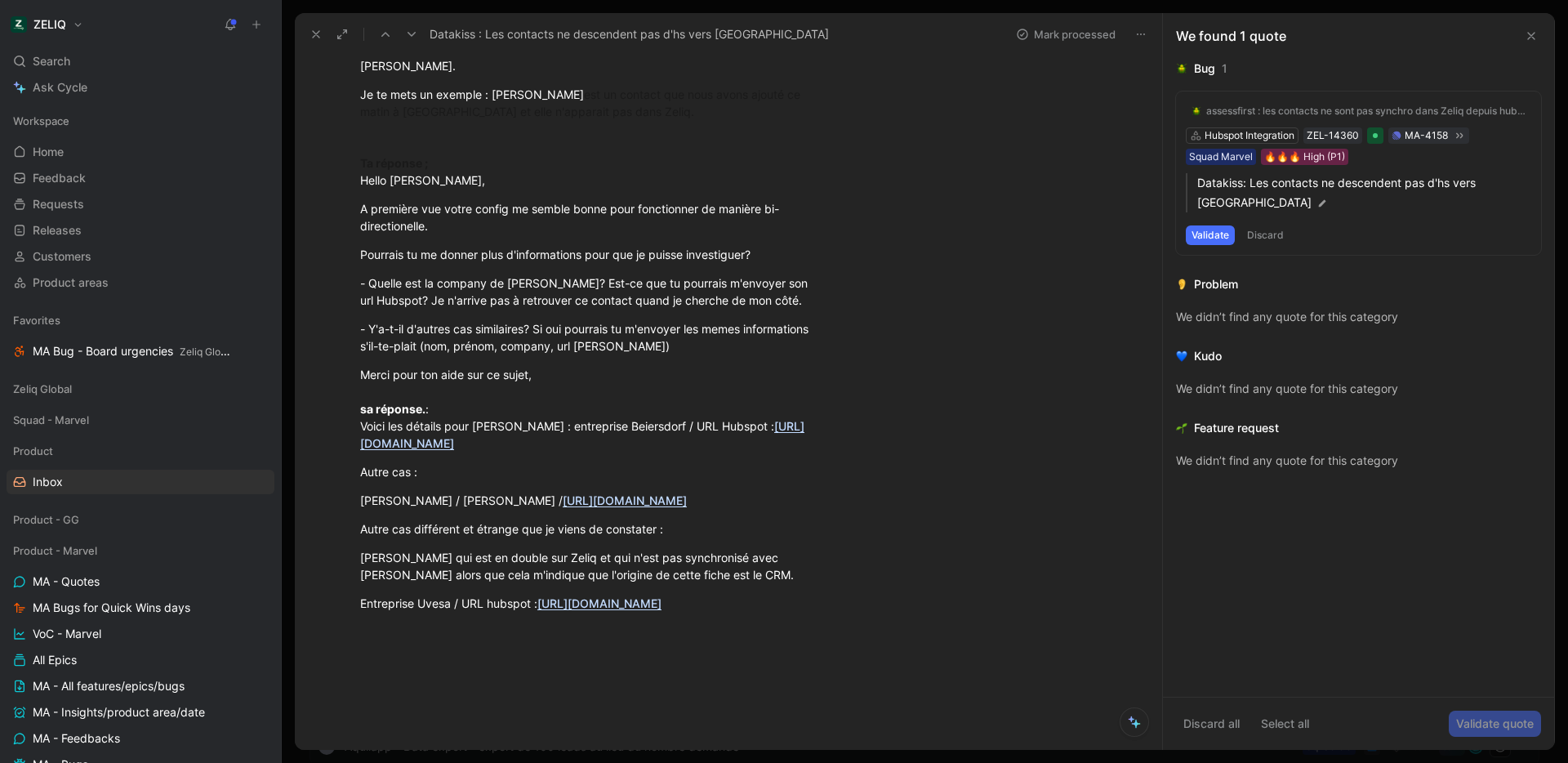
scroll to position [890, 0]
click at [671, 437] on div "Merci pour ton aide sur ce sujet, sa réponse. : Voici les détails pour [PERSON_…" at bounding box center [591, 405] width 462 height 85
click at [664, 434] on div "Merci pour ton aide sur ce sujet, sa réponse. : Voici les détails pour [PERSON_…" at bounding box center [591, 405] width 462 height 85
copy div "Beiersdorf"
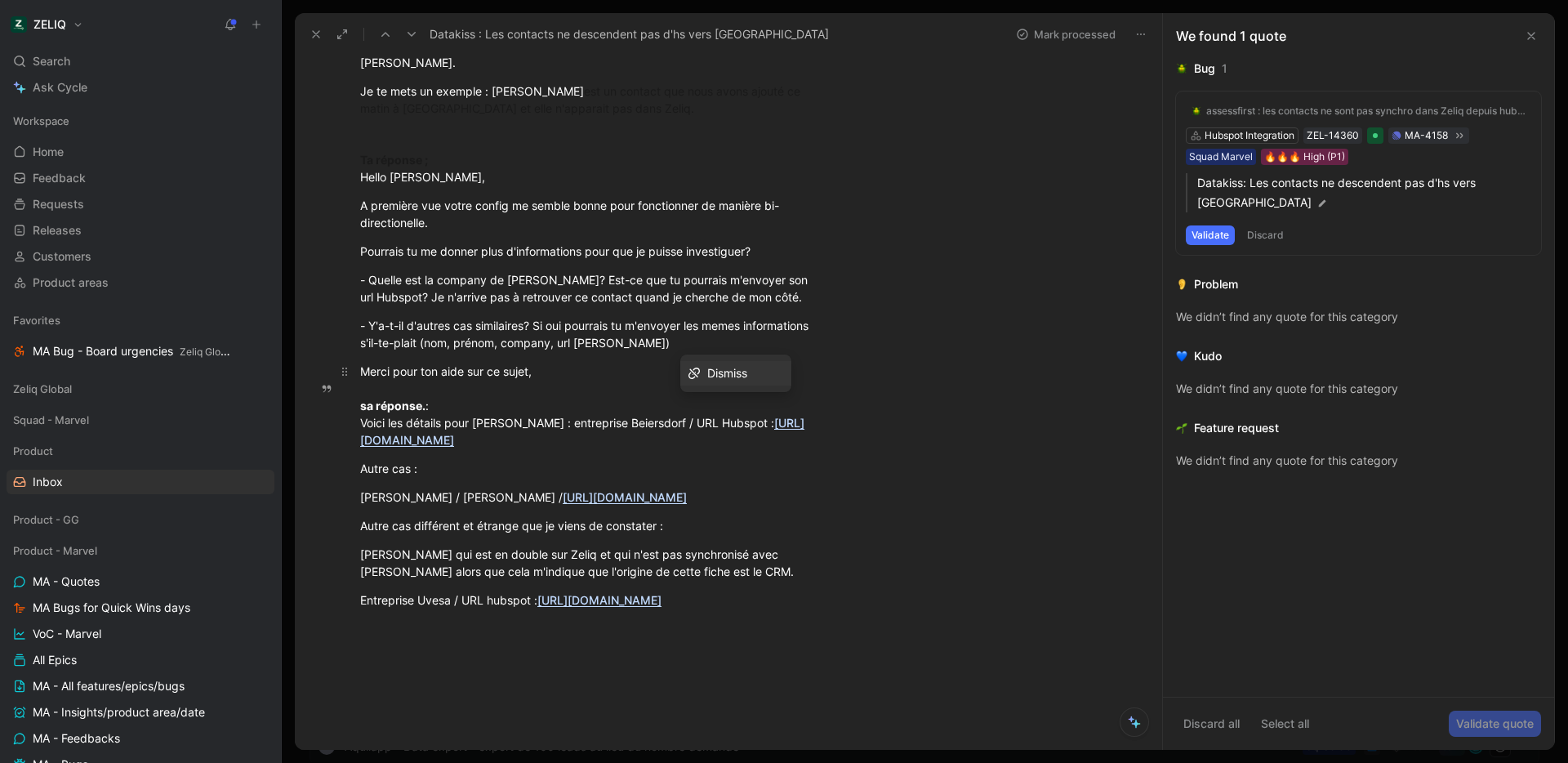
drag, startPoint x: 791, startPoint y: 459, endPoint x: 700, endPoint y: 464, distance: 91.1
click at [700, 448] on div "Merci pour ton aide sur ce sujet, sa réponse. : Voici les détails pour [PERSON_…" at bounding box center [591, 405] width 462 height 85
copy u "377118417116"
click at [857, 468] on div "d [PERSON_NAME] Comment Add quote Summarize Datakiss : Les contacts ne descende…" at bounding box center [729, 402] width 868 height 694
drag, startPoint x: 793, startPoint y: 459, endPoint x: 698, endPoint y: 458, distance: 95.0
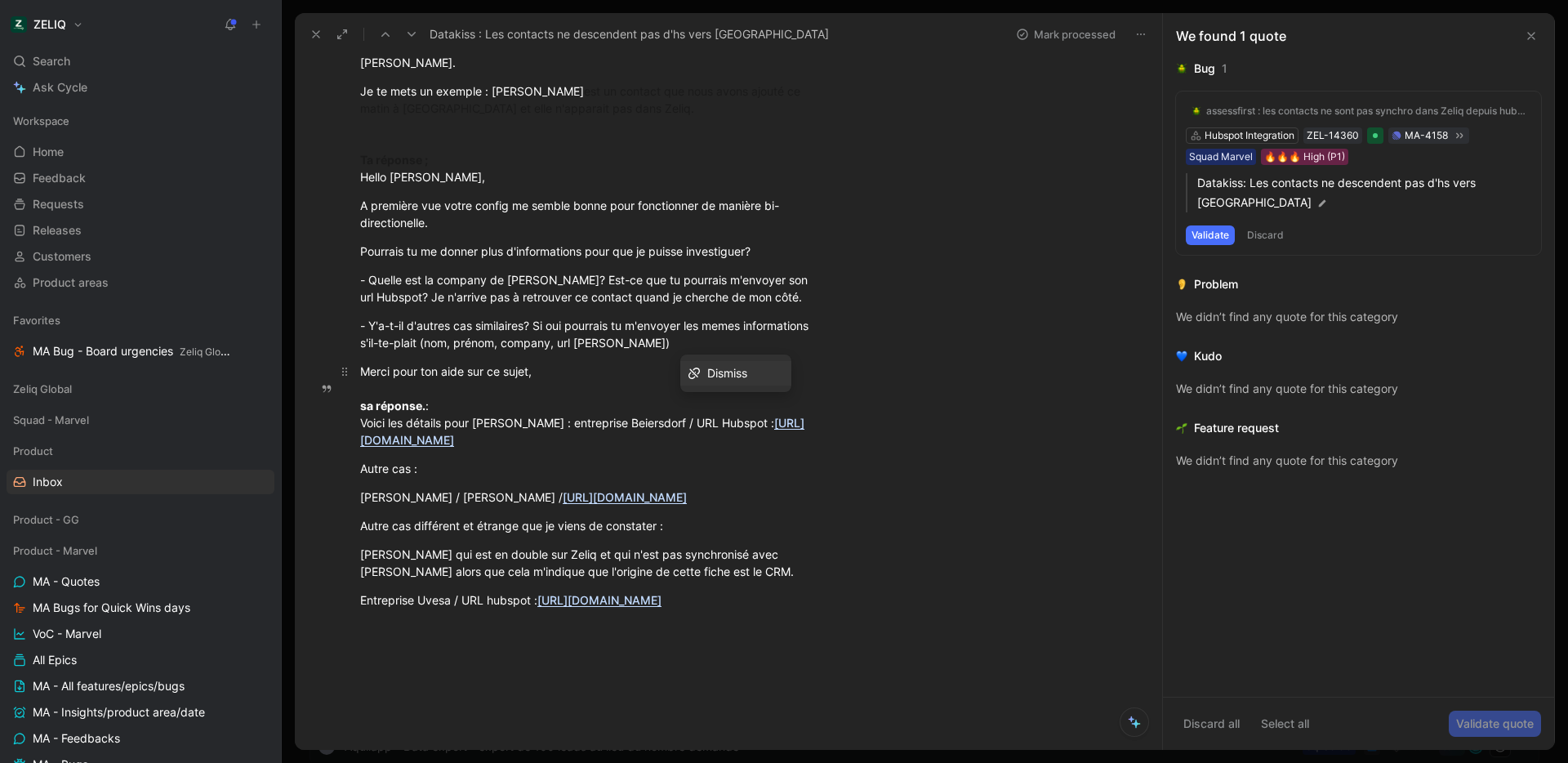
click at [698, 448] on div "Merci pour ton aide sur ce sujet, sa réponse. : Voici les détails pour [PERSON_…" at bounding box center [591, 405] width 462 height 85
copy u "377118417116"
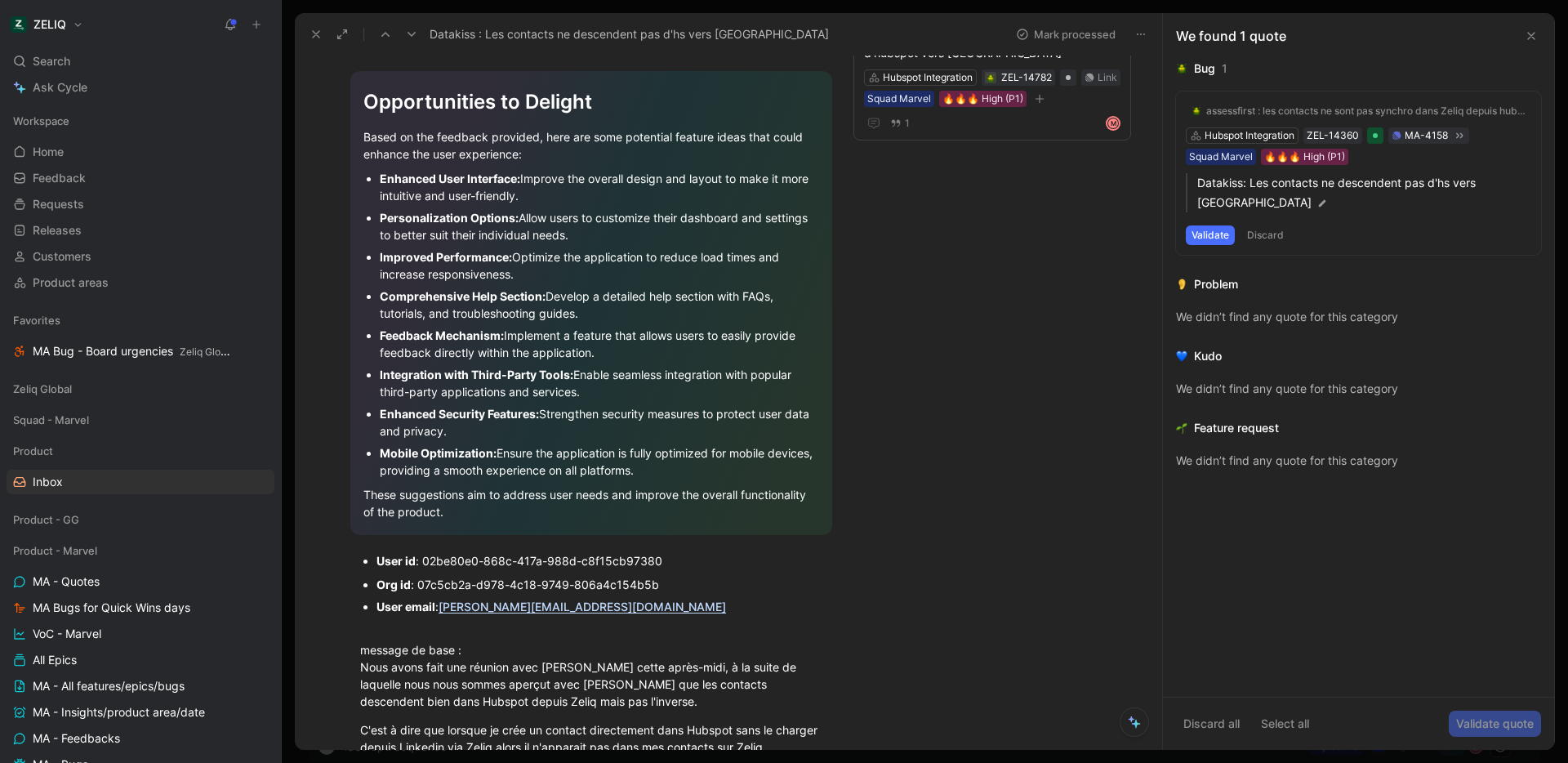
scroll to position [0, 0]
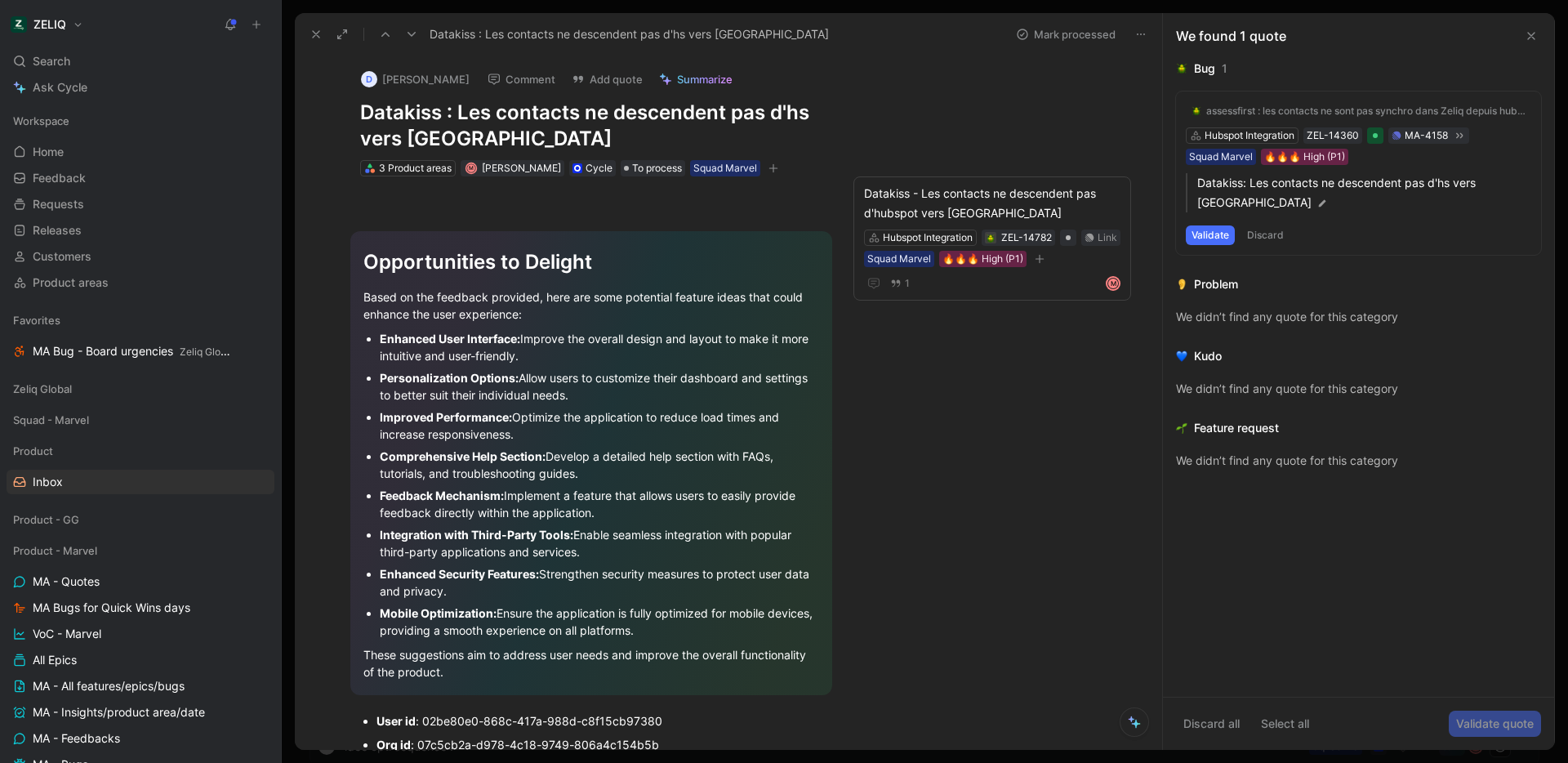
click at [536, 84] on button "Comment" at bounding box center [521, 79] width 83 height 23
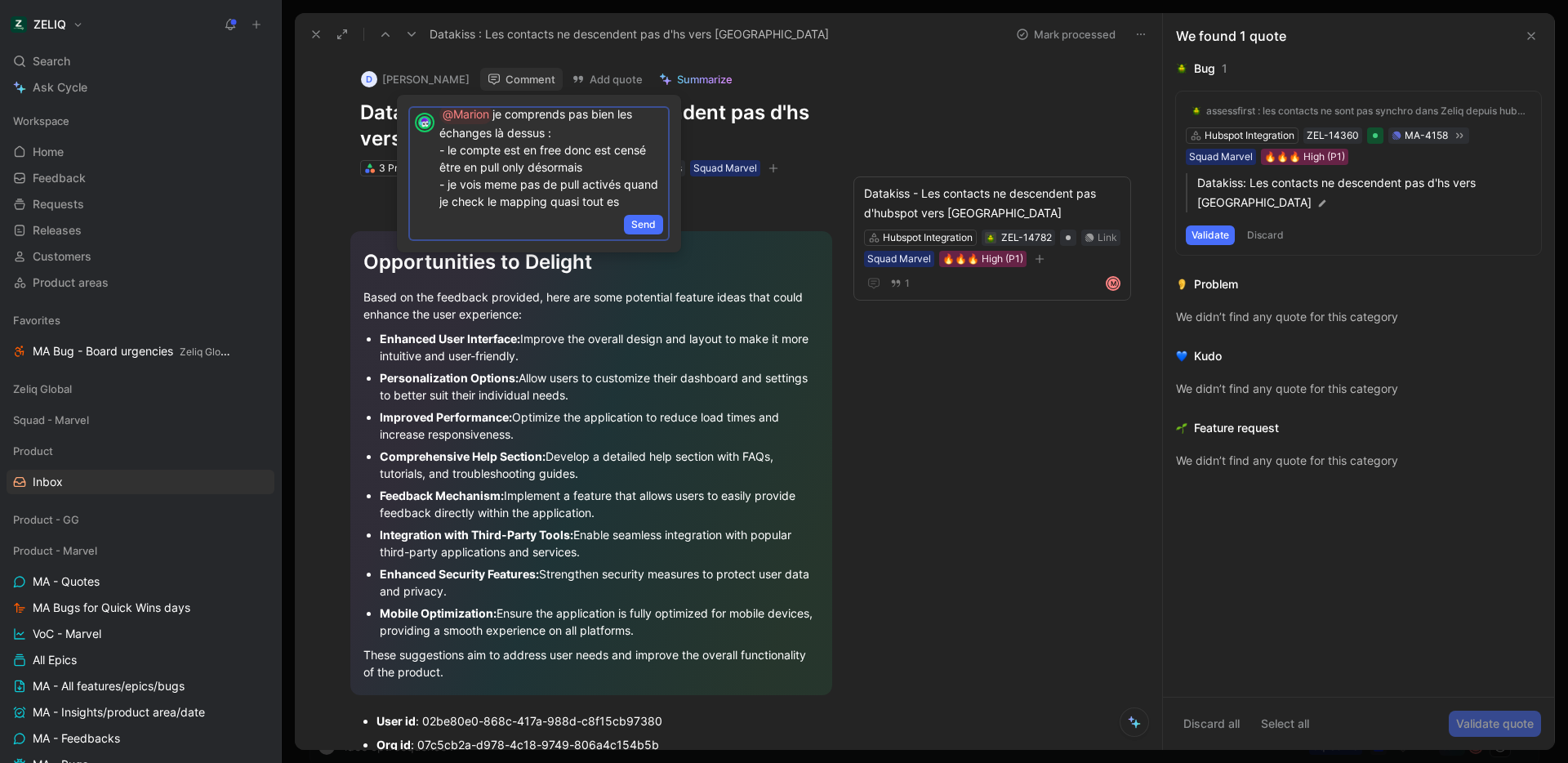
scroll to position [26, 0]
click at [637, 222] on span "Send" at bounding box center [644, 224] width 25 height 16
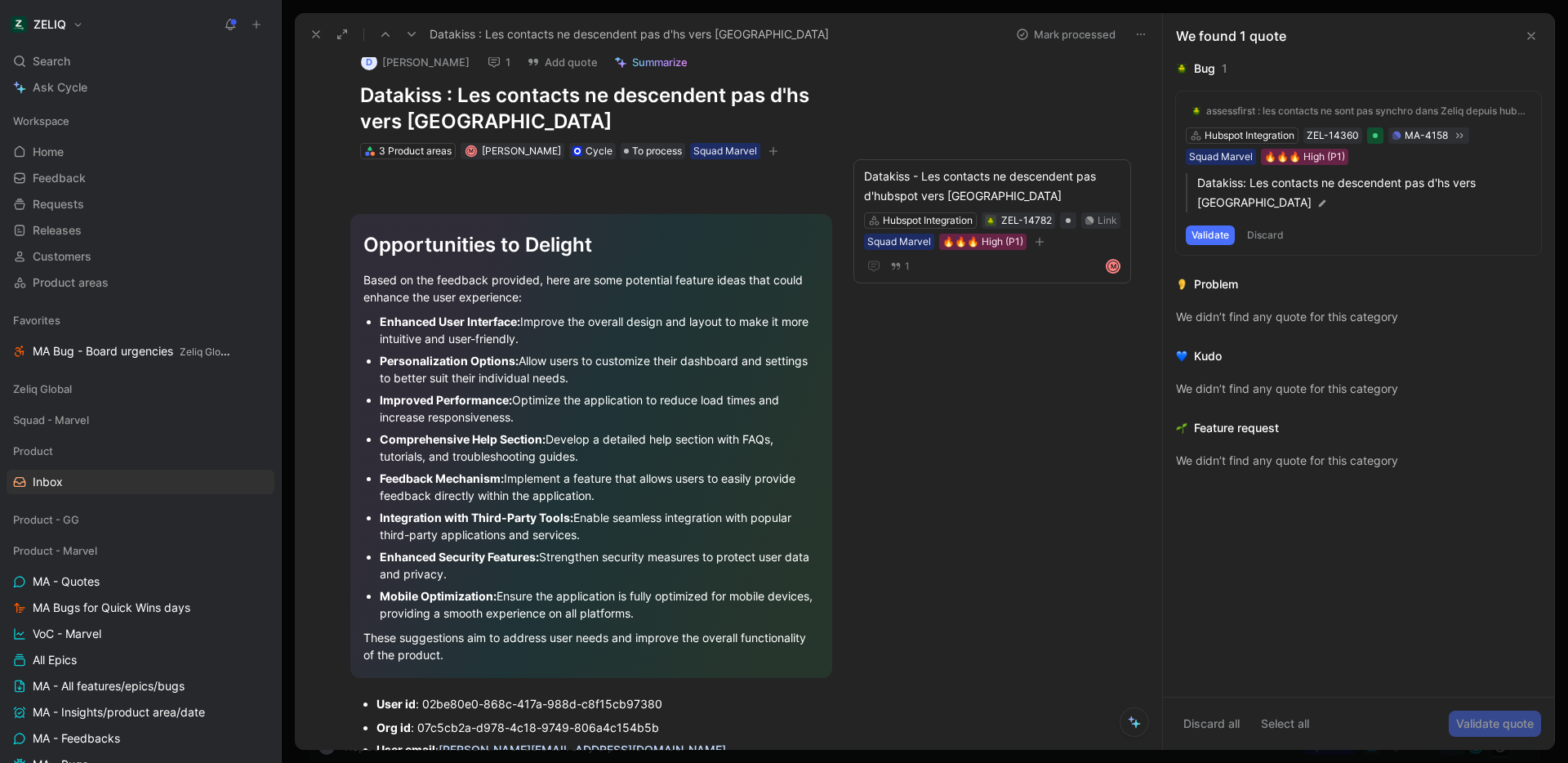
scroll to position [0, 0]
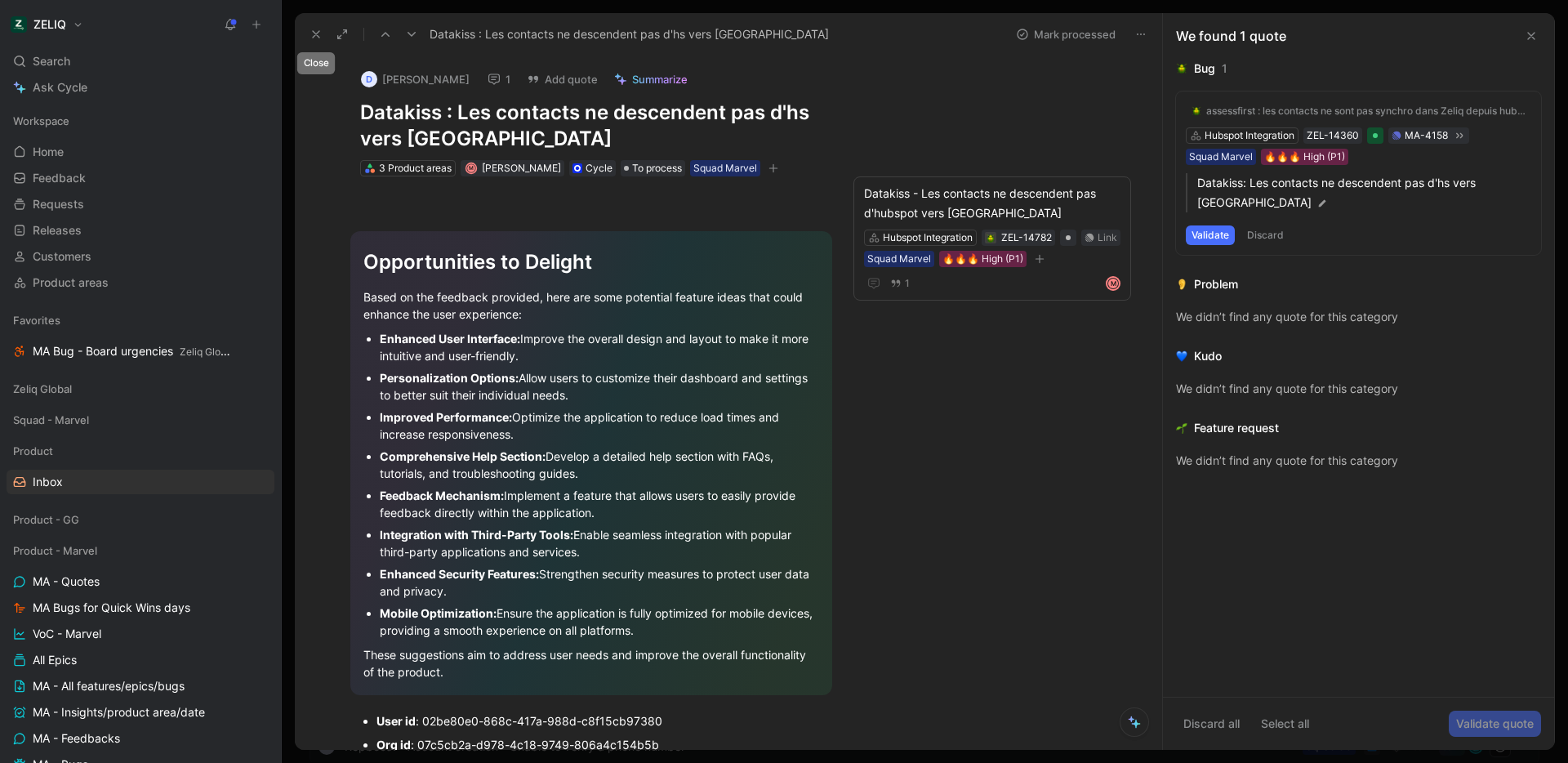
click at [311, 34] on icon at bounding box center [316, 34] width 13 height 13
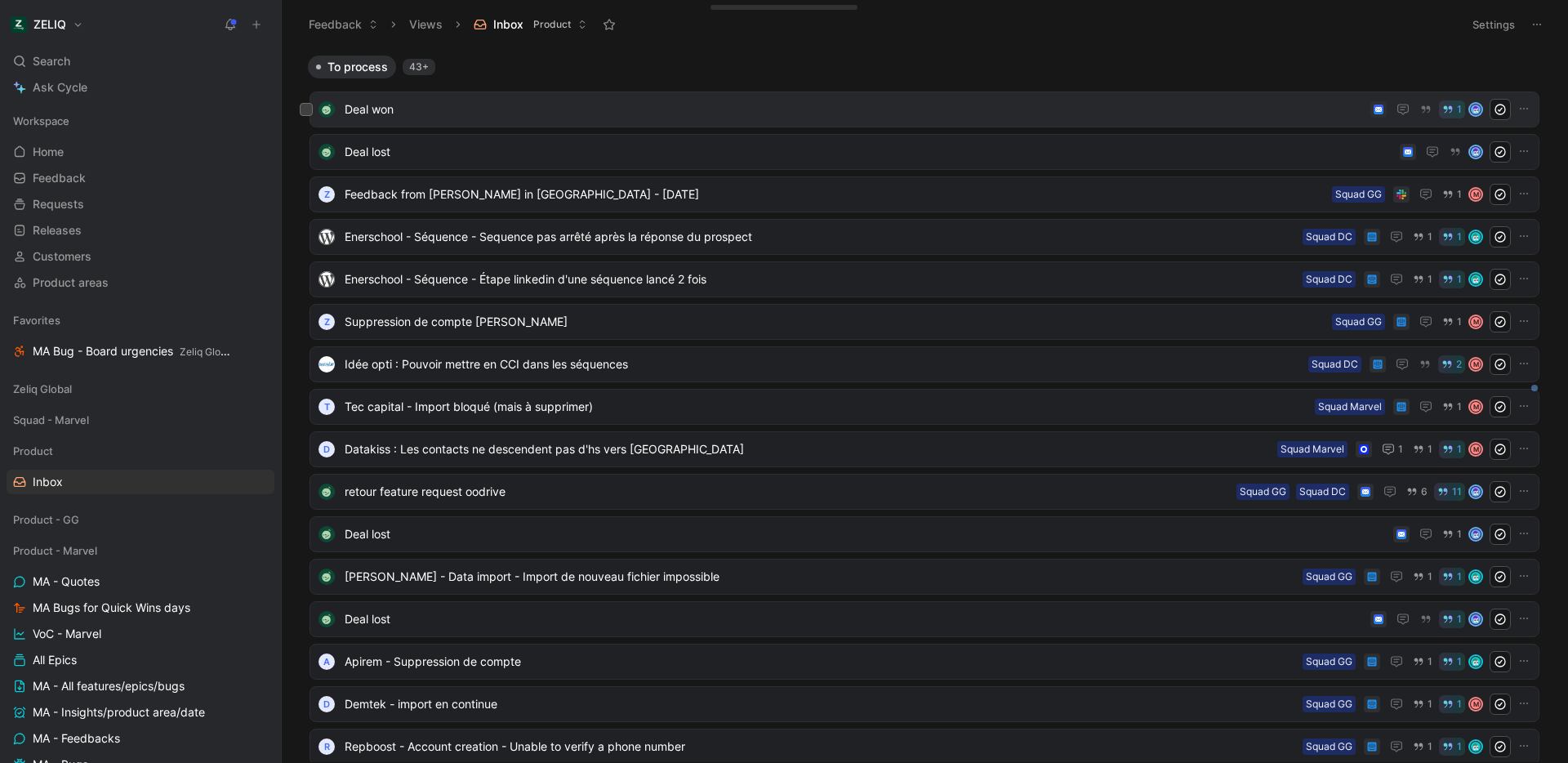
click at [568, 102] on span "Deal won" at bounding box center [854, 109] width 1019 height 20
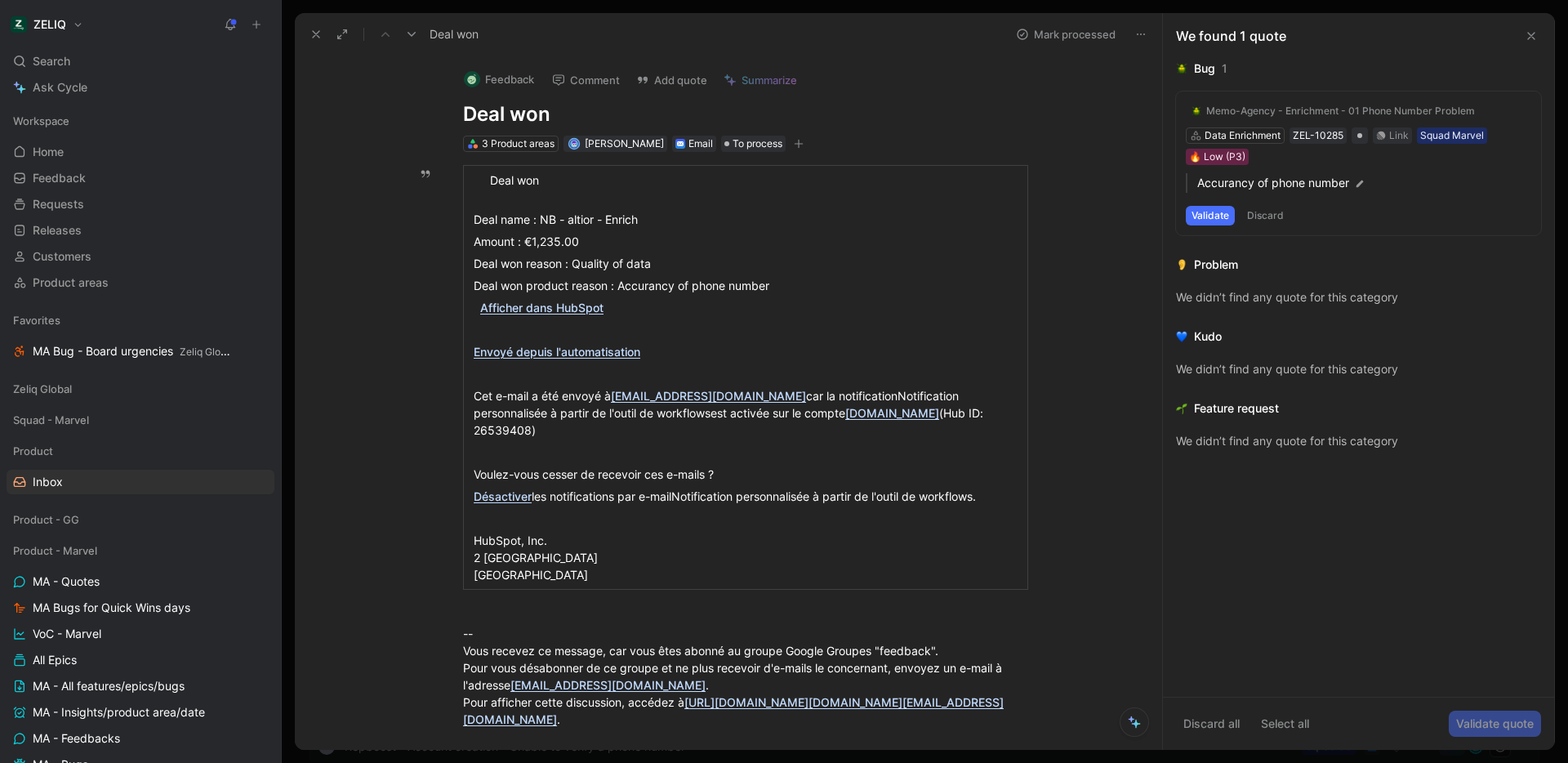
click at [1058, 39] on button "Mark processed" at bounding box center [1066, 34] width 114 height 23
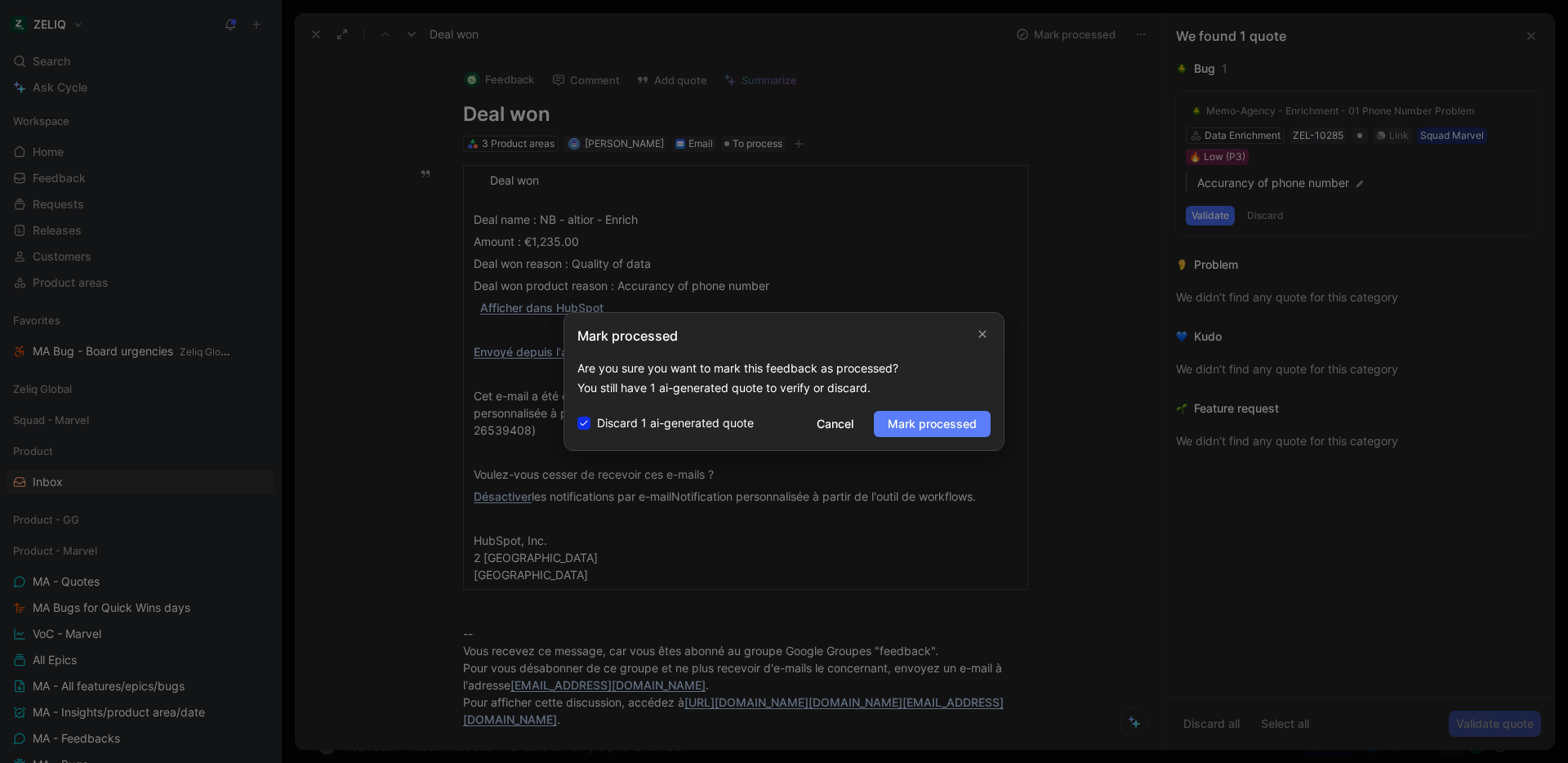
click at [939, 414] on span "Mark processed" at bounding box center [932, 423] width 89 height 20
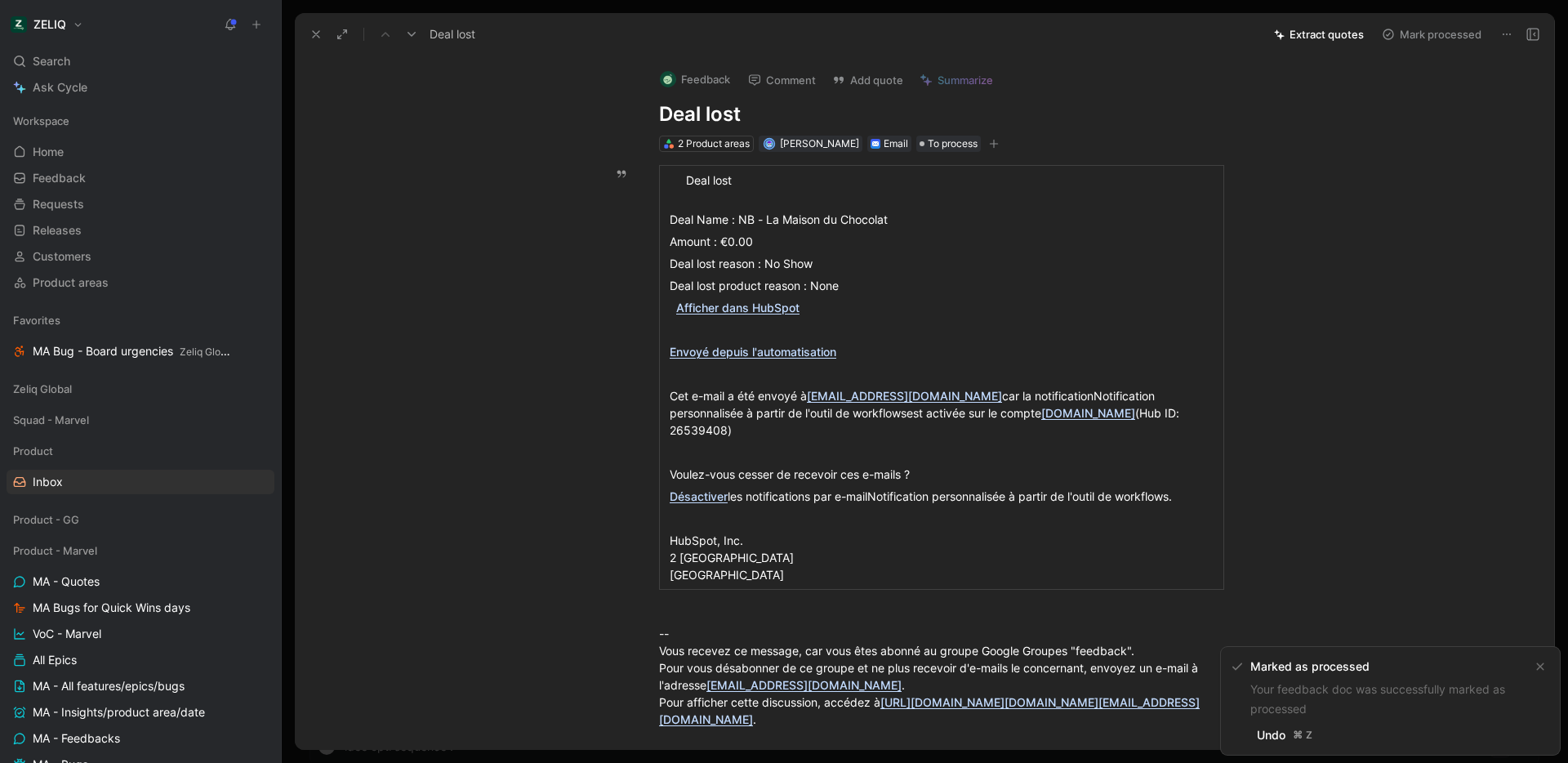
click at [1422, 41] on button "Mark processed" at bounding box center [1431, 34] width 114 height 23
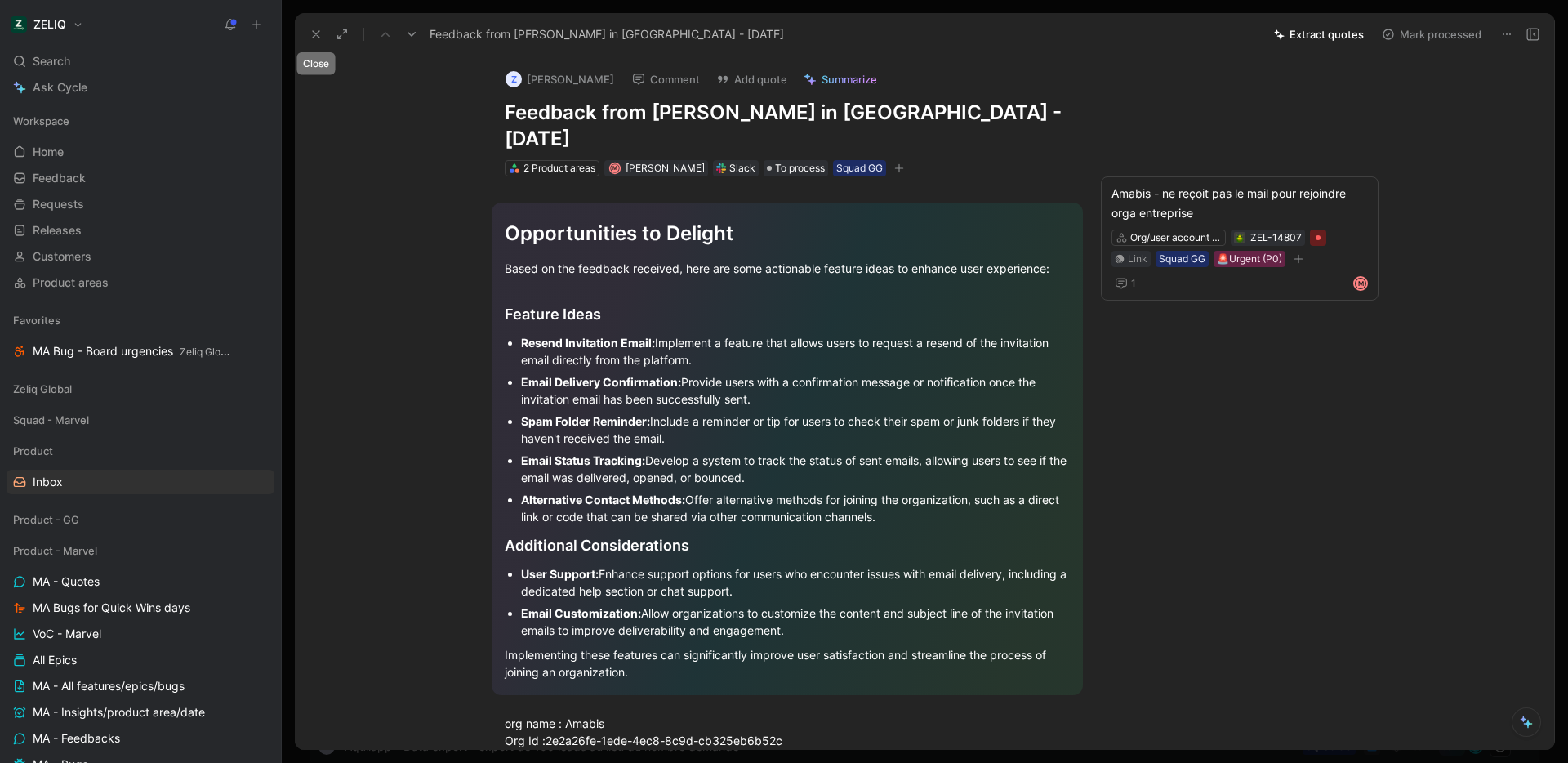
click at [308, 38] on button at bounding box center [316, 34] width 23 height 23
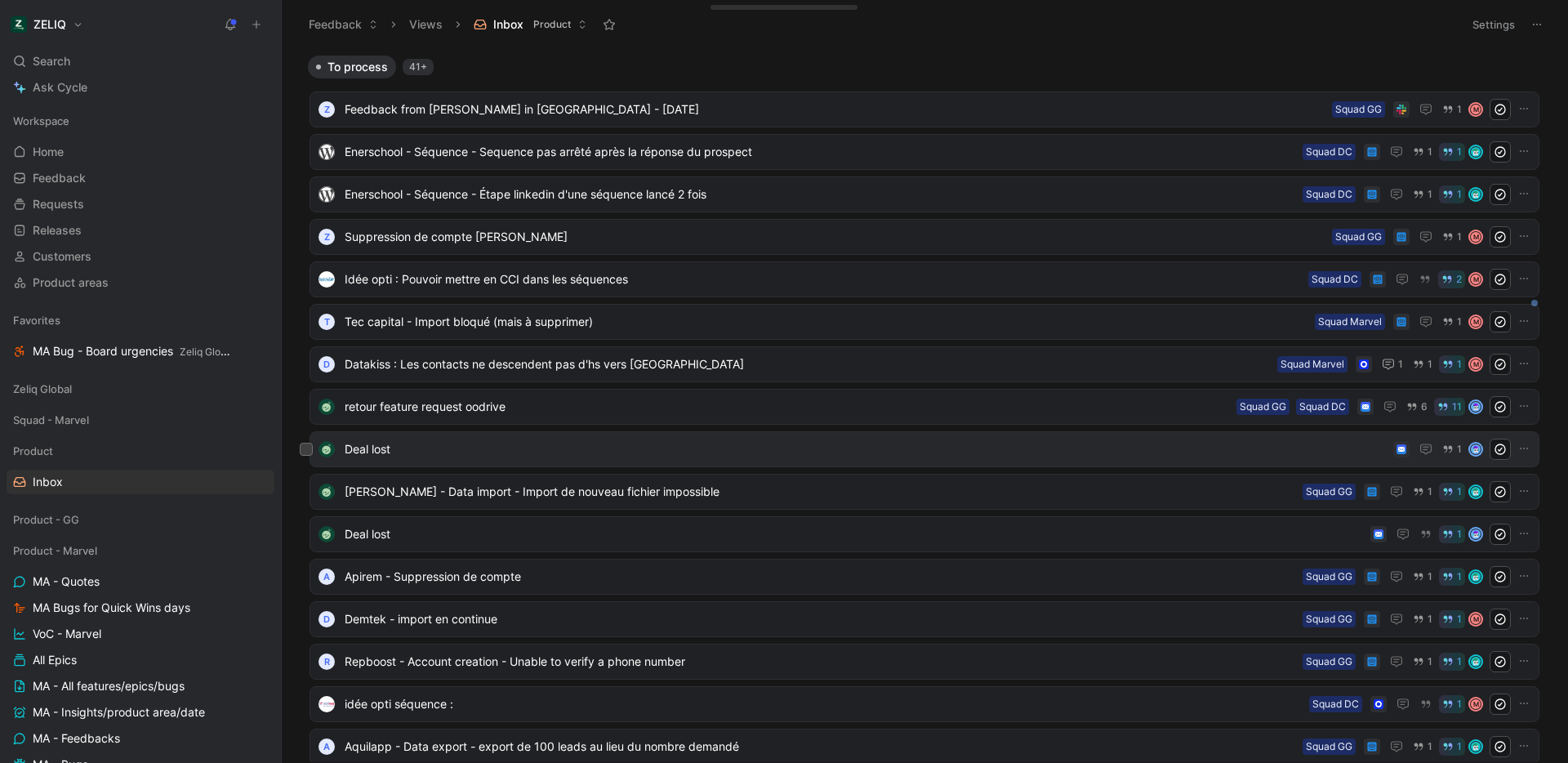
click at [566, 456] on span "Deal lost" at bounding box center [866, 449] width 1042 height 20
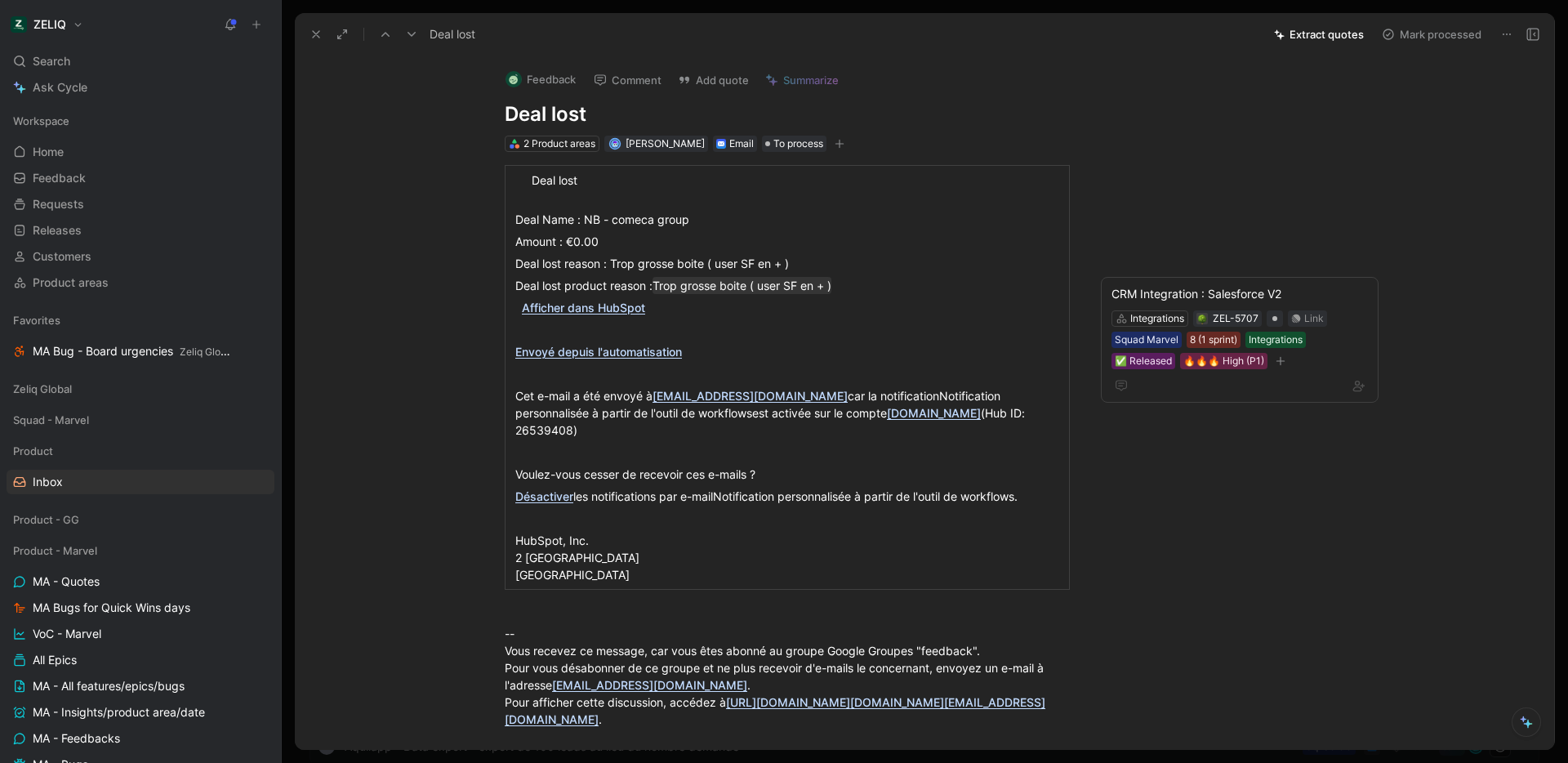
click at [1456, 32] on button "Mark processed" at bounding box center [1431, 34] width 114 height 23
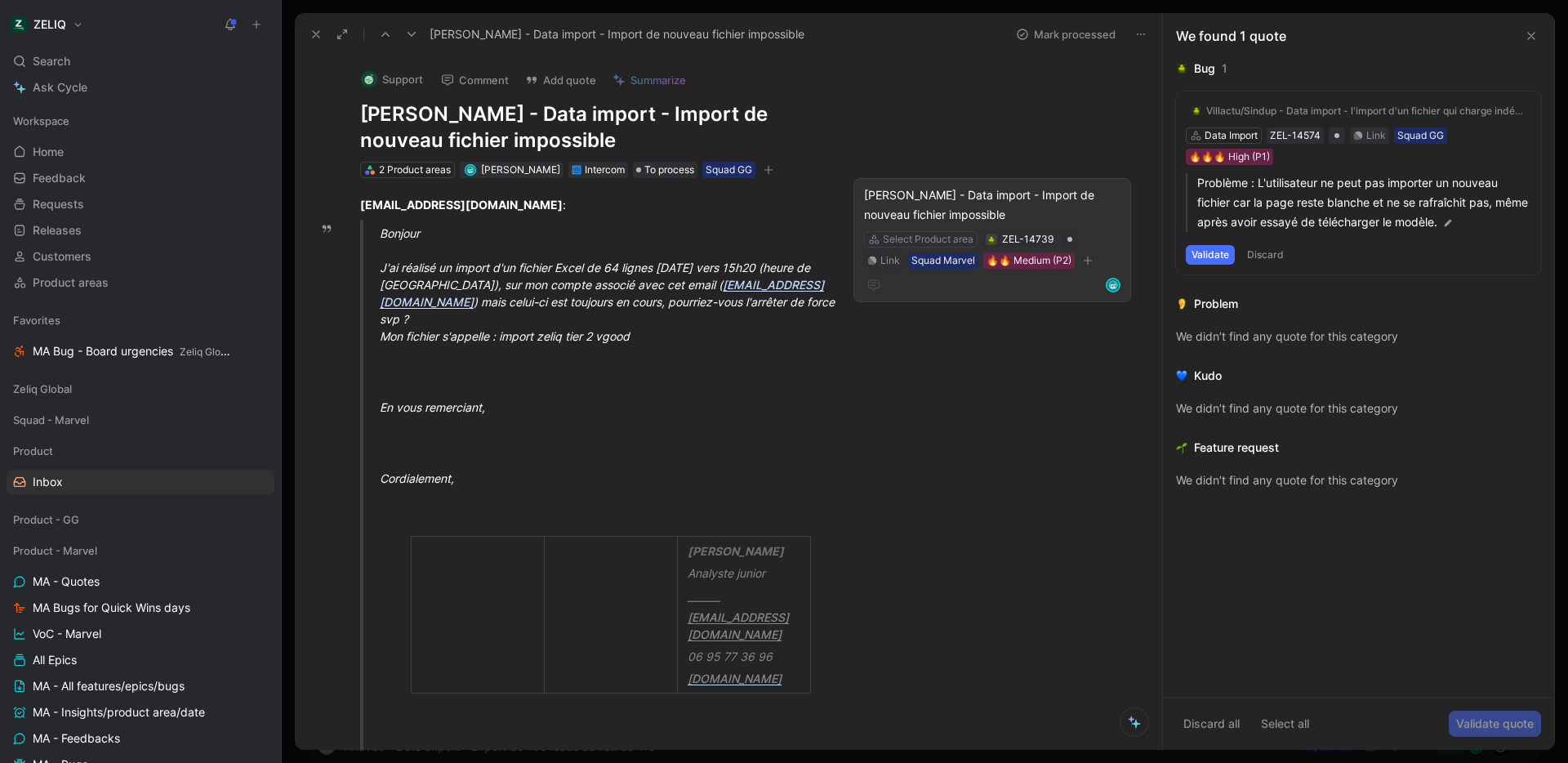
click at [906, 237] on div "Select Product area" at bounding box center [928, 239] width 91 height 16
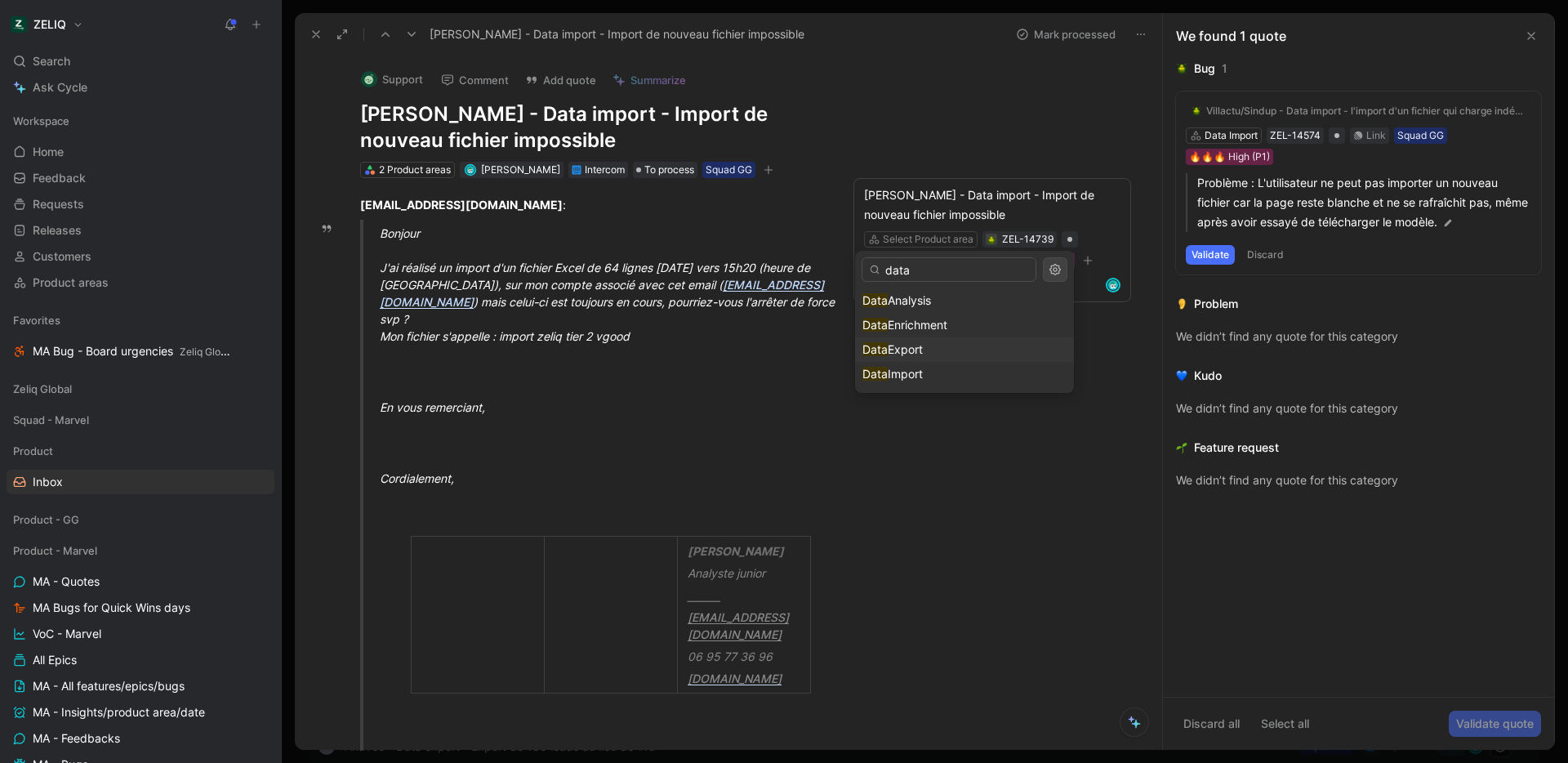
type input "data"
click at [924, 355] on div "data Data Analysis Data Enrichment Data Export Data Import" at bounding box center [964, 322] width 219 height 142
click at [956, 376] on div "Data Import" at bounding box center [964, 374] width 204 height 20
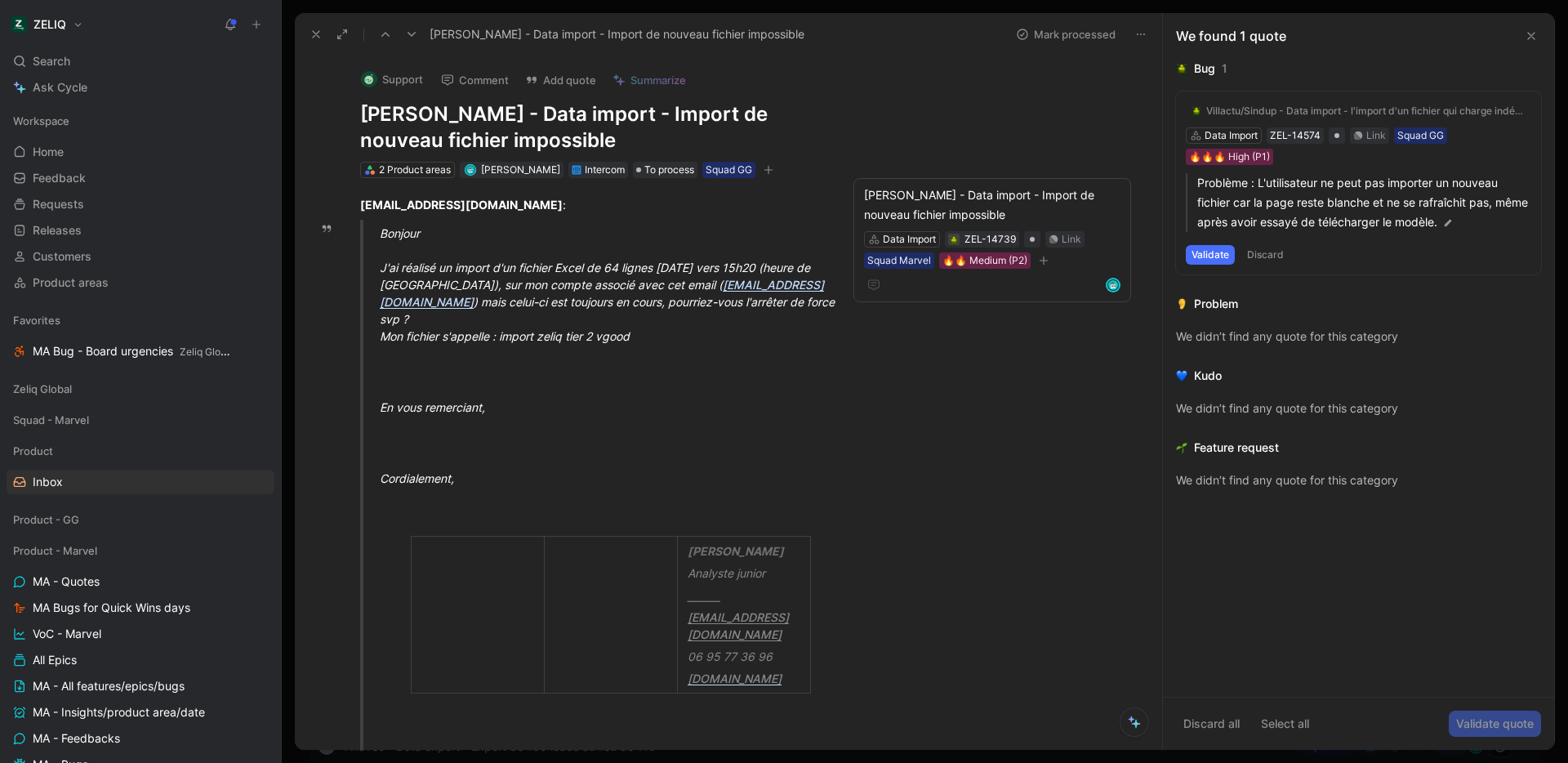
click at [952, 380] on div "Support Comment Add quote Summarize [PERSON_NAME] - Data import - Import de nou…" at bounding box center [729, 402] width 868 height 694
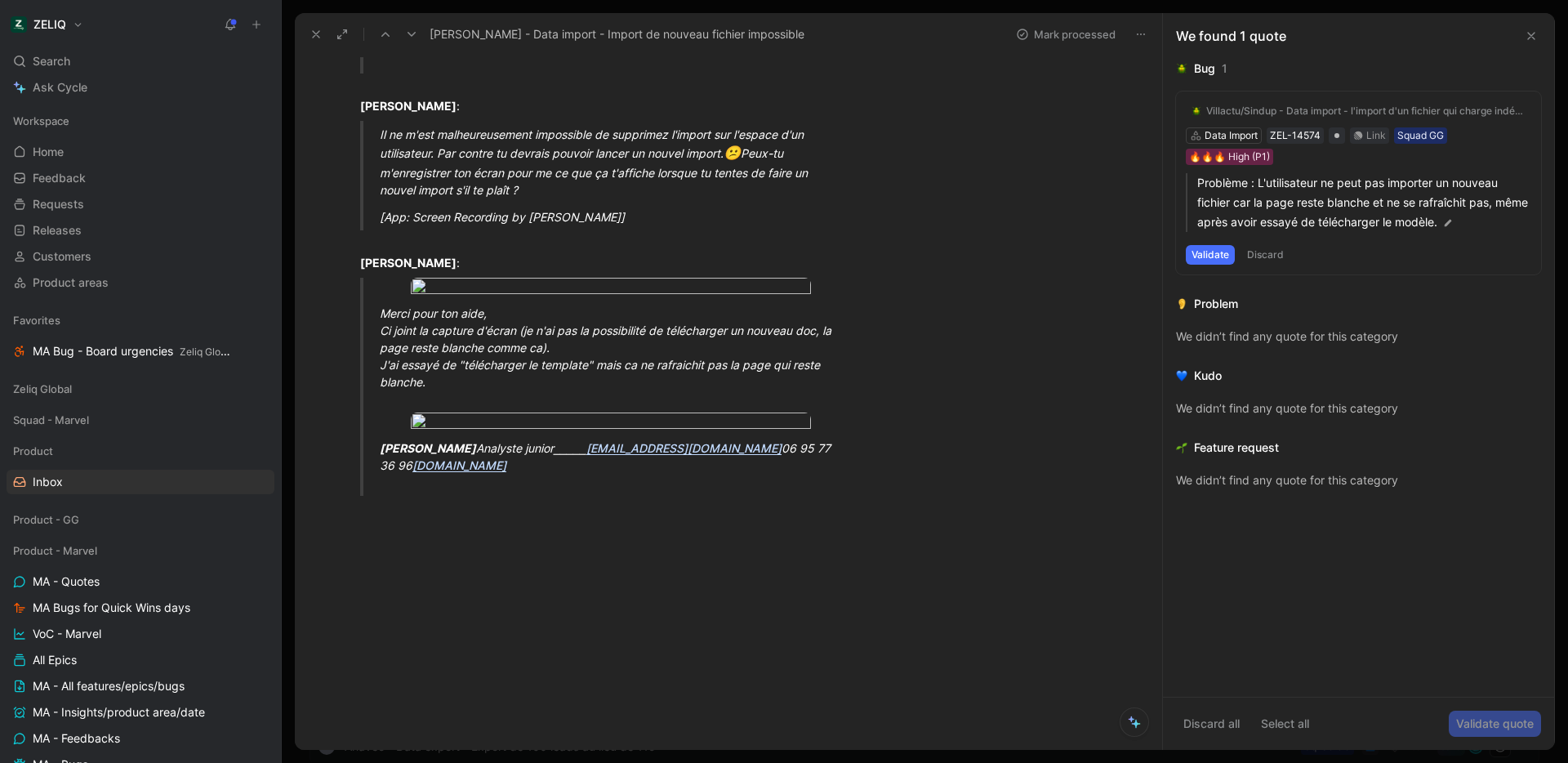
scroll to position [1822, 0]
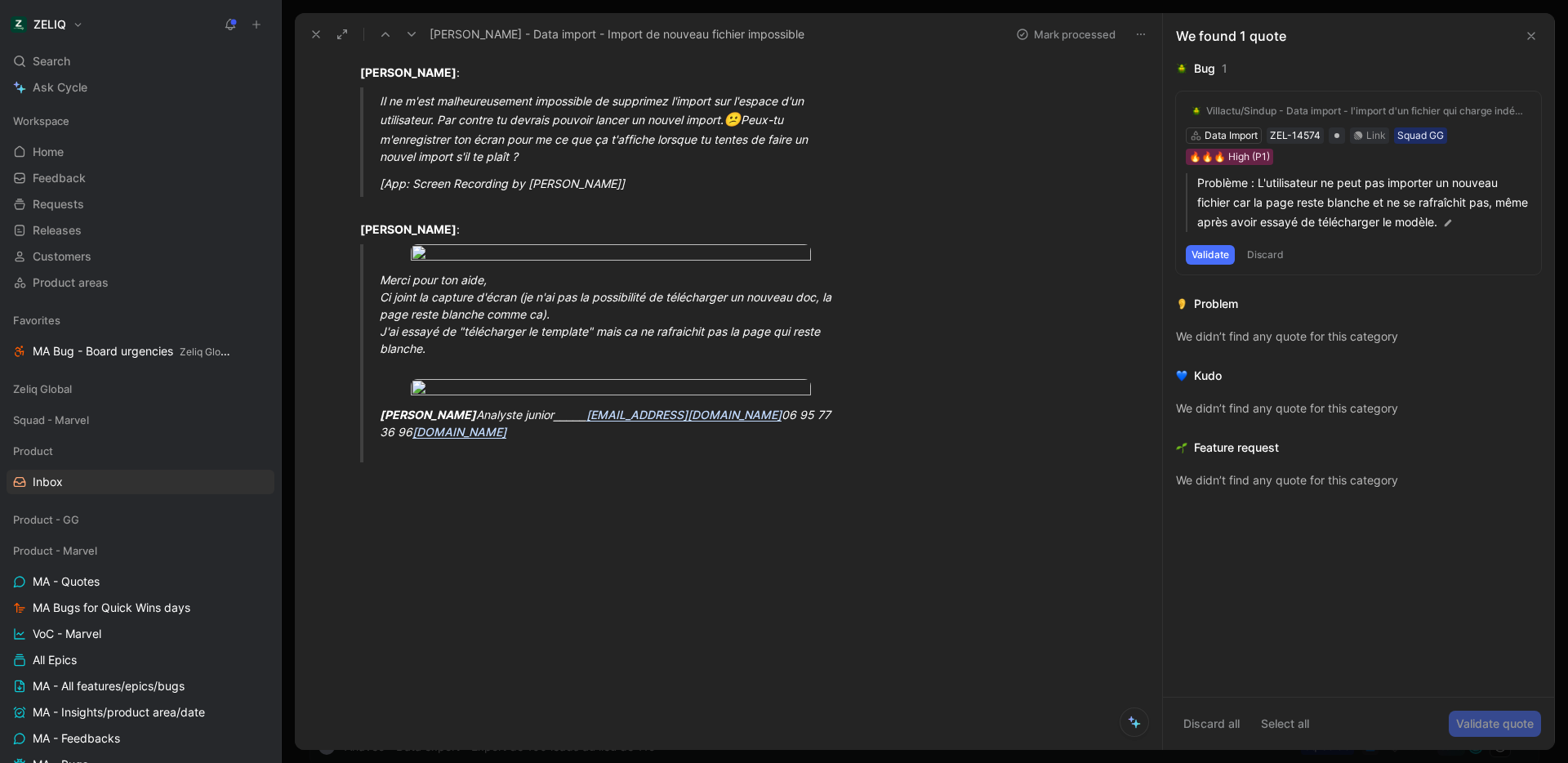
click at [656, 218] on body "ZELIQ Search ⌘ K Ask Cycle Workspace Home G then H Feedback G then F Requests G…" at bounding box center [784, 382] width 1568 height 763
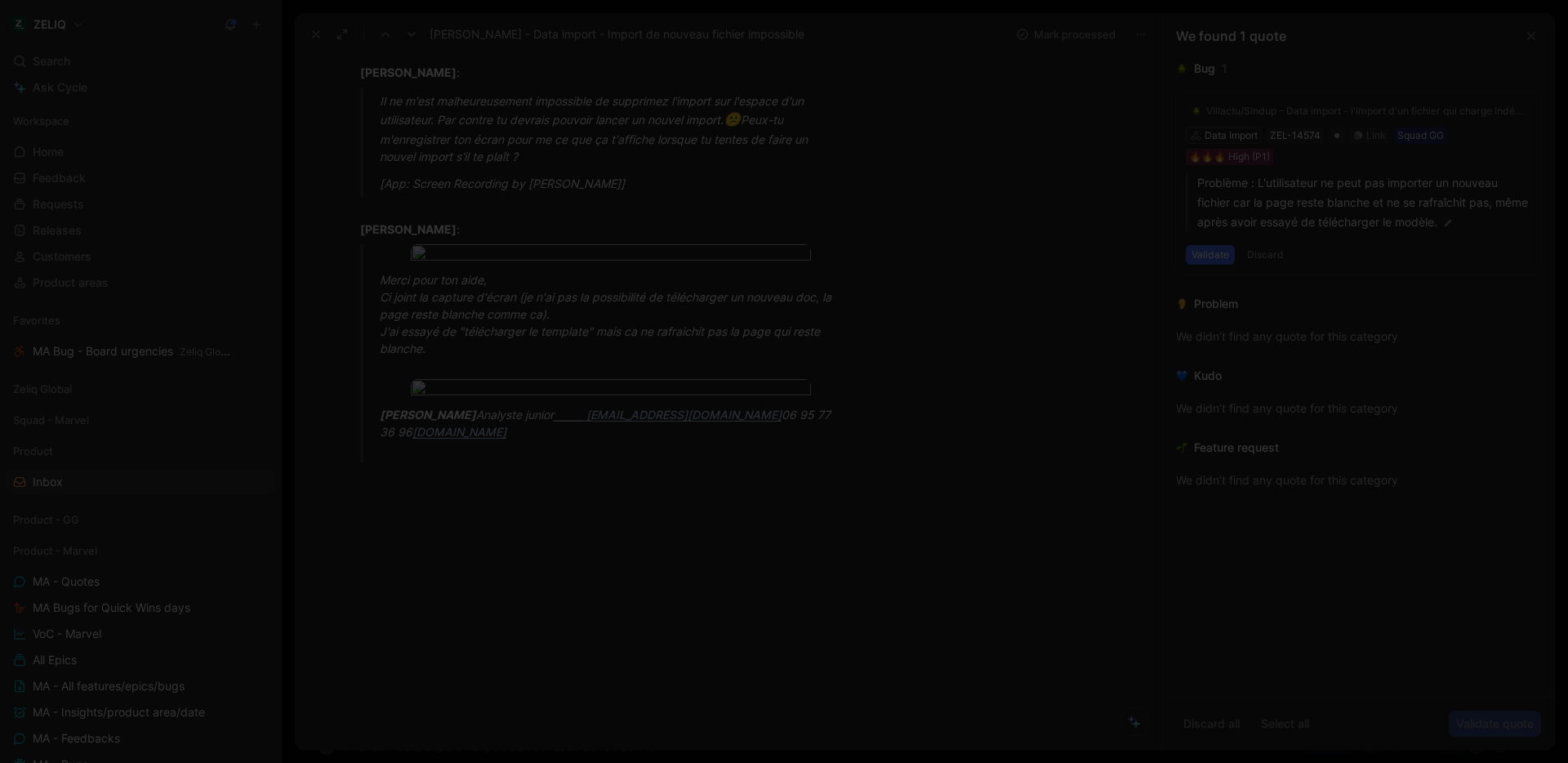
click at [656, 218] on img at bounding box center [784, 382] width 1568 height 763
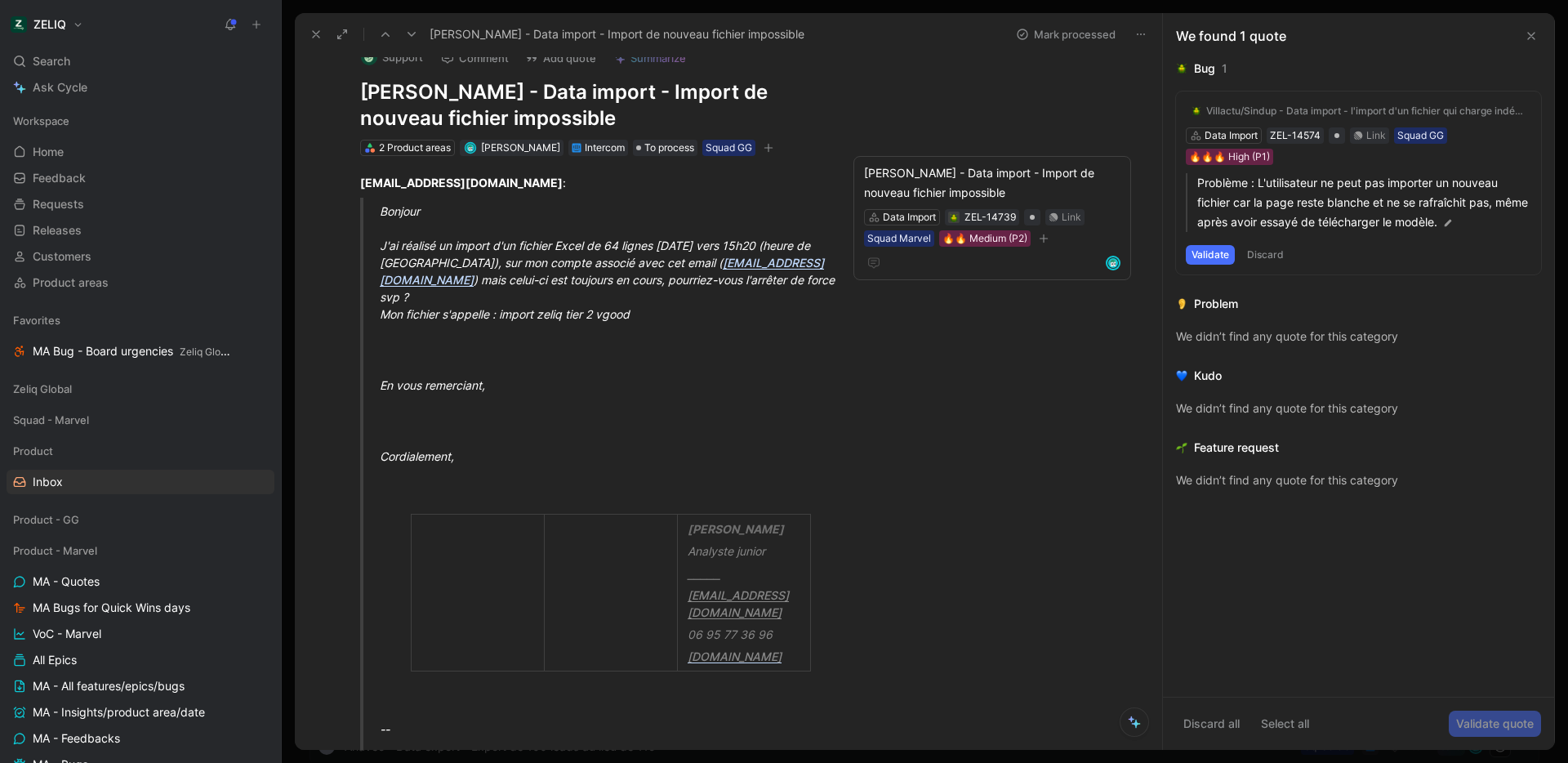
scroll to position [0, 0]
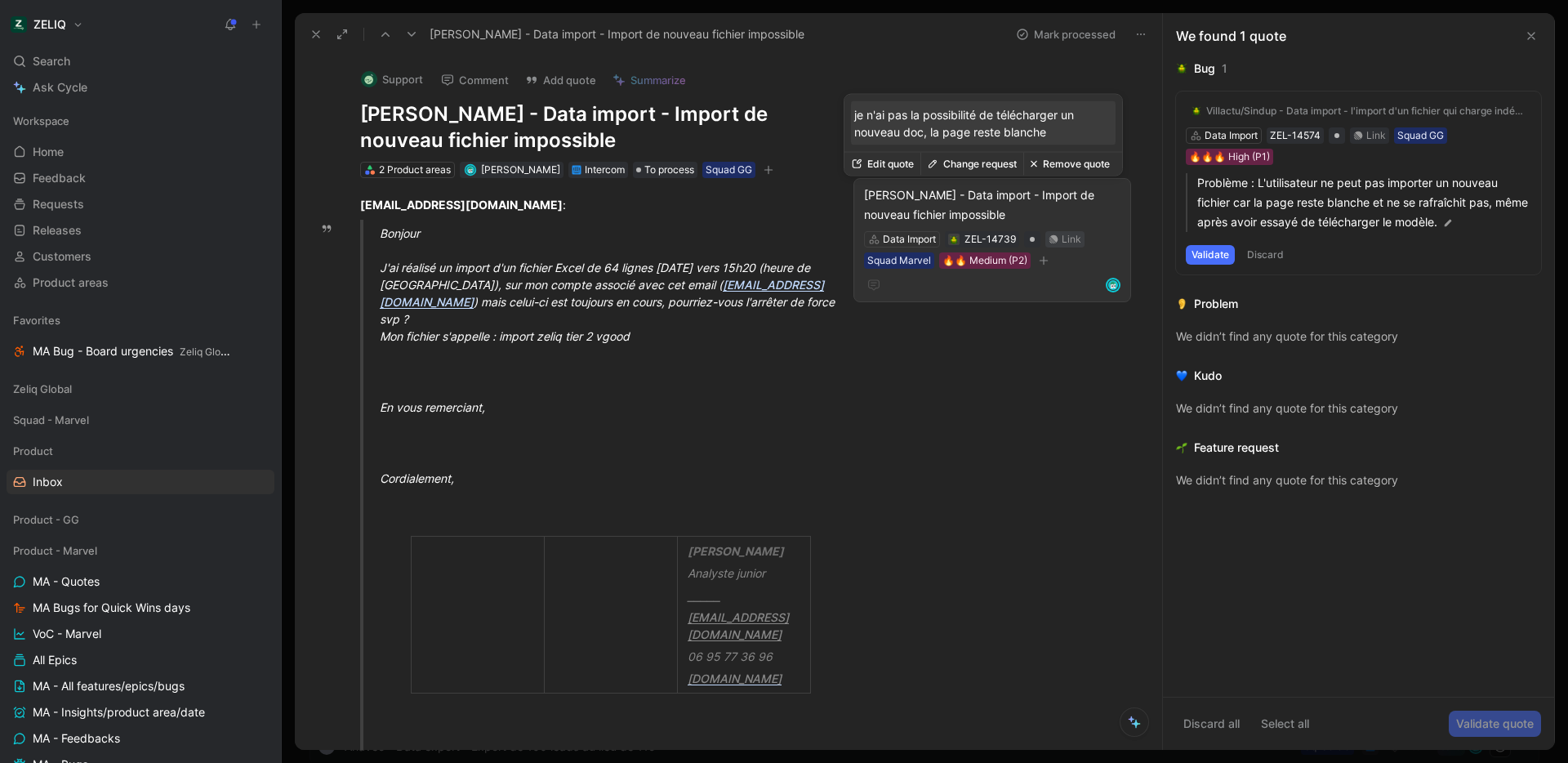
click at [1062, 239] on div "Link" at bounding box center [1072, 239] width 20 height 16
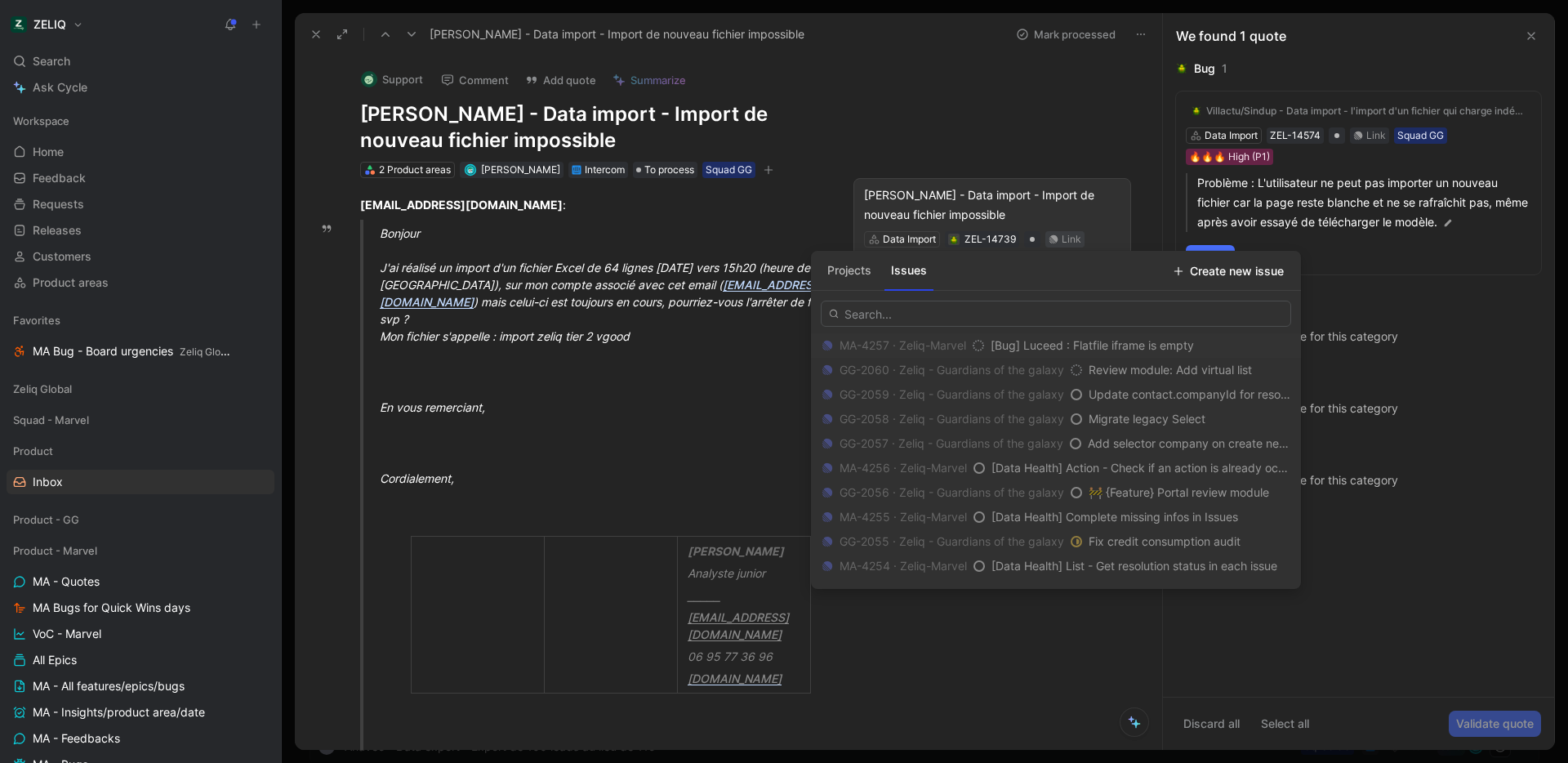
type input "[URL][DOMAIN_NAME]"
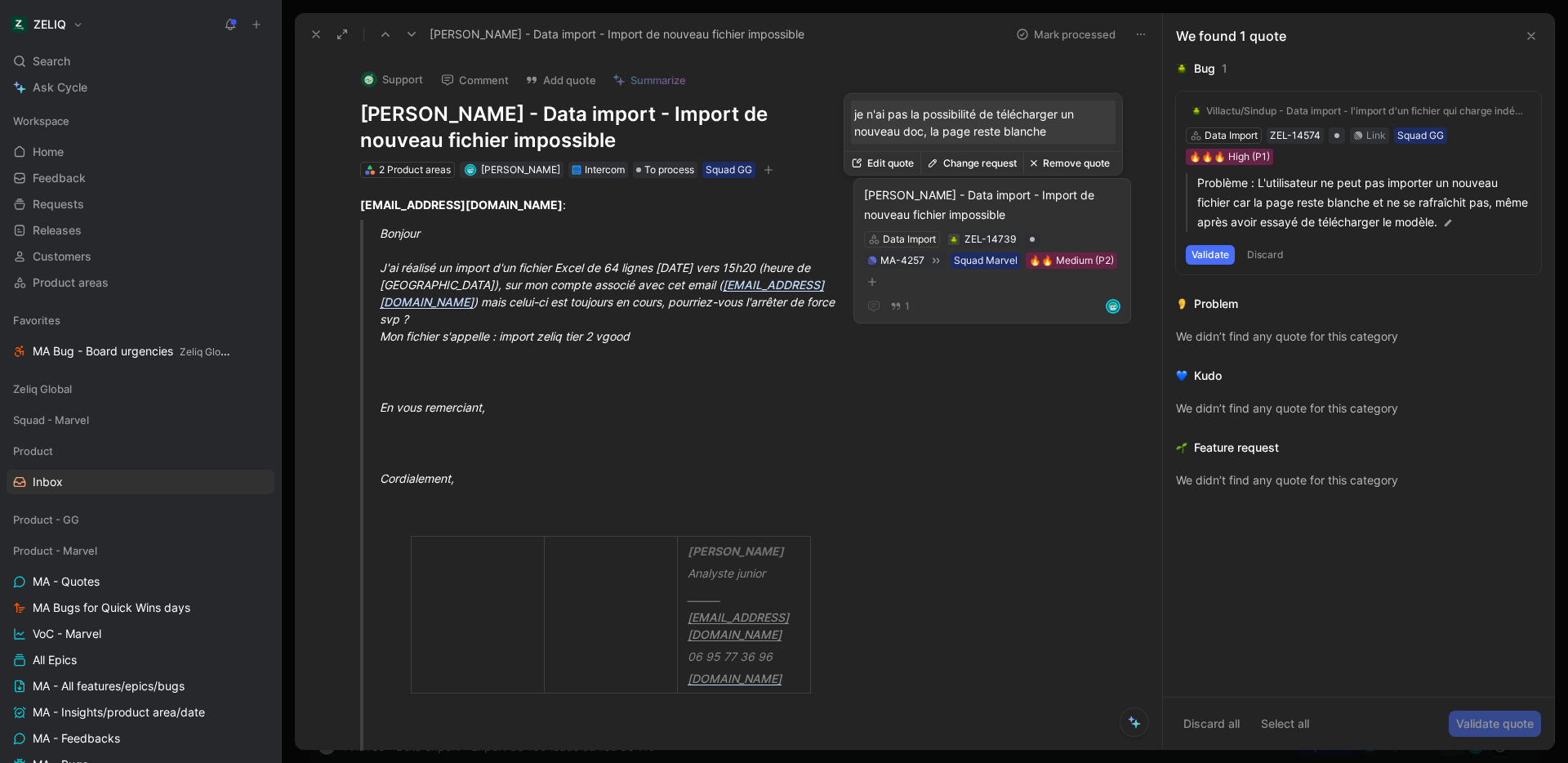
click at [948, 204] on div "[PERSON_NAME] - Data import - Import de nouveau fichier impossible" at bounding box center [992, 204] width 256 height 39
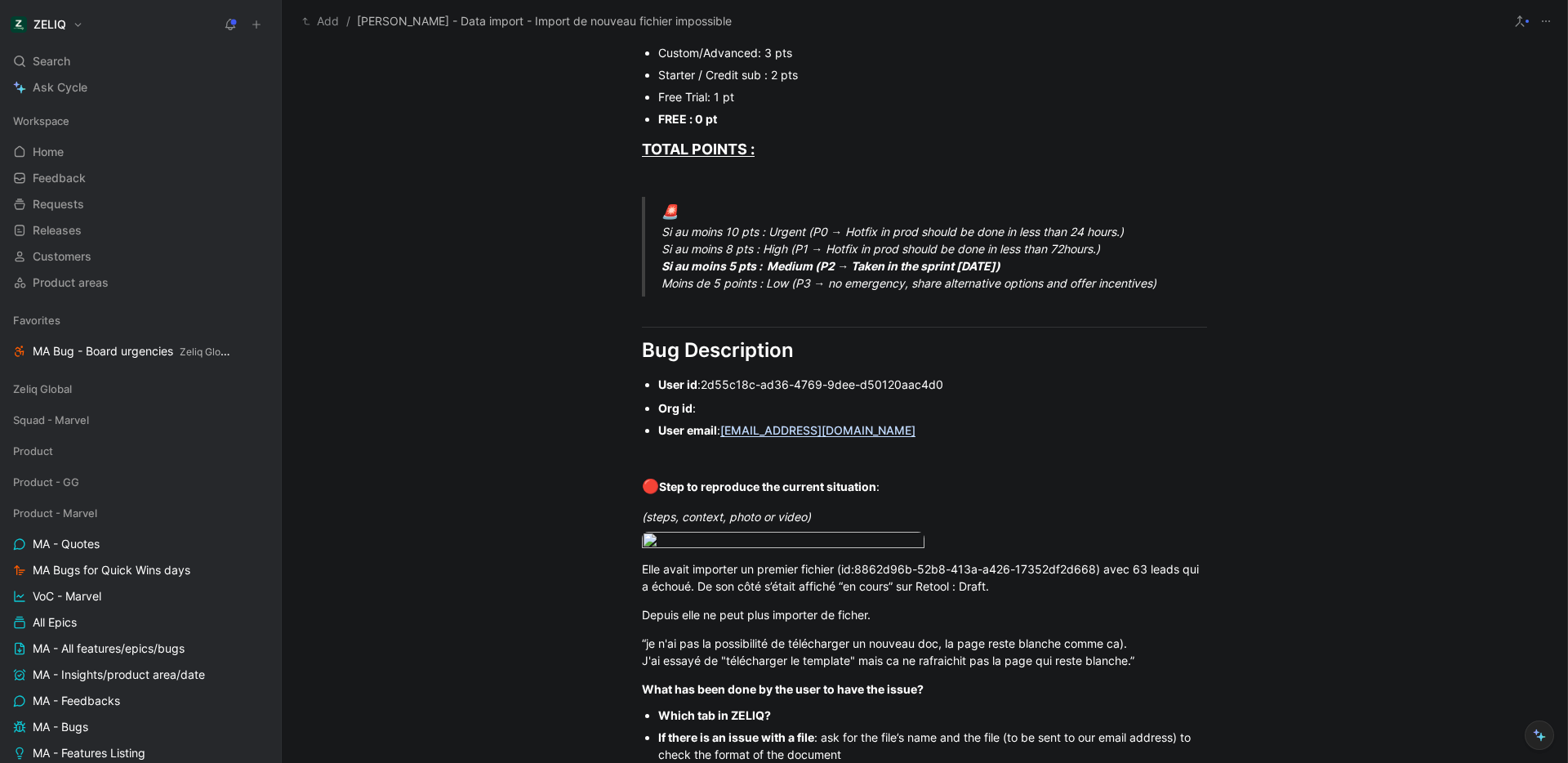
scroll to position [922, 0]
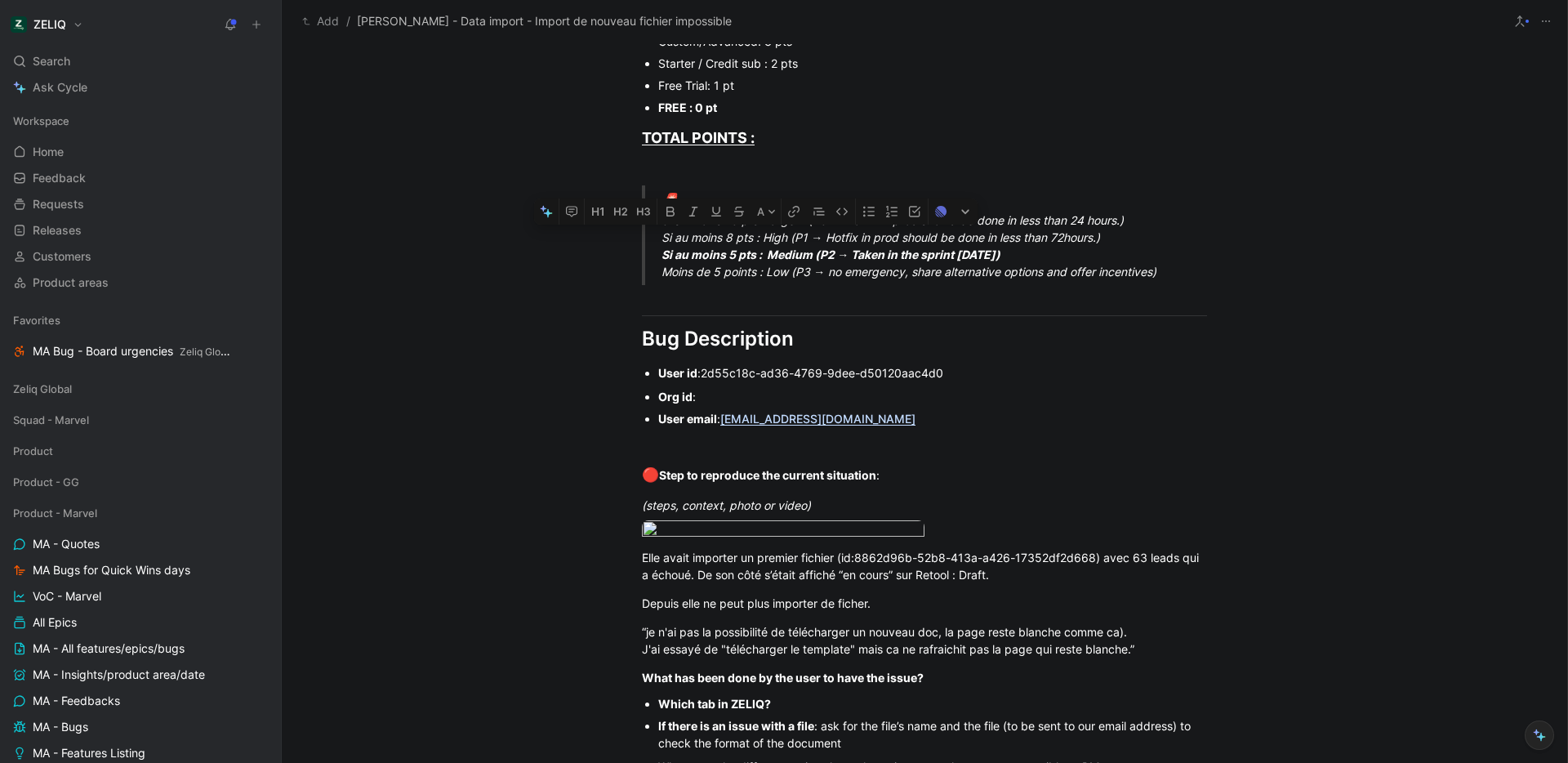
drag, startPoint x: 892, startPoint y: 416, endPoint x: 624, endPoint y: 368, distance: 272.3
click at [624, 368] on div "Urgency classification Q1 : Le bug empêche-t-il d’utiliser des fonctionnalités …" at bounding box center [924, 196] width 1286 height 1487
copy div "User id : 2d55c18c-ad36-4769-9dee-d50120aac4d0 Org id : User email : [PERSON_NA…"
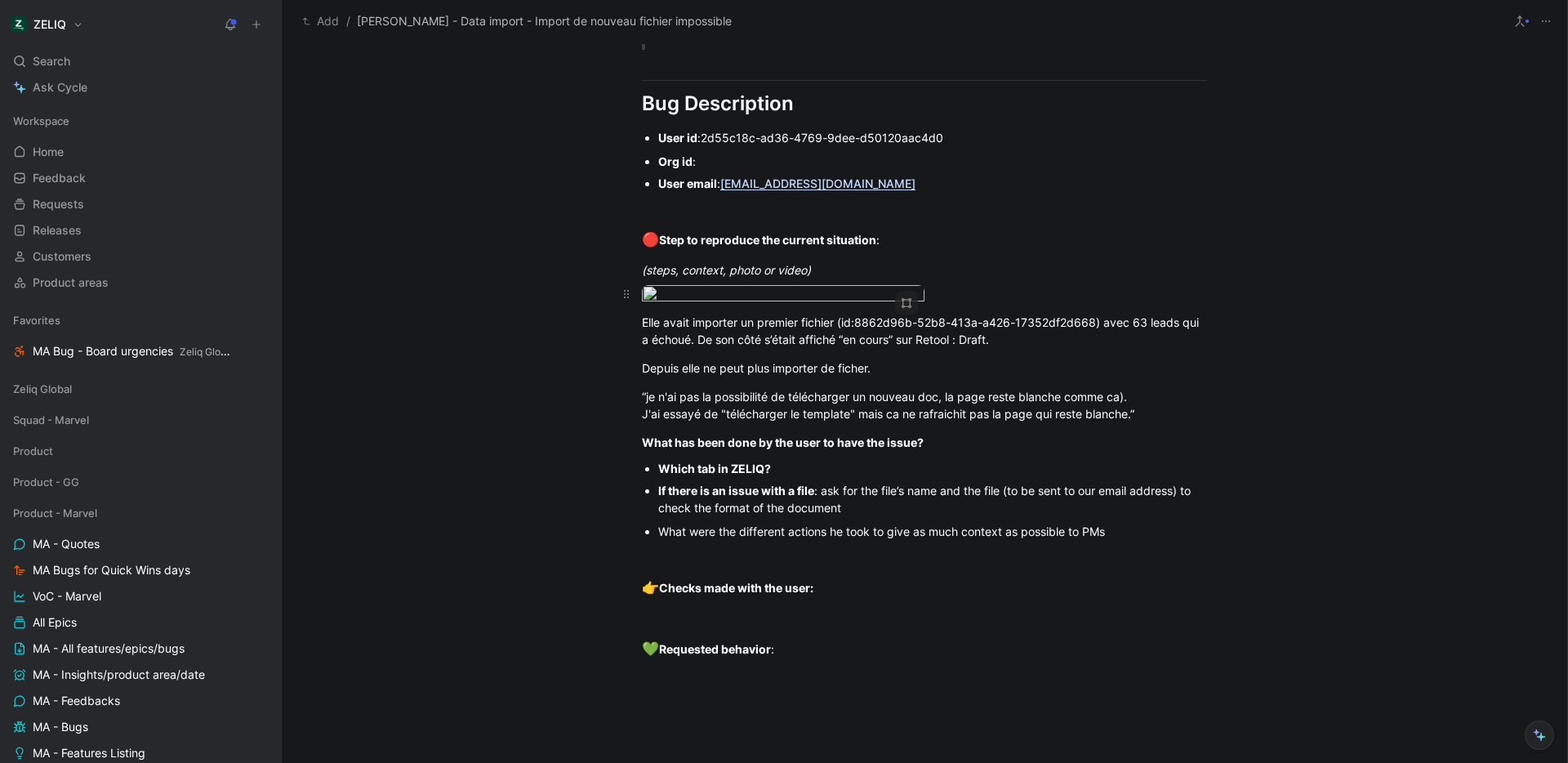
scroll to position [1176, 0]
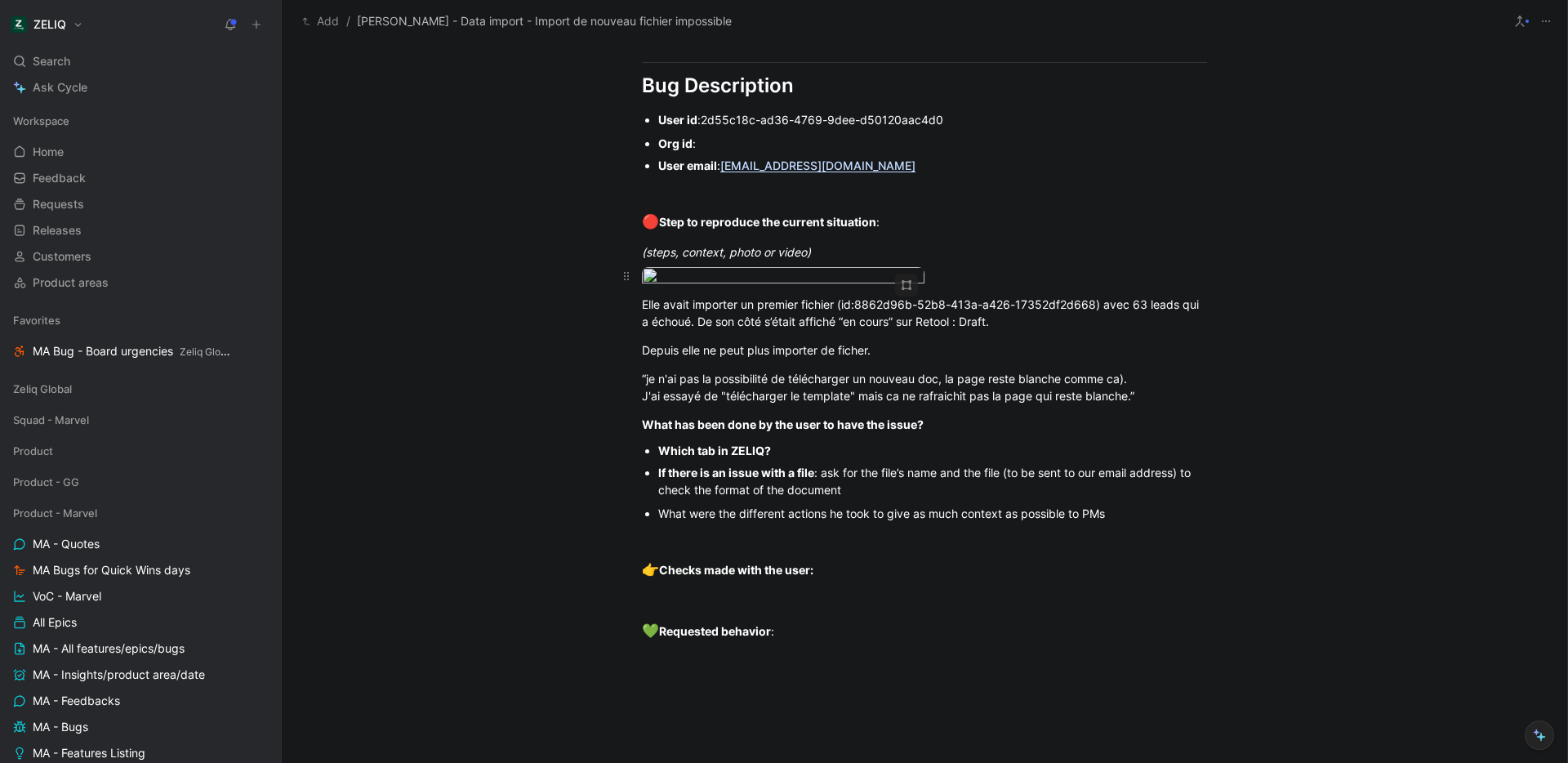
click at [768, 367] on body "ZELIQ Search ⌘ K Ask Cycle Workspace Home G then H Feedback G then F Requests G…" at bounding box center [784, 382] width 1568 height 763
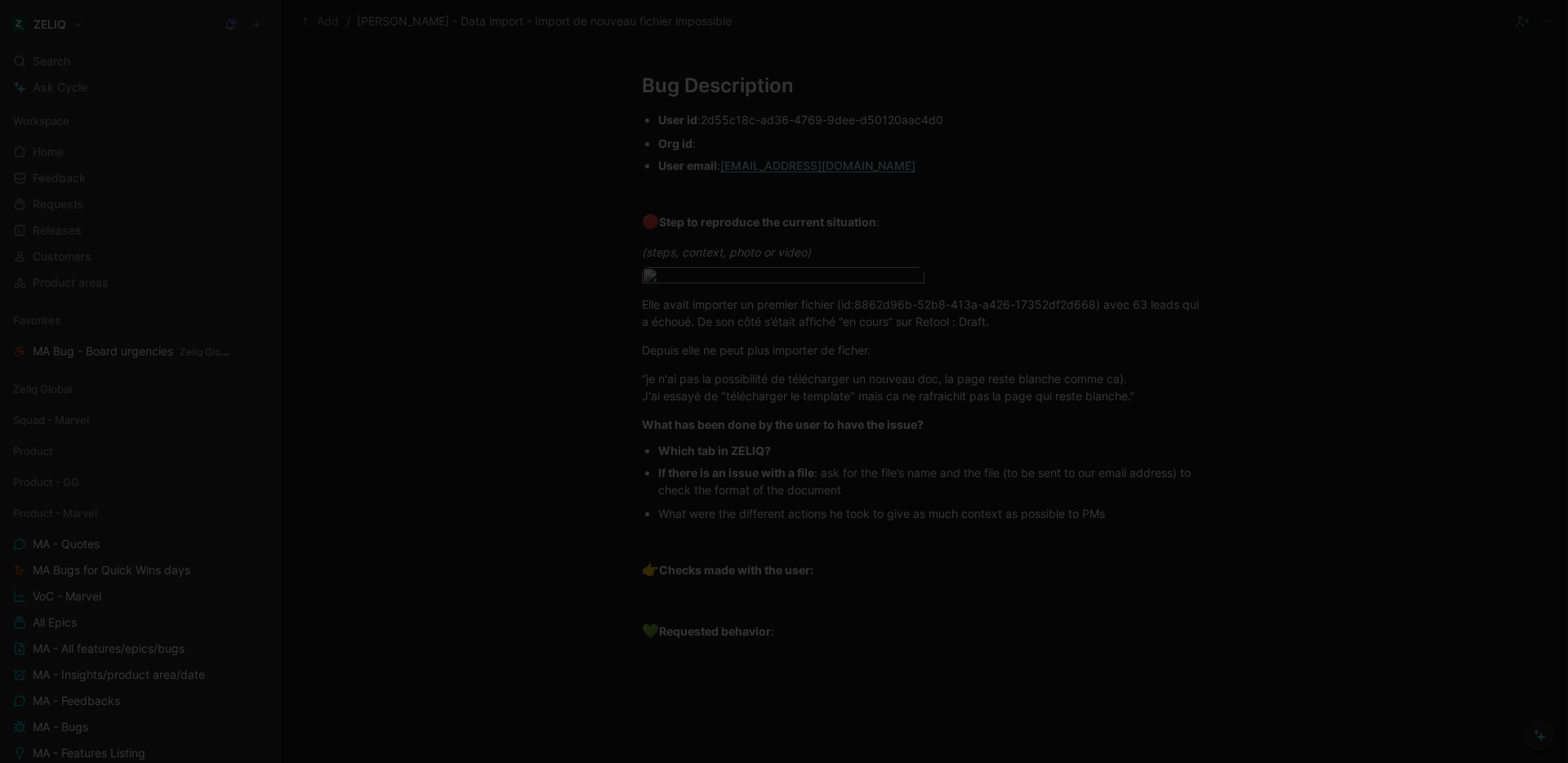
click at [747, 158] on img at bounding box center [784, 382] width 1568 height 763
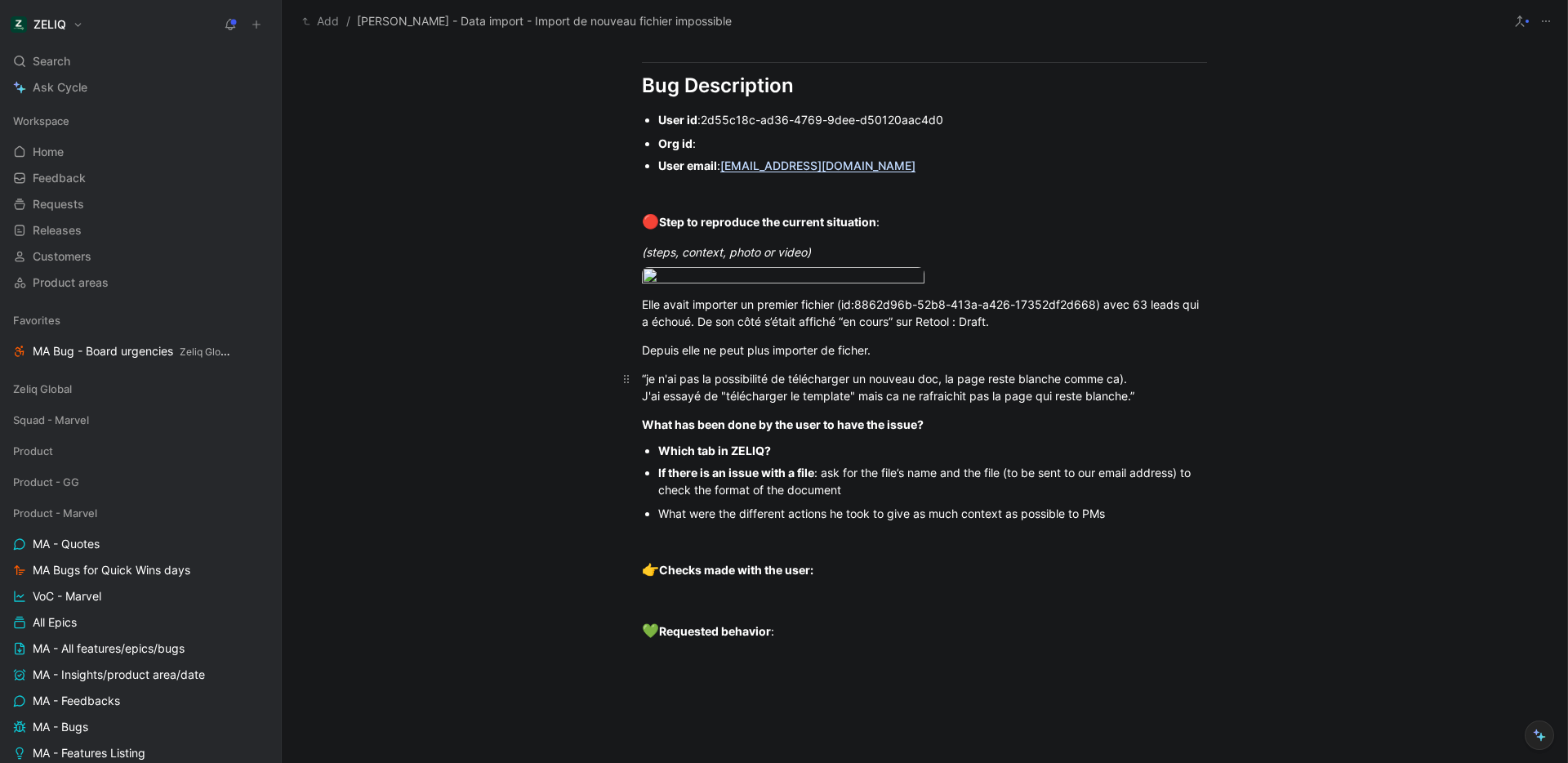
click at [766, 385] on span "“je n'ai pas la possibilité de télécharger un nouveau doc, la page reste blanch…" at bounding box center [884, 379] width 485 height 14
drag, startPoint x: 643, startPoint y: 437, endPoint x: 771, endPoint y: 467, distance: 131.5
click at [771, 335] on p "Elle avait importer un premier fichier (id: 8862d96b-52b8-413a-a426-17352df2d66…" at bounding box center [924, 312] width 627 height 44
click at [740, 328] on span "8862d96b-52b8-413a-a426-17352df2d668) avec 63 leads qui a échoué. De son côté s…" at bounding box center [922, 312] width 560 height 31
drag, startPoint x: 637, startPoint y: 439, endPoint x: 1039, endPoint y: 512, distance: 408.6
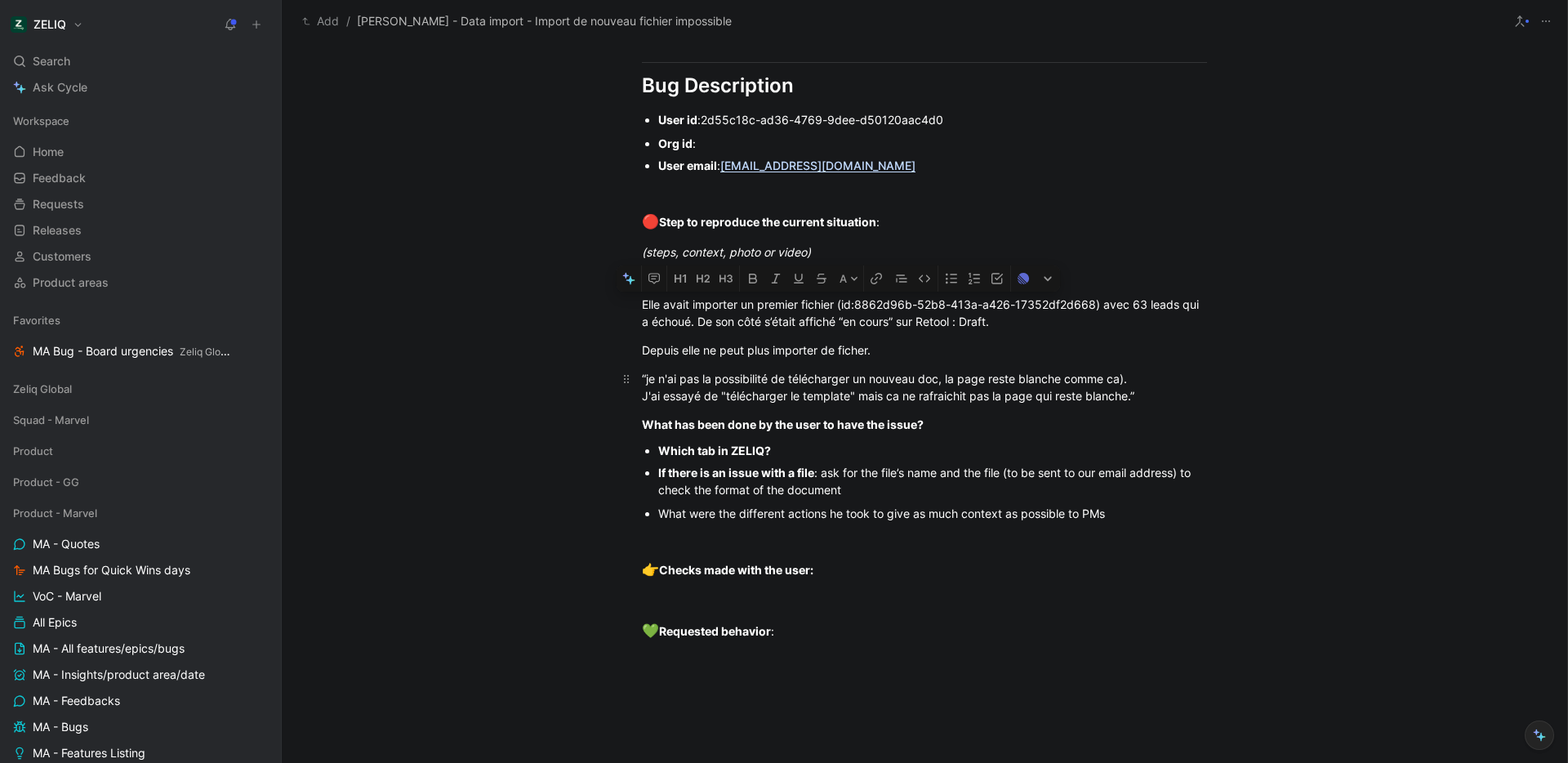
drag, startPoint x: 1039, startPoint y: 512, endPoint x: 1227, endPoint y: 536, distance: 189.5
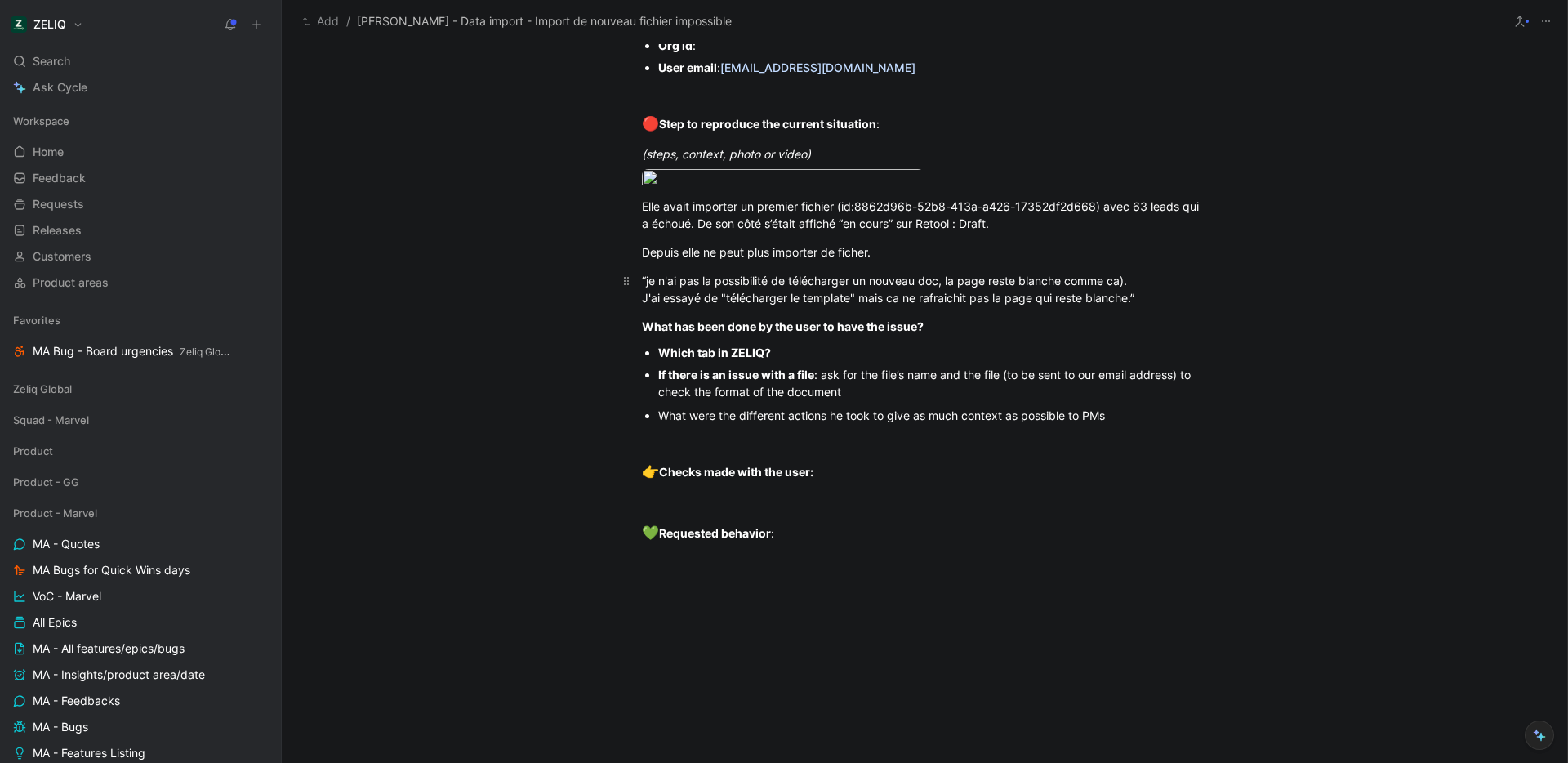
scroll to position [1277, 0]
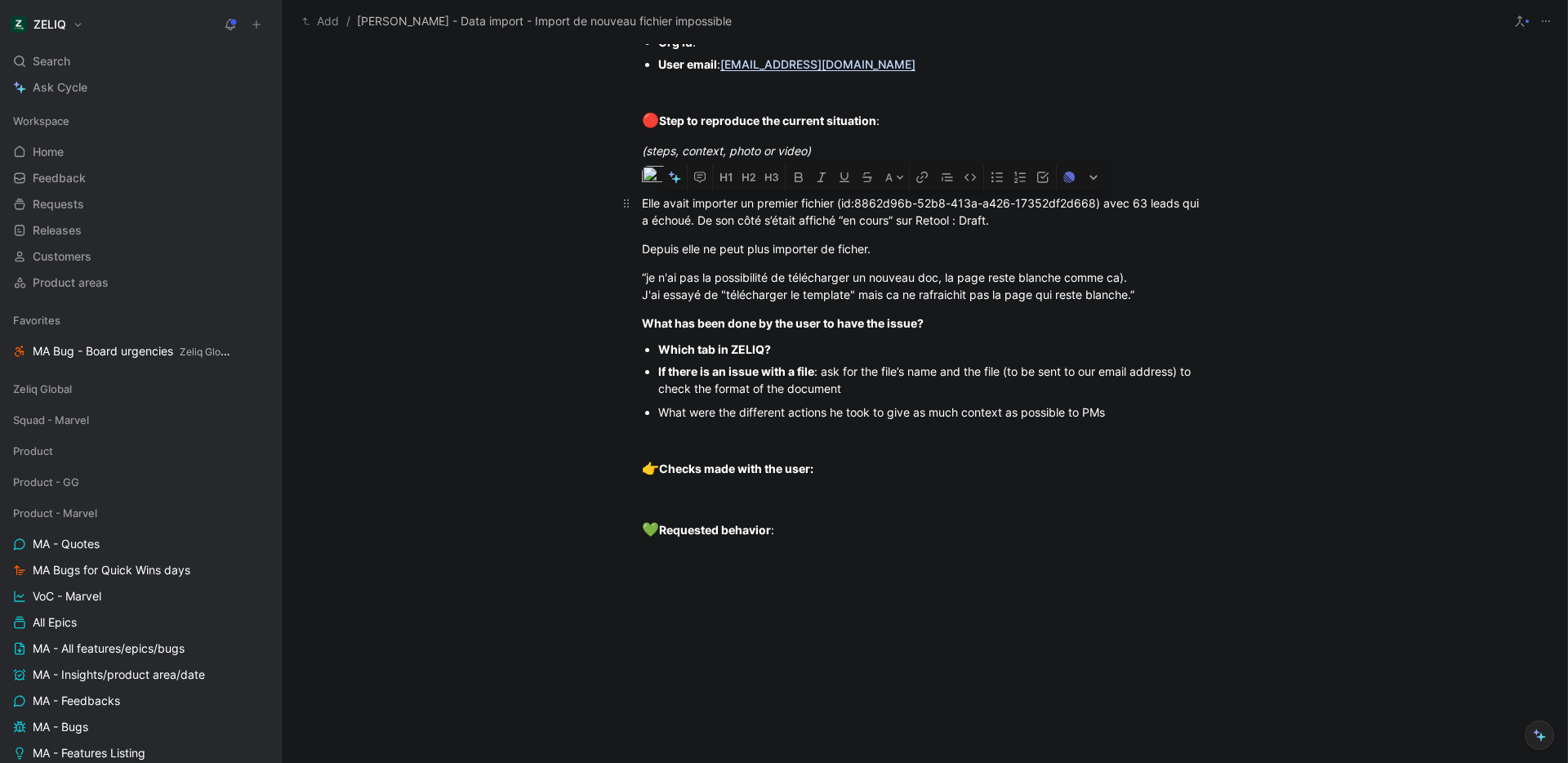
drag, startPoint x: 1138, startPoint y: 435, endPoint x: 618, endPoint y: 326, distance: 531.3
copy div "Elle avait importer un premier fichier (id: 8862d96b-52b8-413a-a426-17352df2d66…"
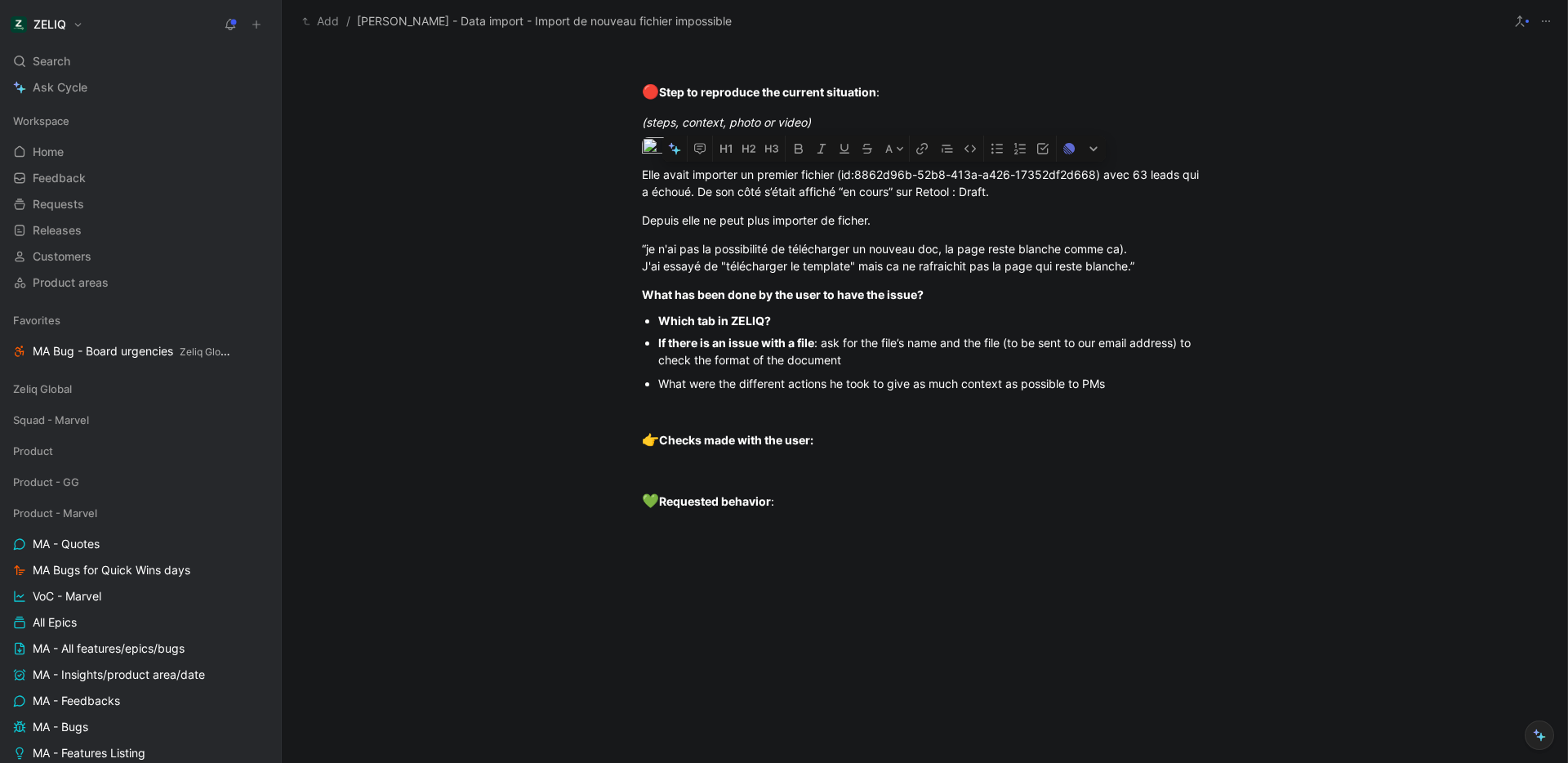
scroll to position [922, 0]
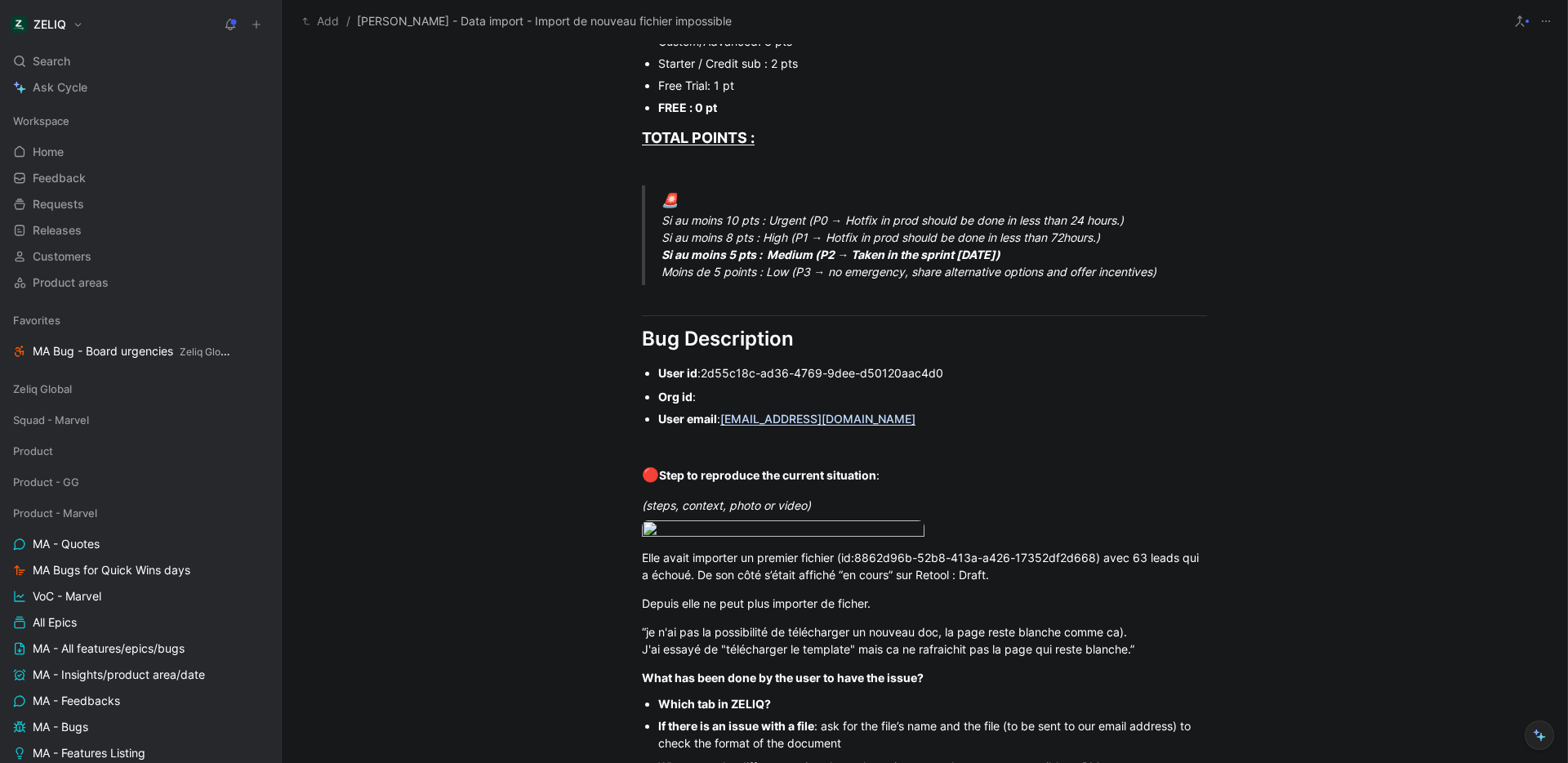
click at [561, 219] on div "Urgency classification Q1 : Le bug empêche-t-il d’utiliser des fonctionnalités …" at bounding box center [924, 196] width 1286 height 1487
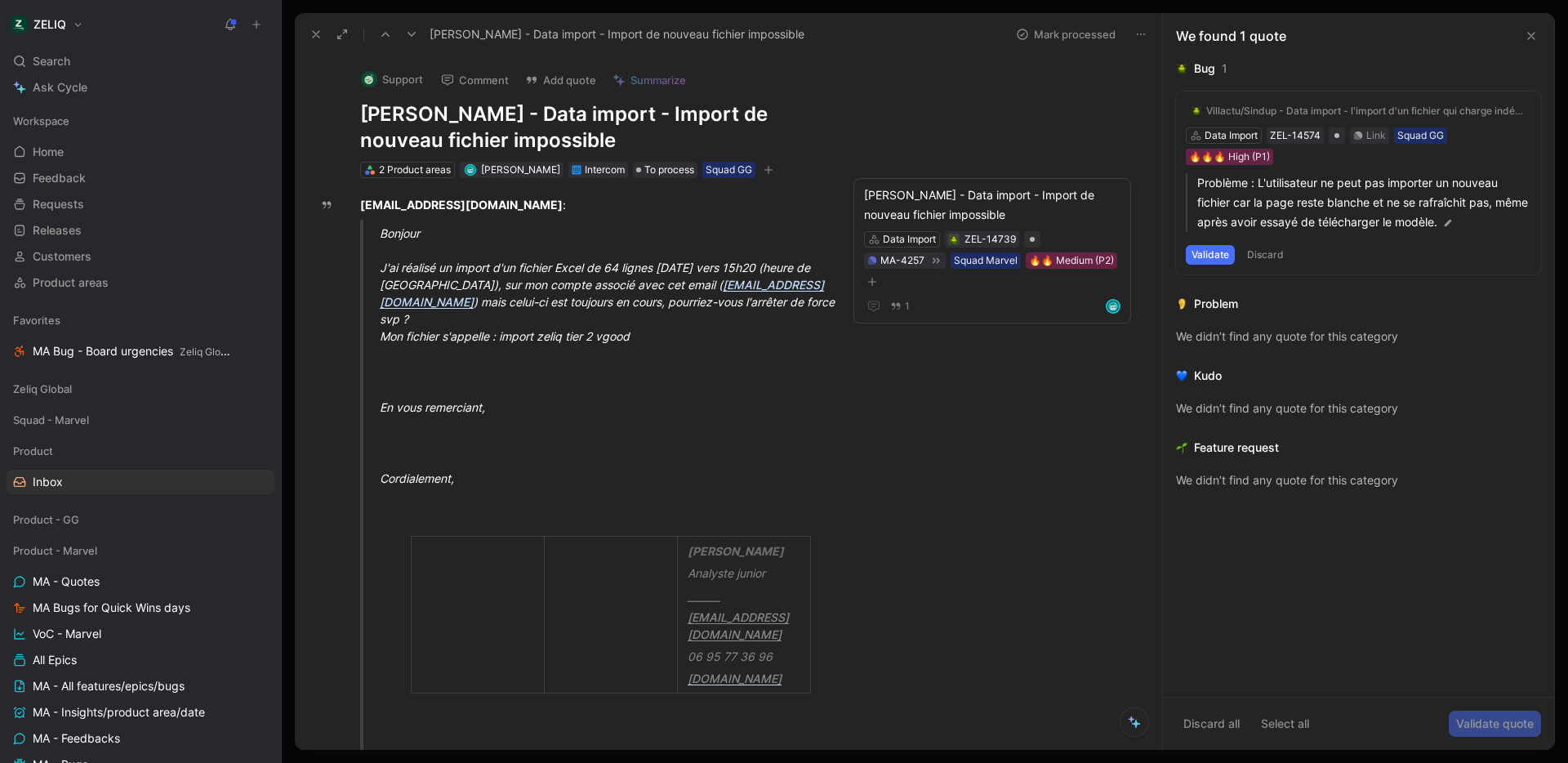
click at [1080, 37] on button "Mark processed" at bounding box center [1066, 34] width 114 height 23
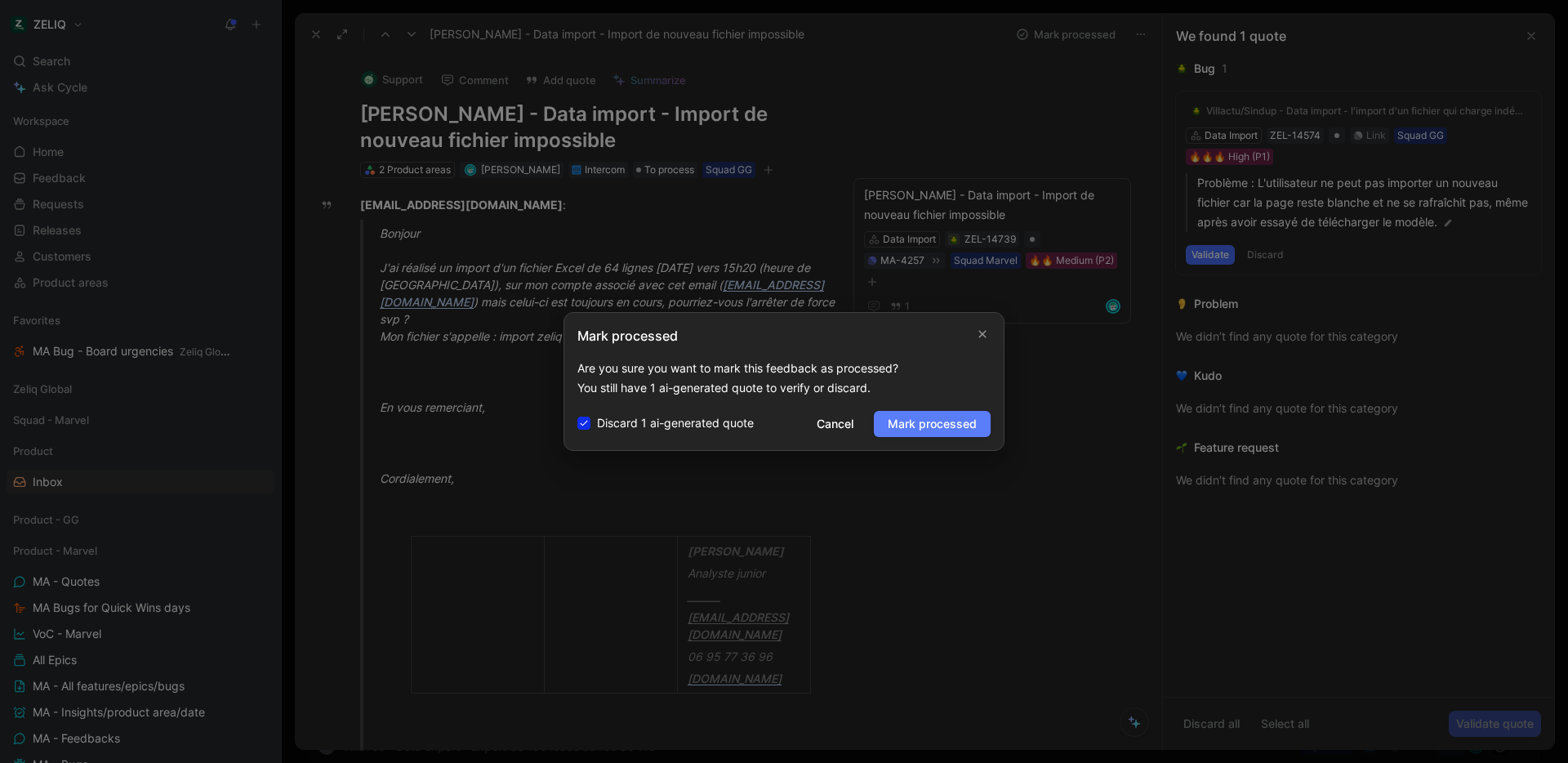
click at [927, 423] on span "Mark processed" at bounding box center [932, 423] width 89 height 20
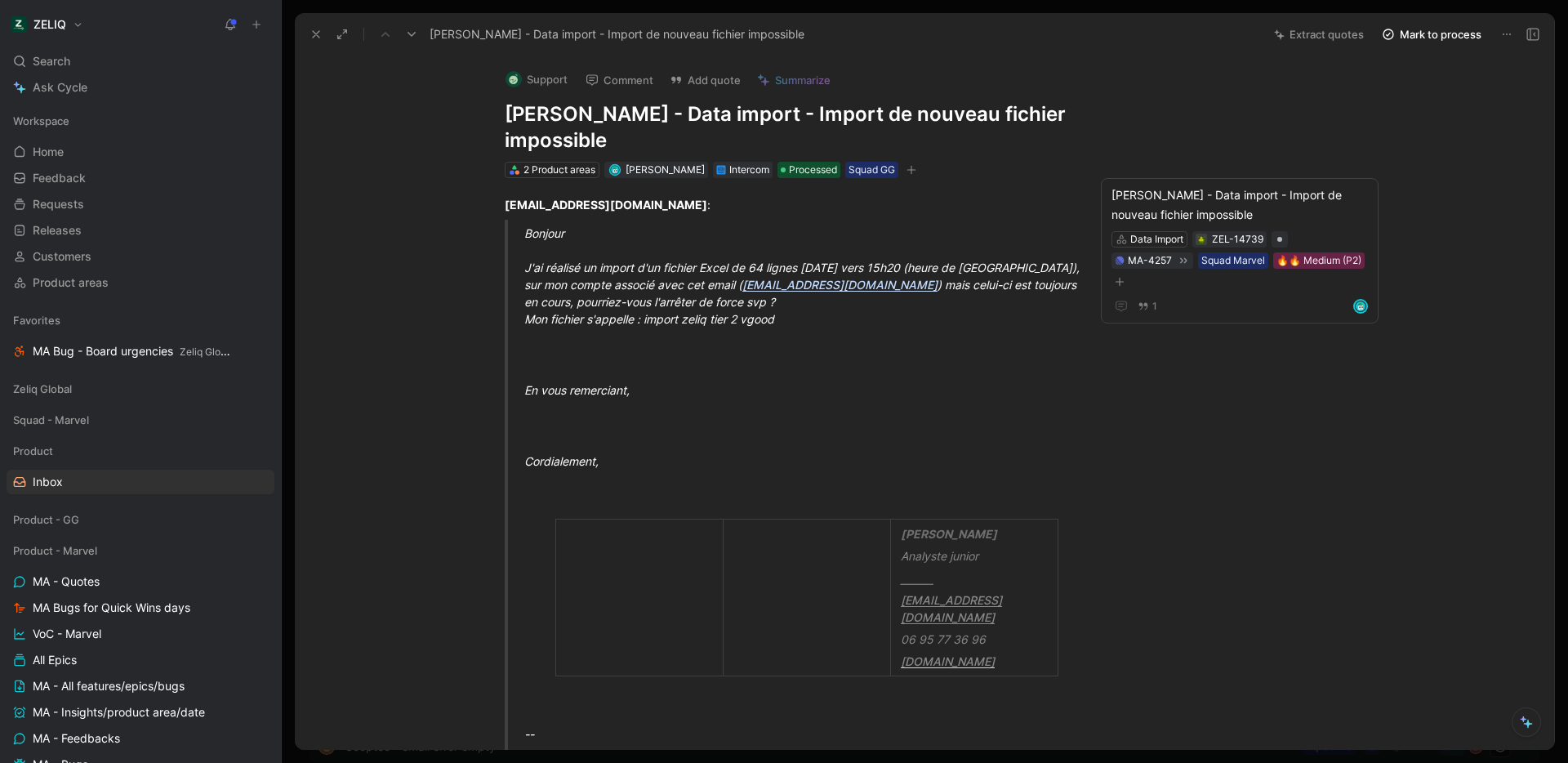
click at [310, 32] on icon at bounding box center [316, 34] width 13 height 13
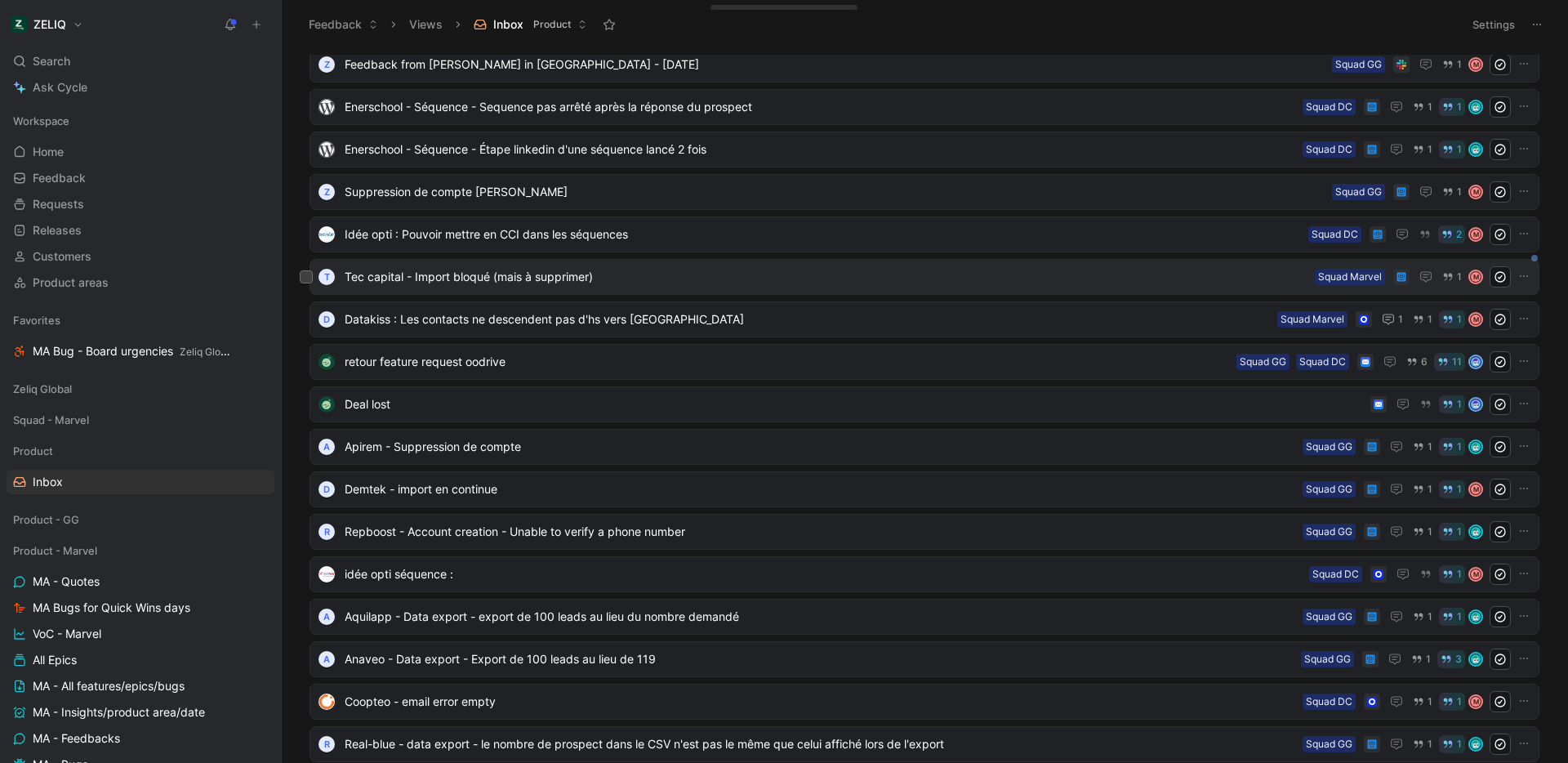
scroll to position [54, 0]
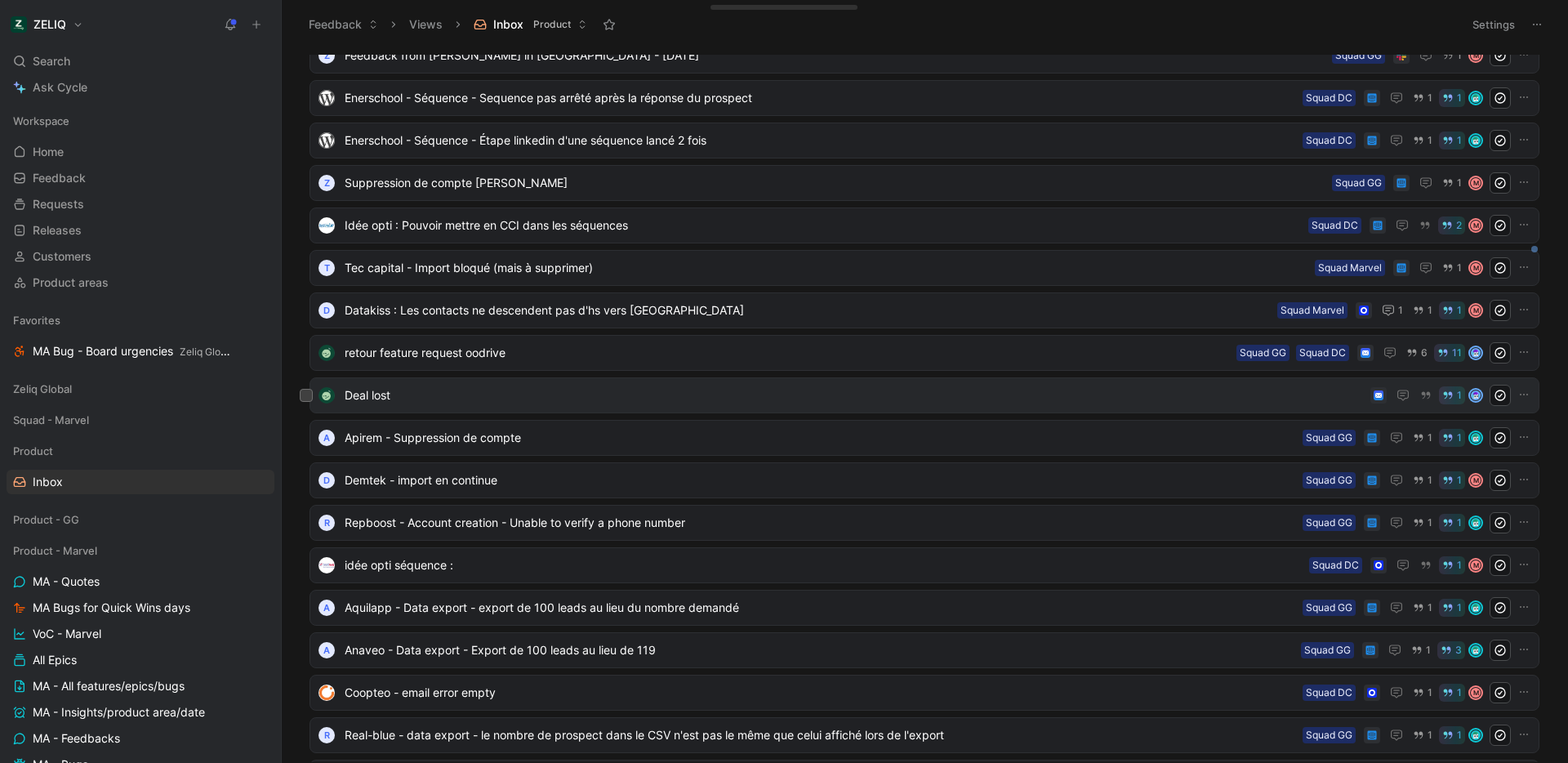
click at [583, 389] on span "Deal lost" at bounding box center [854, 395] width 1019 height 20
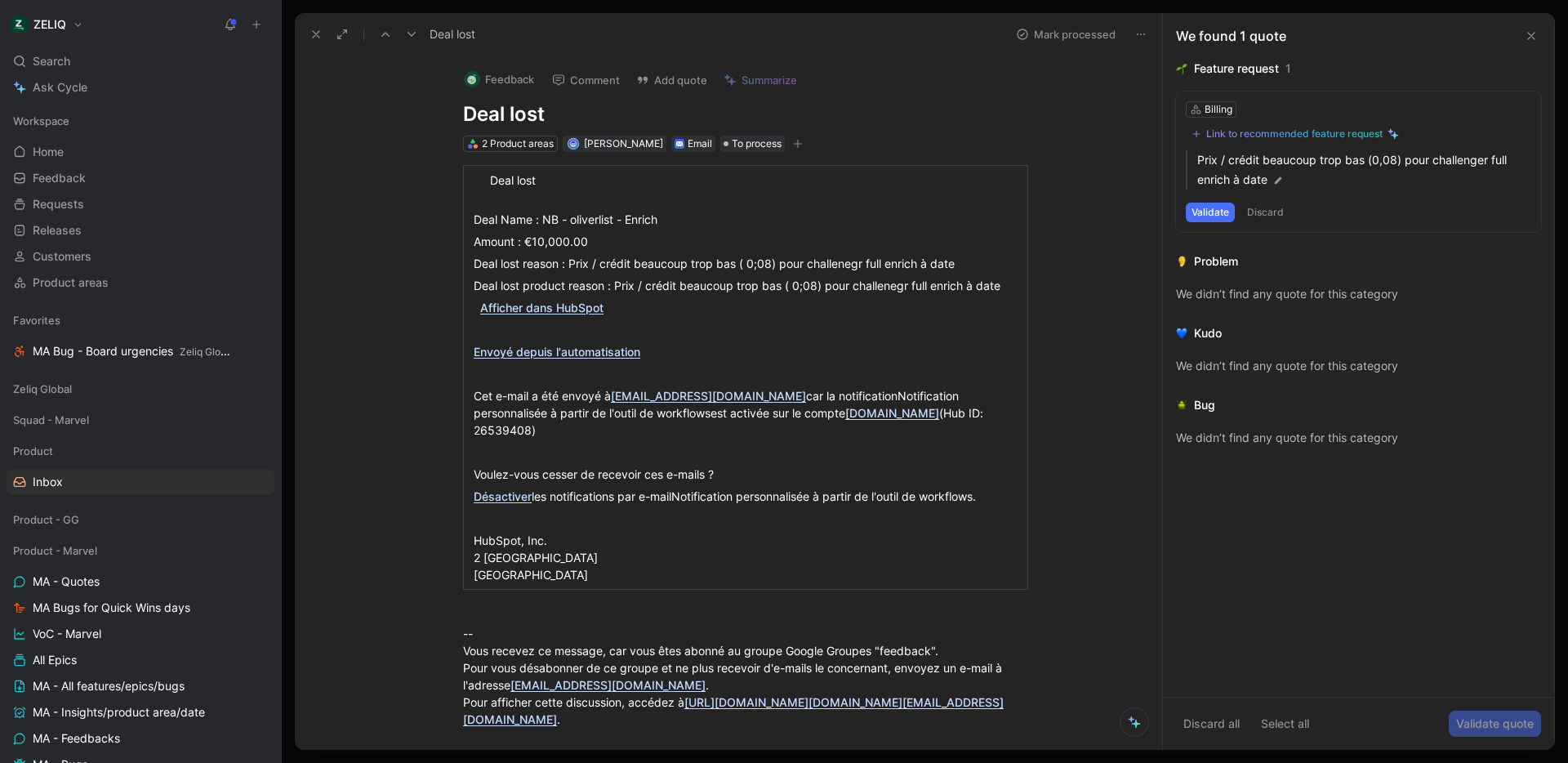
click at [790, 144] on button "button" at bounding box center [797, 143] width 16 height 16
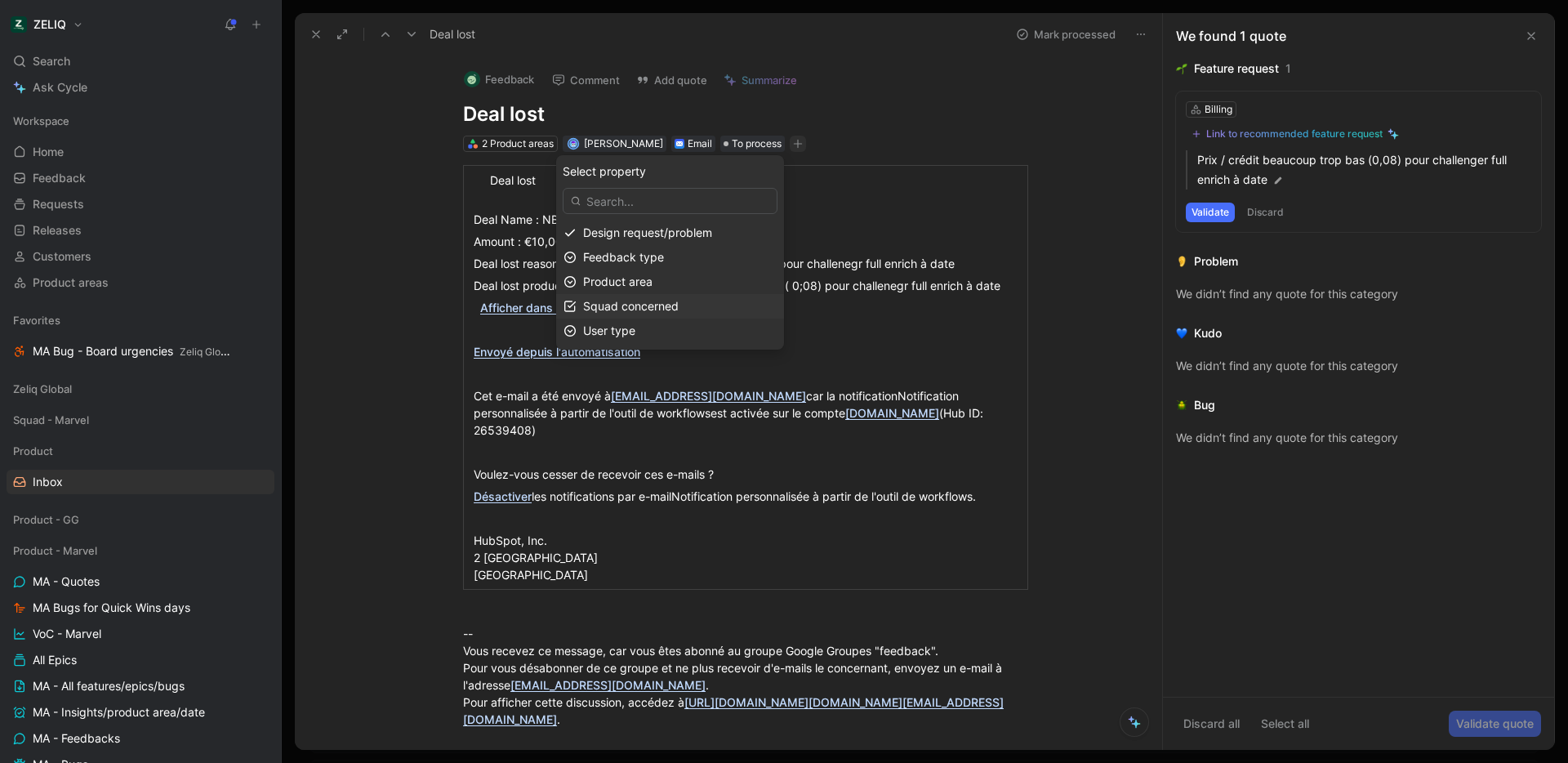
click at [679, 303] on span "Squad concerned" at bounding box center [630, 306] width 96 height 14
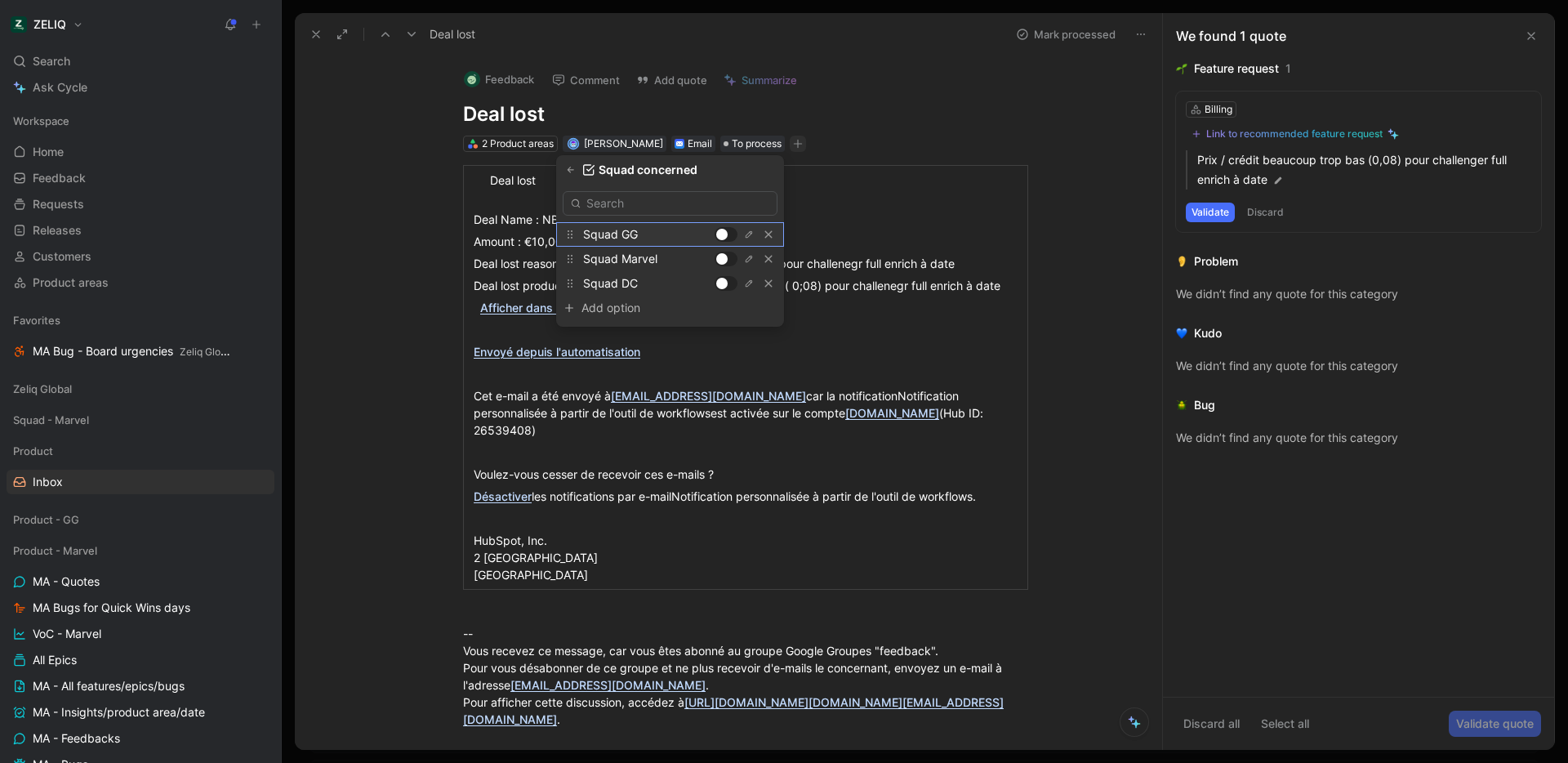
click at [723, 235] on div at bounding box center [722, 234] width 11 height 11
click at [725, 257] on div at bounding box center [722, 259] width 11 height 11
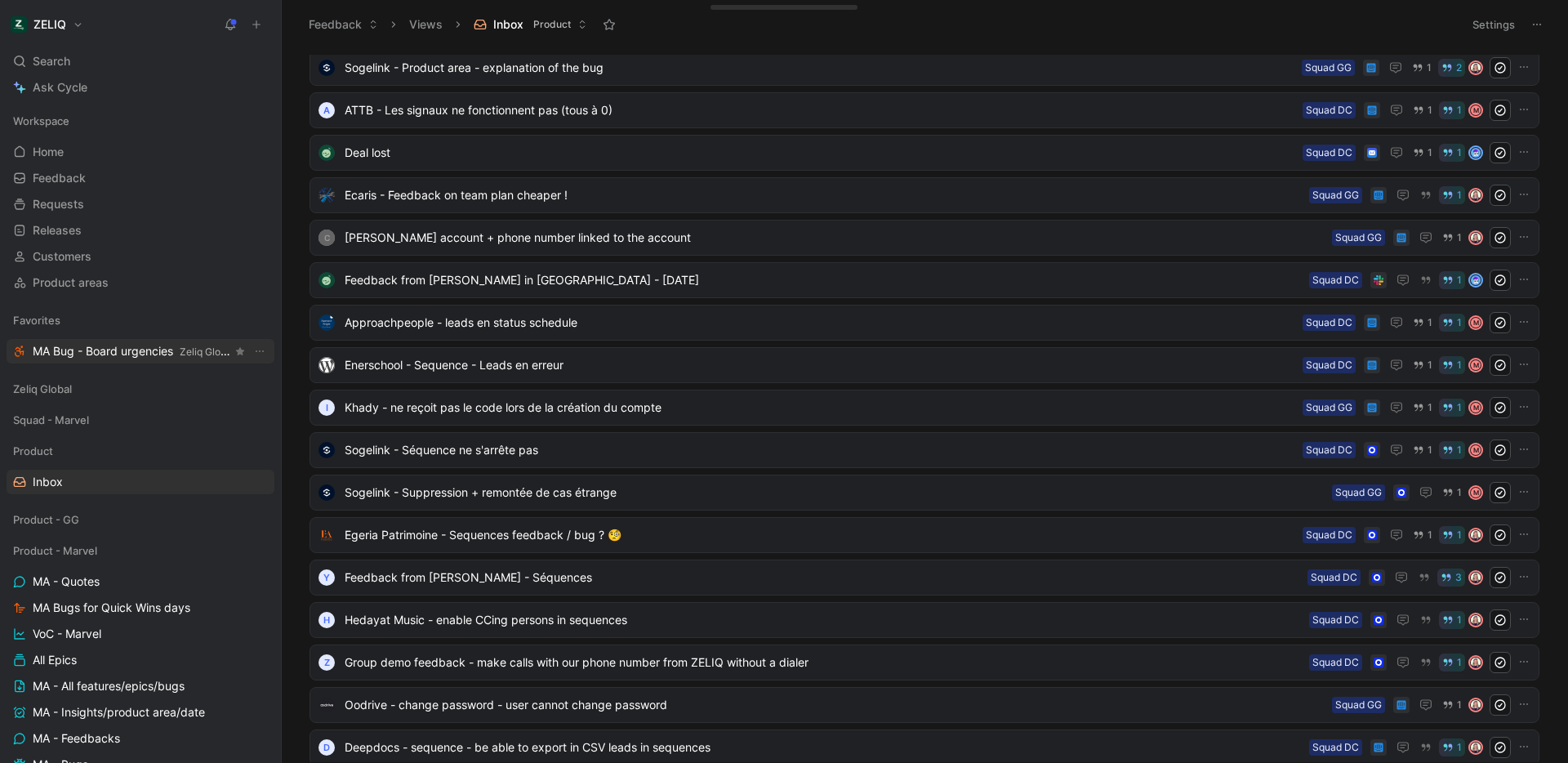
click at [134, 348] on span "MA Bug - Board urgencies Zeliq Global" at bounding box center [132, 351] width 199 height 17
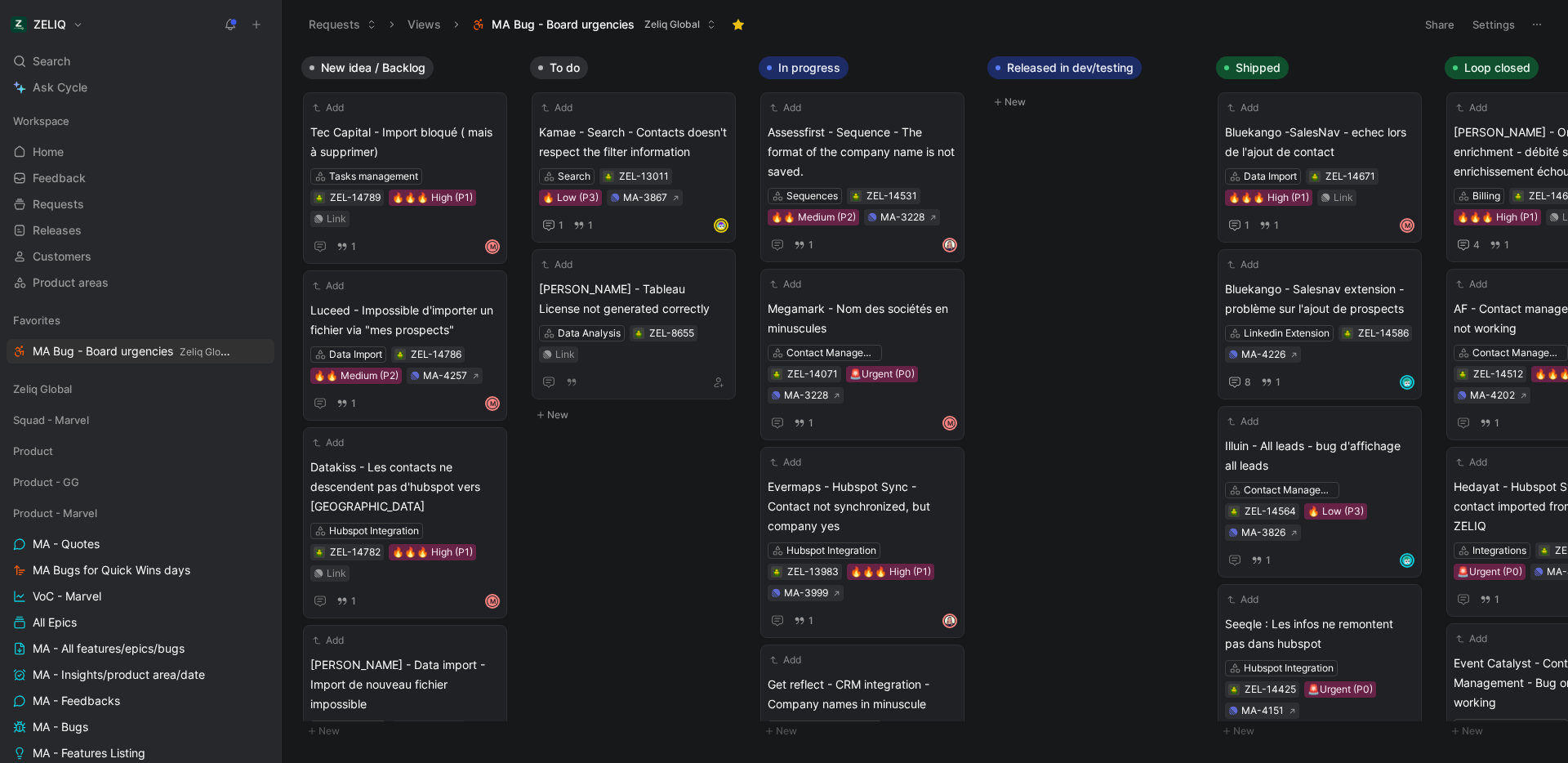
click at [1490, 22] on button "Settings" at bounding box center [1494, 25] width 57 height 23
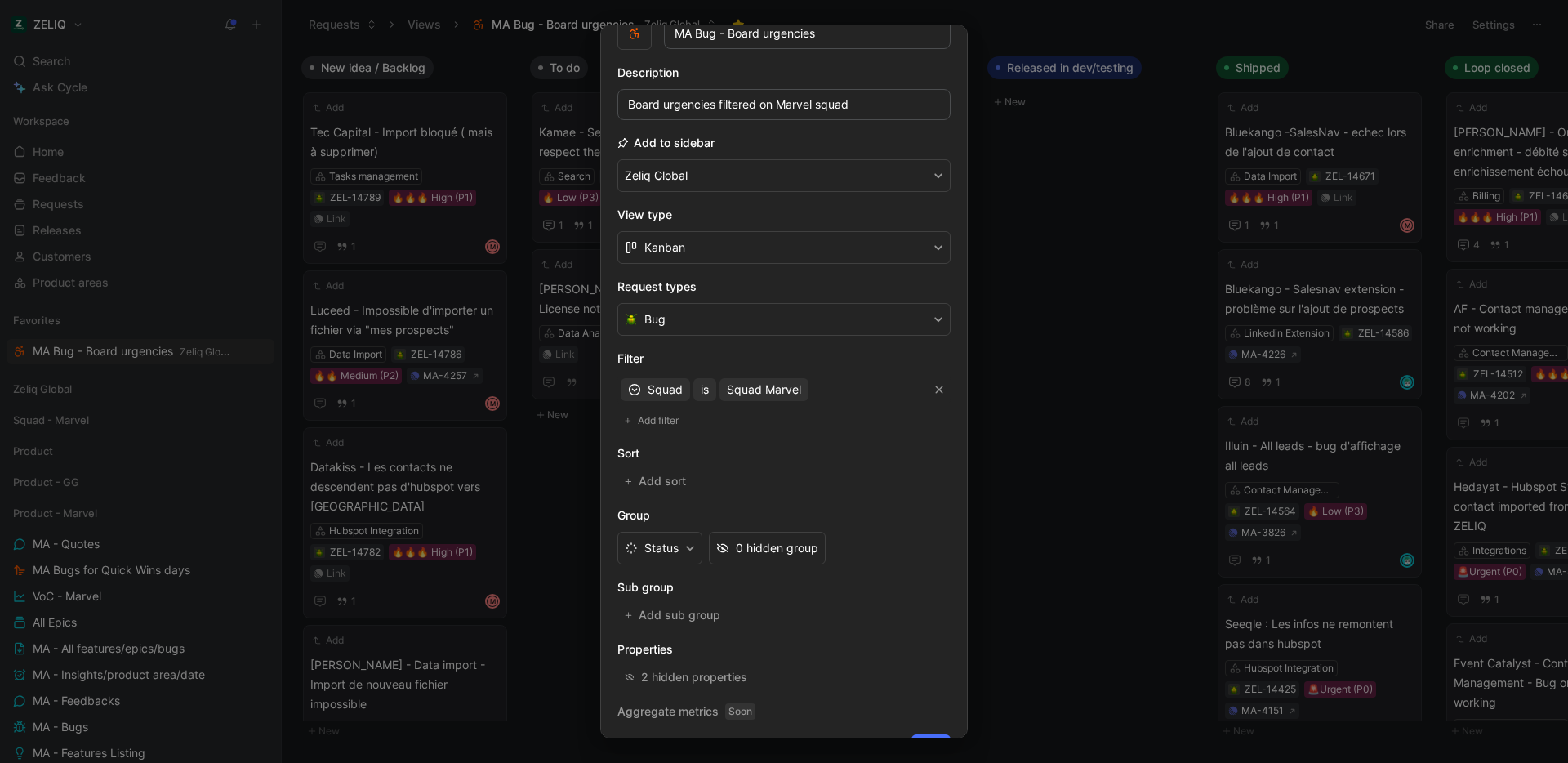
scroll to position [120, 0]
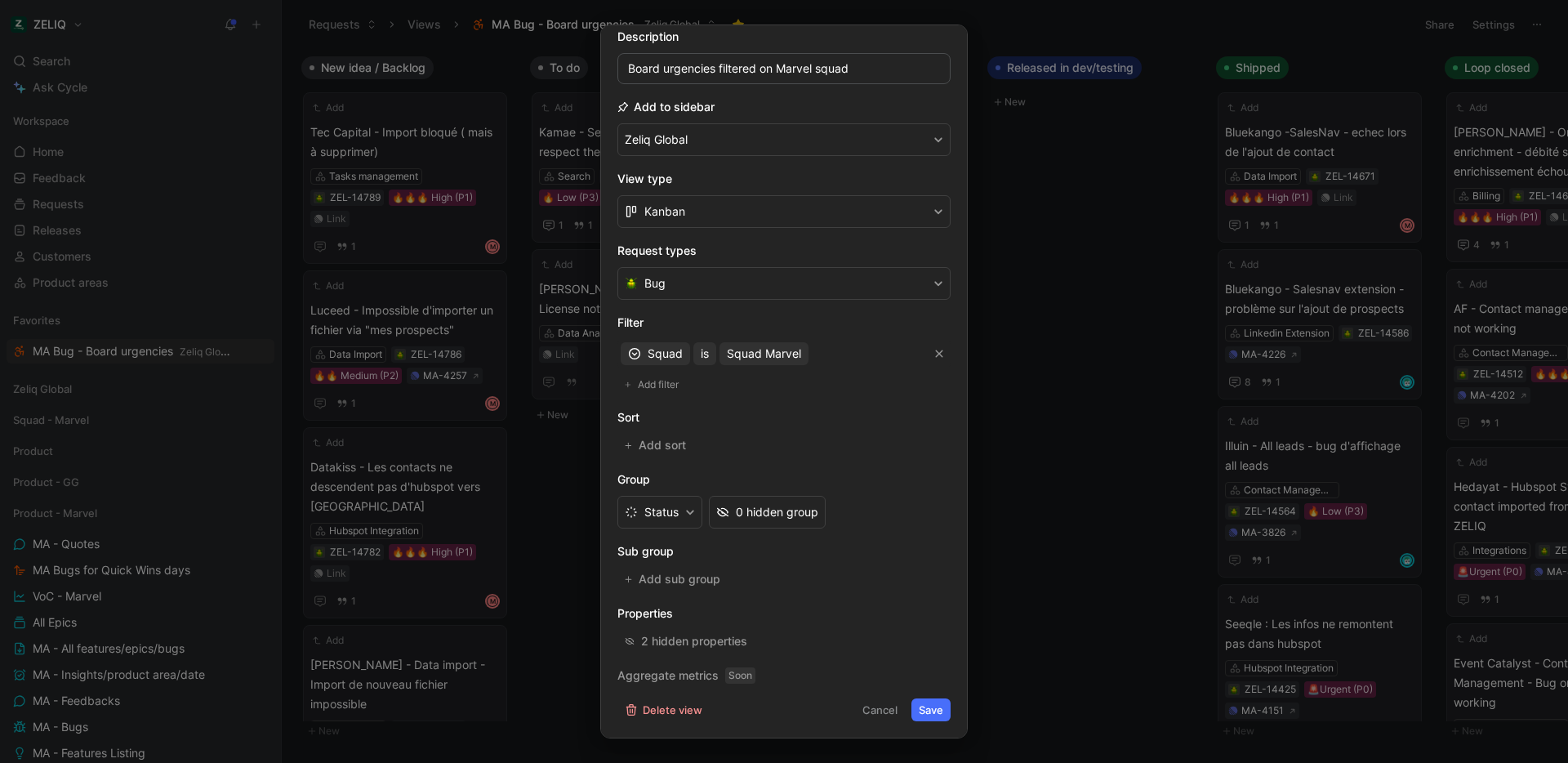
click at [1034, 313] on div at bounding box center [784, 382] width 1568 height 763
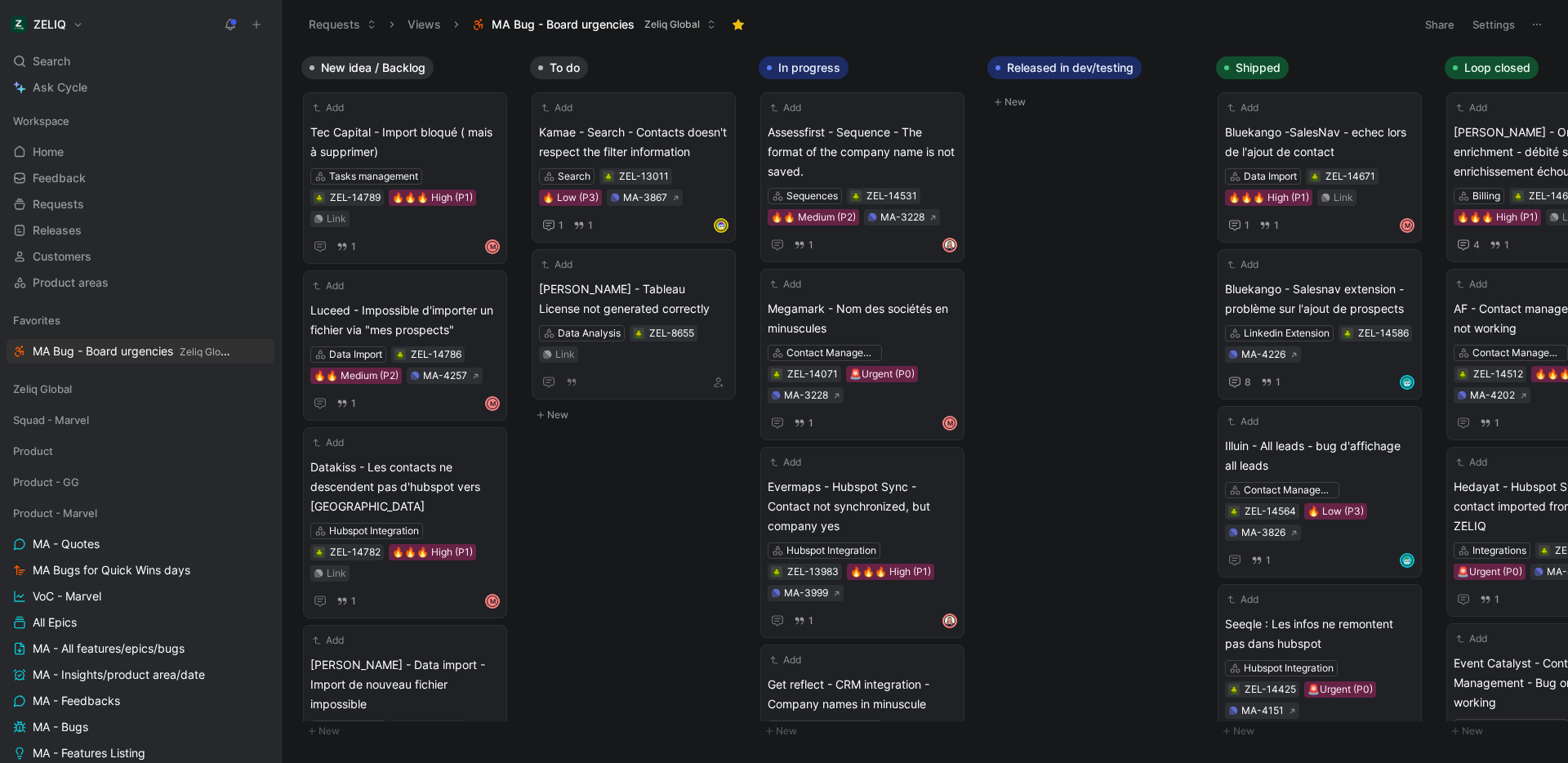
click at [1533, 22] on icon at bounding box center [1538, 25] width 13 height 13
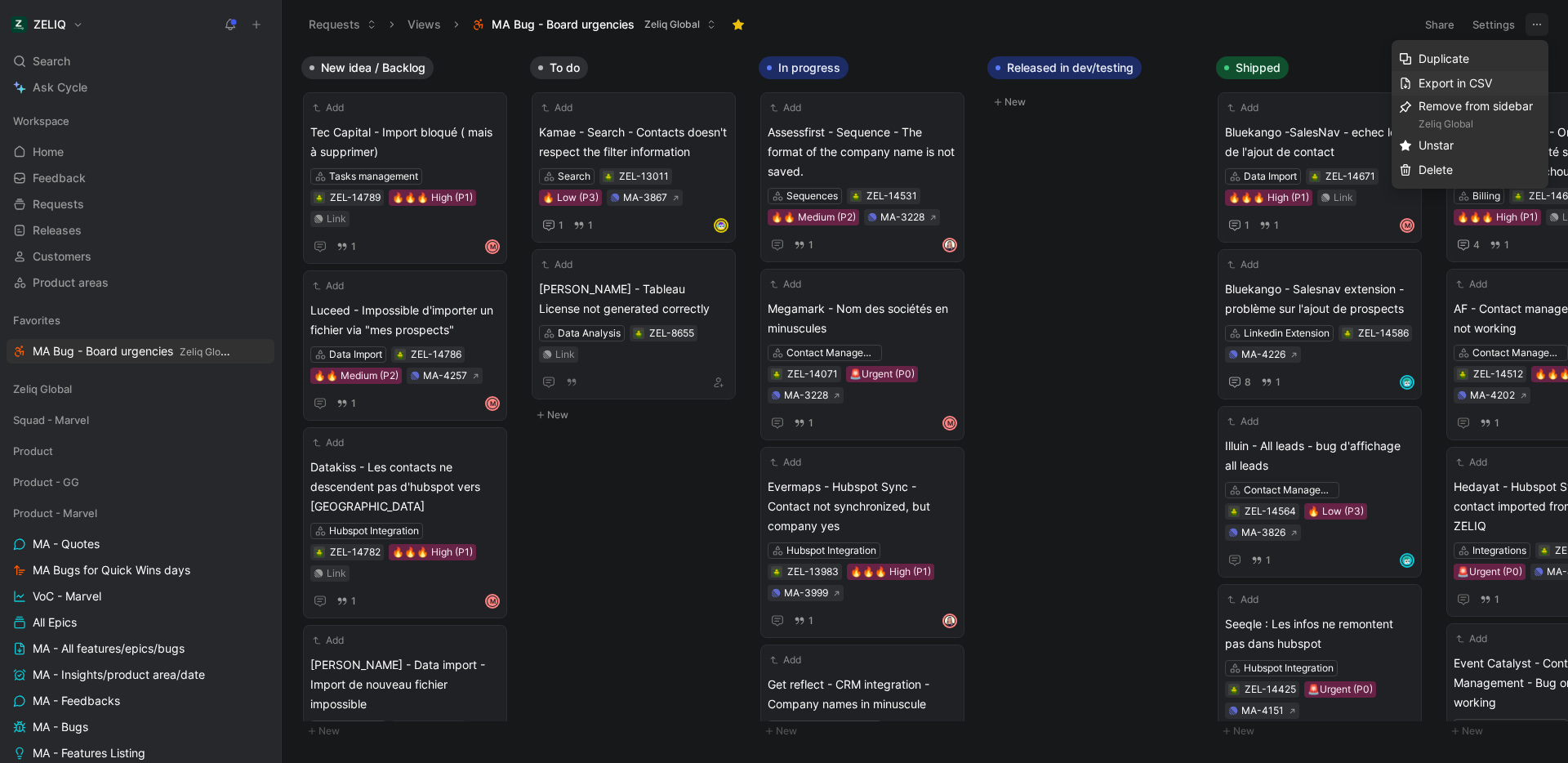
click at [1477, 84] on span "Export in CSV" at bounding box center [1455, 83] width 73 height 14
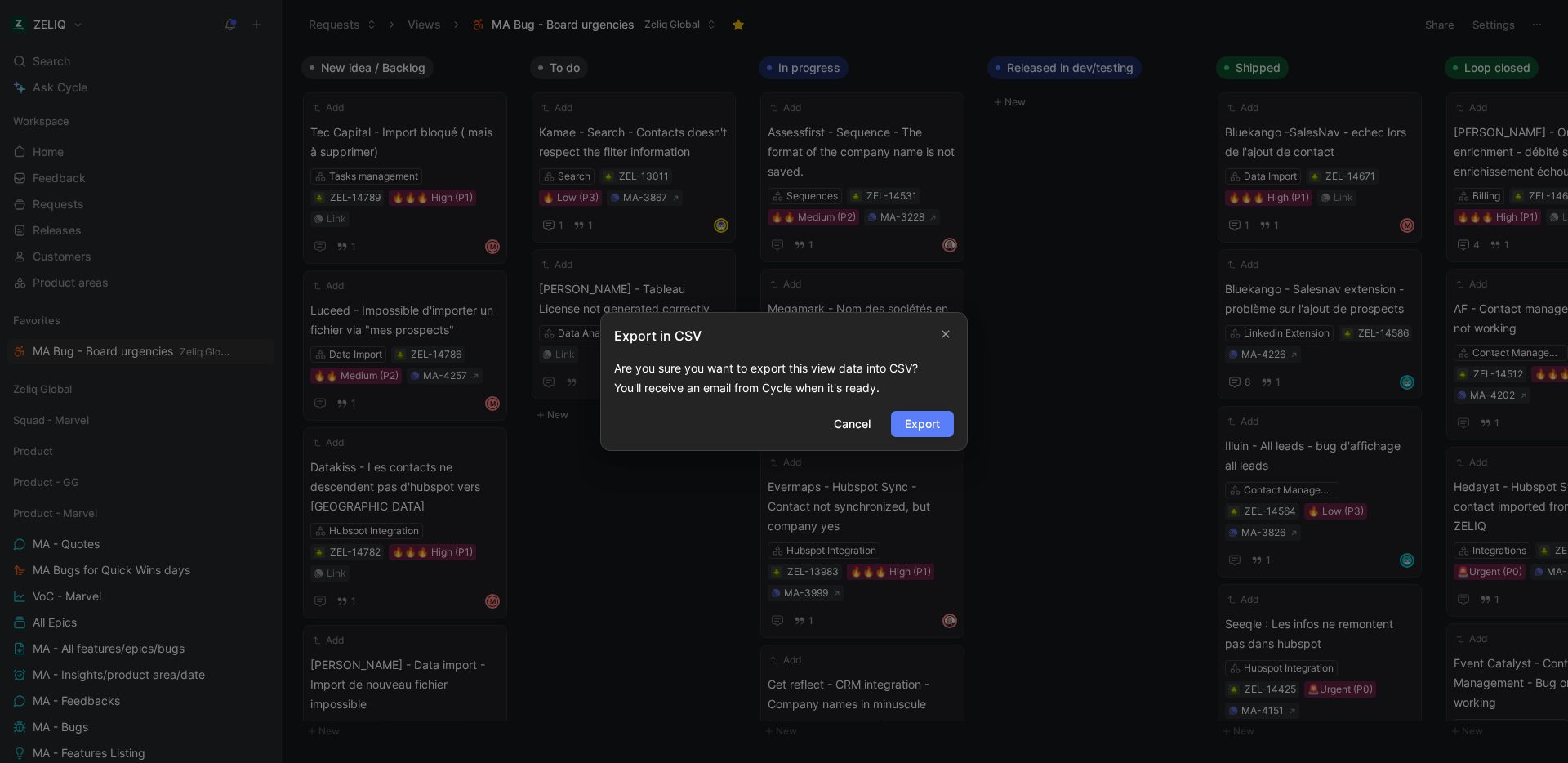
click at [929, 428] on span "Export" at bounding box center [923, 423] width 35 height 20
